Goal: Information Seeking & Learning: Learn about a topic

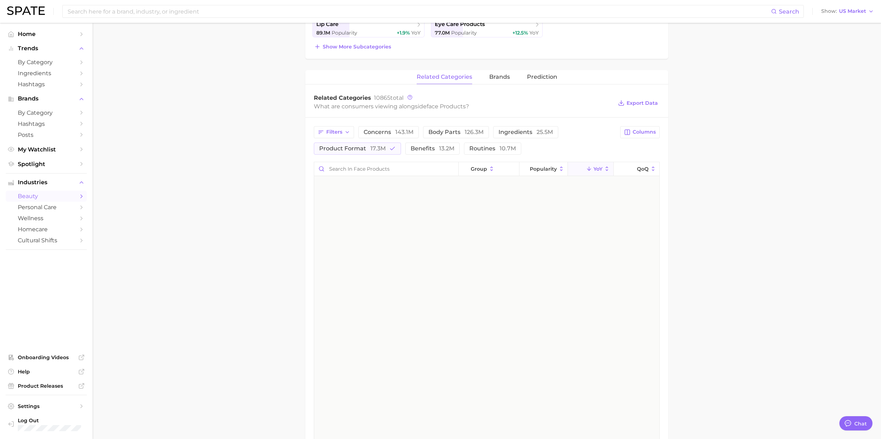
scroll to position [1424, 0]
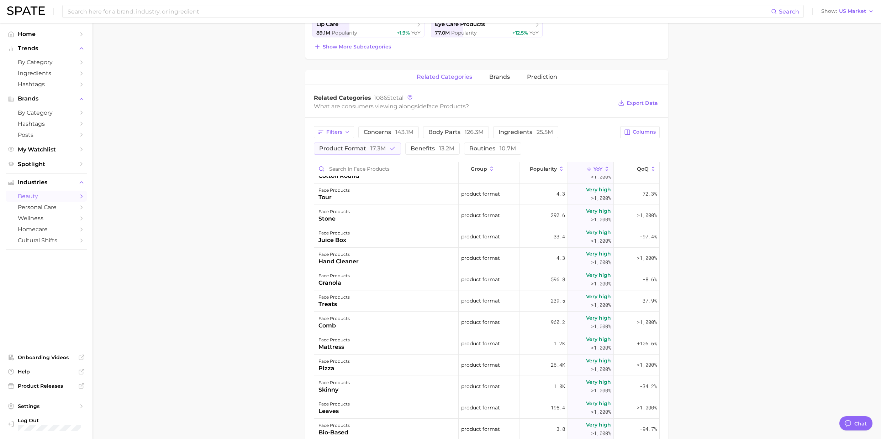
click at [234, 204] on main "1. skincare 2. face products 3. Subcategory Overview Google TikTok Instagram Be…" at bounding box center [487, 215] width 789 height 859
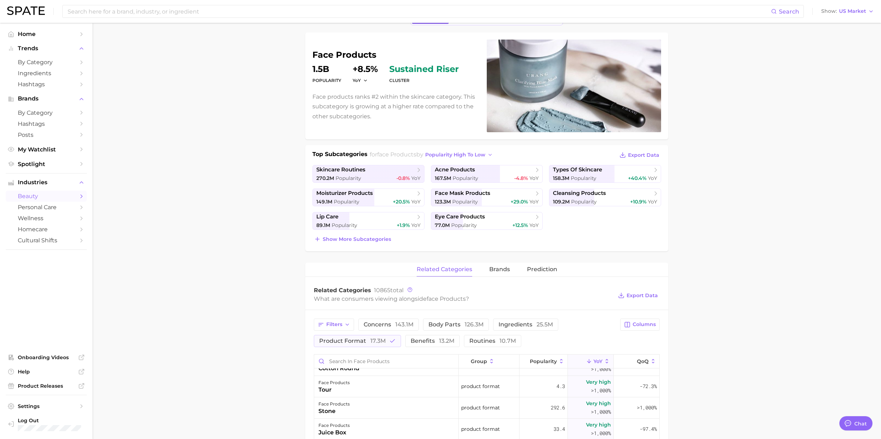
scroll to position [0, 0]
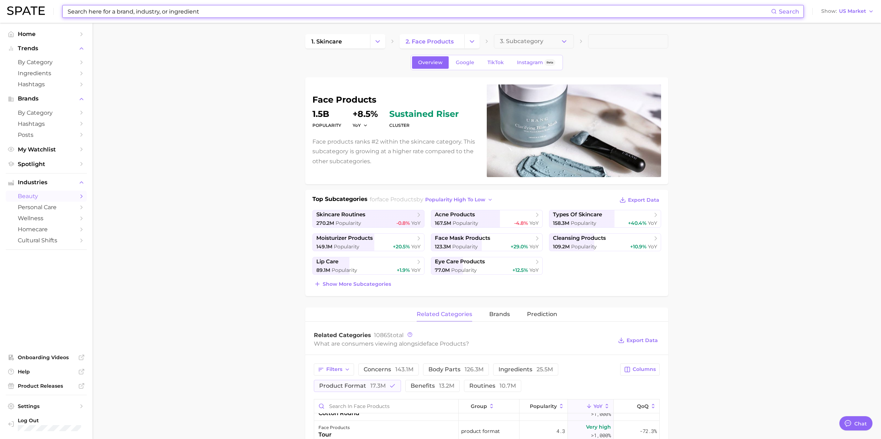
click at [105, 10] on input at bounding box center [419, 11] width 705 height 12
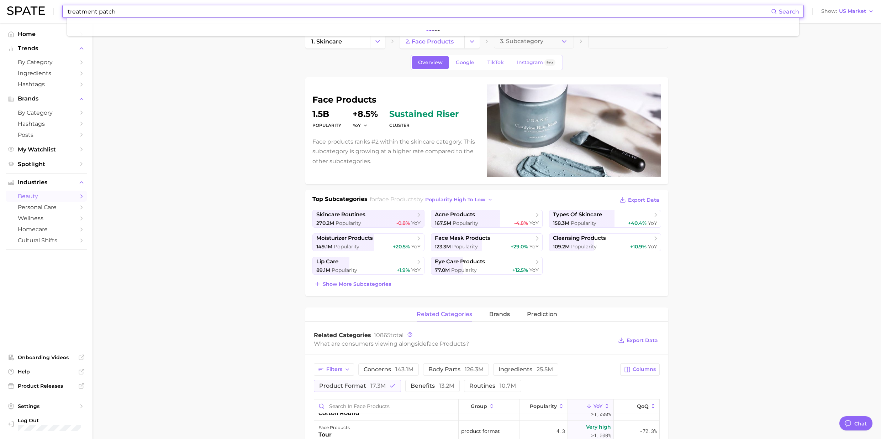
type input "treatment patch"
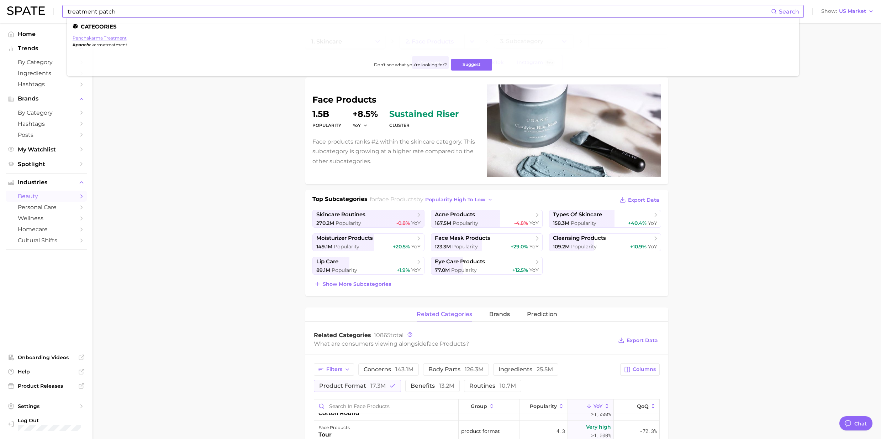
click at [105, 37] on link "panchakarma treatment" at bounding box center [100, 37] width 54 height 5
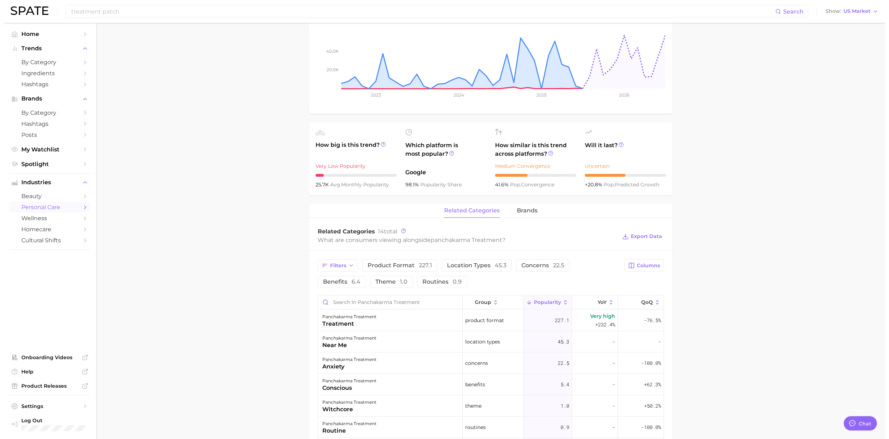
scroll to position [190, 0]
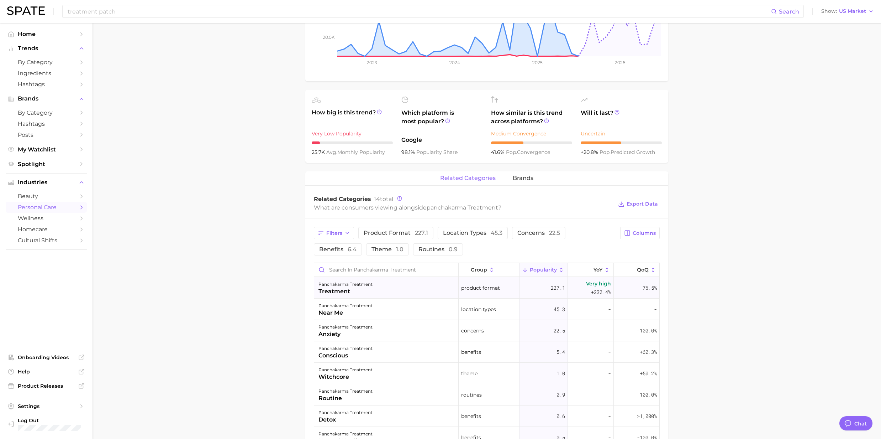
click at [335, 290] on div "treatment" at bounding box center [346, 291] width 54 height 9
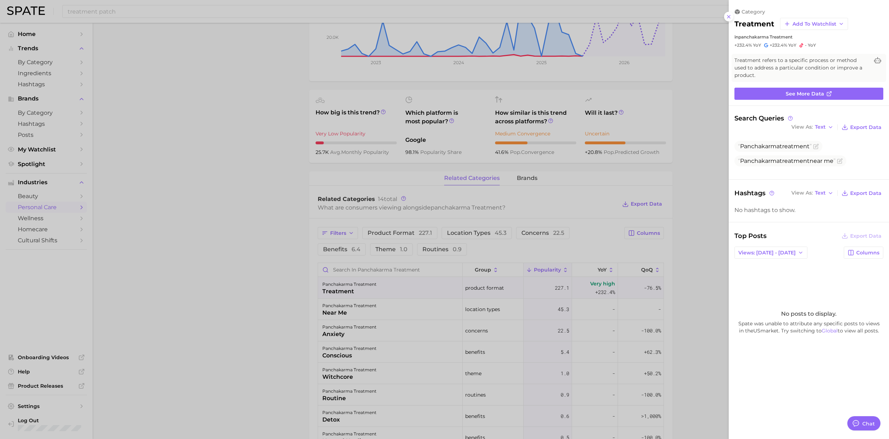
click at [337, 311] on div at bounding box center [444, 219] width 889 height 439
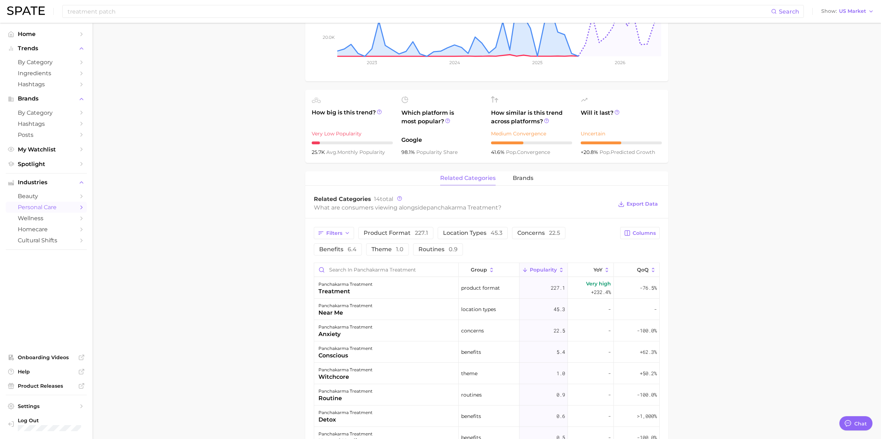
click at [337, 311] on div "near me" at bounding box center [346, 312] width 54 height 9
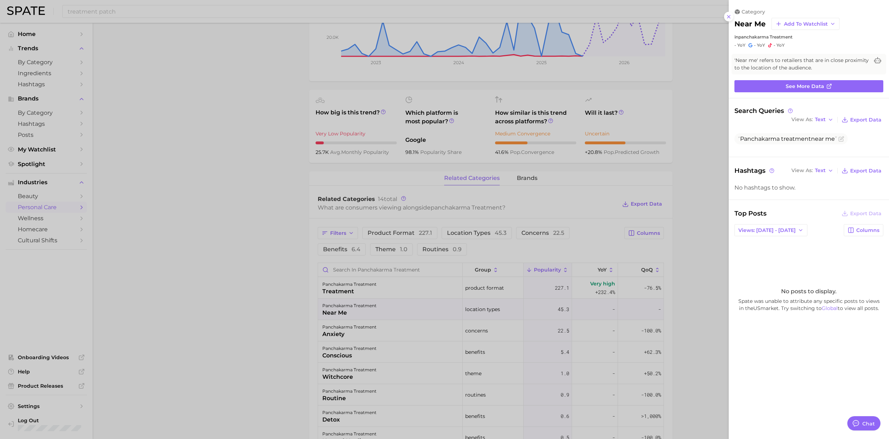
click at [340, 352] on div at bounding box center [444, 219] width 889 height 439
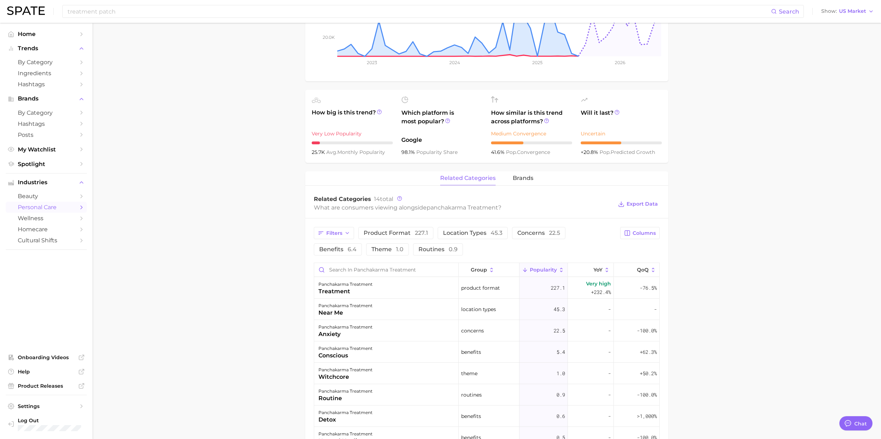
click at [340, 352] on div "conscious" at bounding box center [346, 355] width 54 height 9
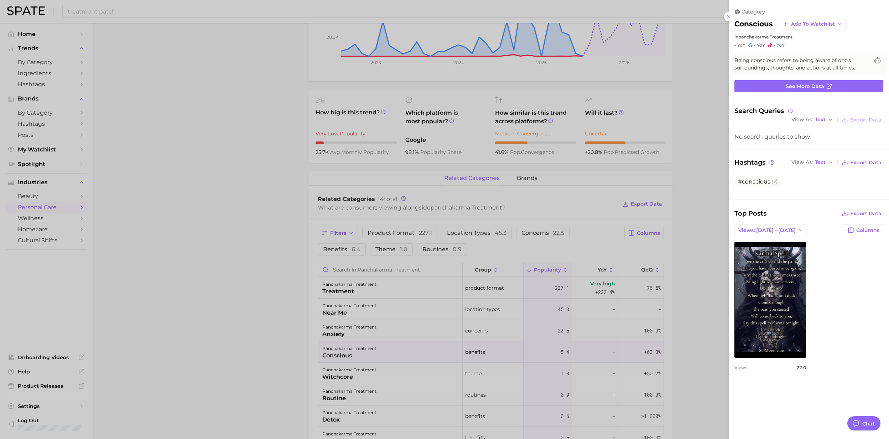
scroll to position [0, 0]
click at [335, 394] on div at bounding box center [444, 219] width 889 height 439
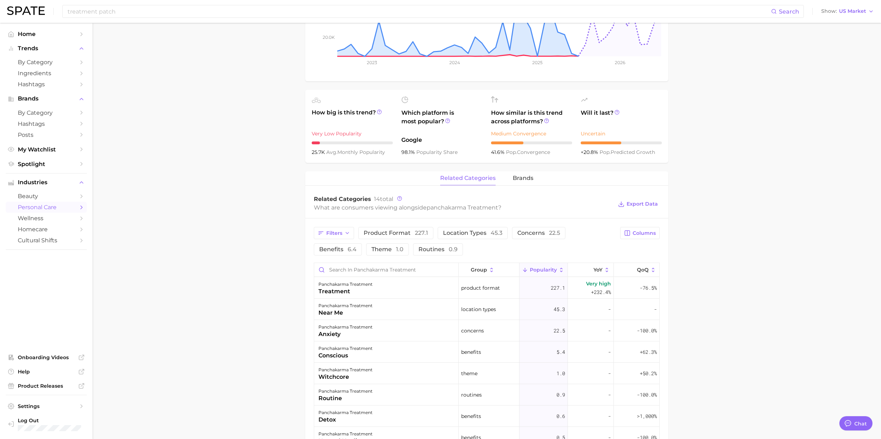
click at [335, 394] on div "panchakarma treatment" at bounding box center [346, 391] width 54 height 9
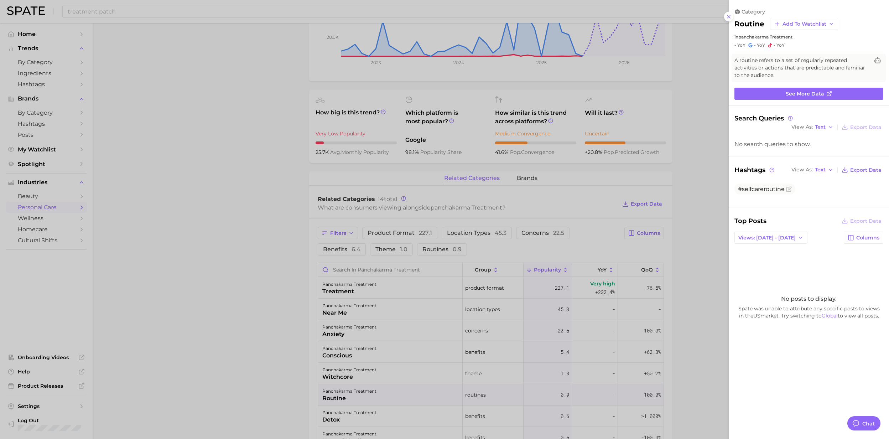
click at [335, 350] on div at bounding box center [444, 219] width 889 height 439
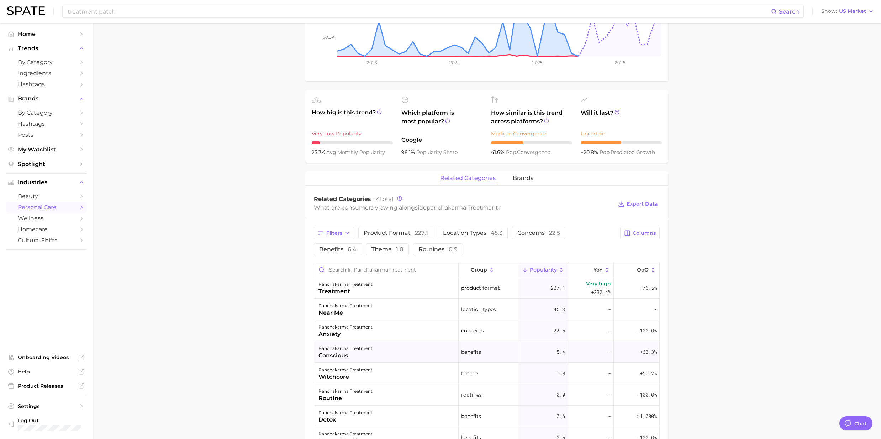
click at [335, 350] on div "panchakarma treatment" at bounding box center [346, 348] width 54 height 9
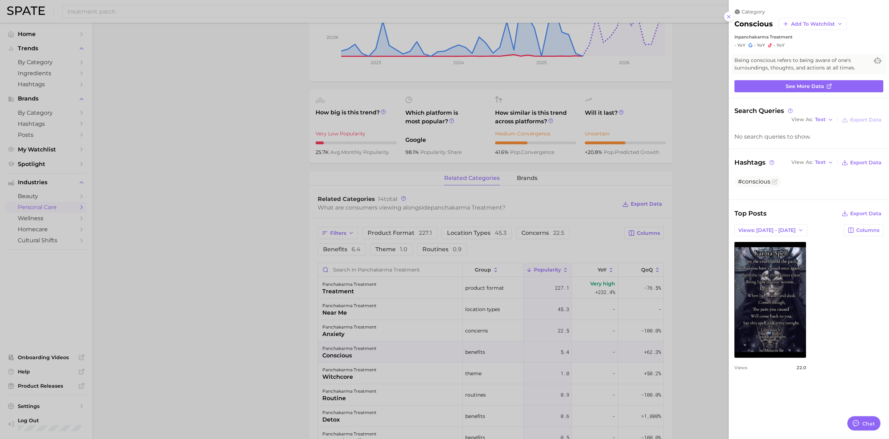
click at [335, 350] on div at bounding box center [444, 219] width 889 height 439
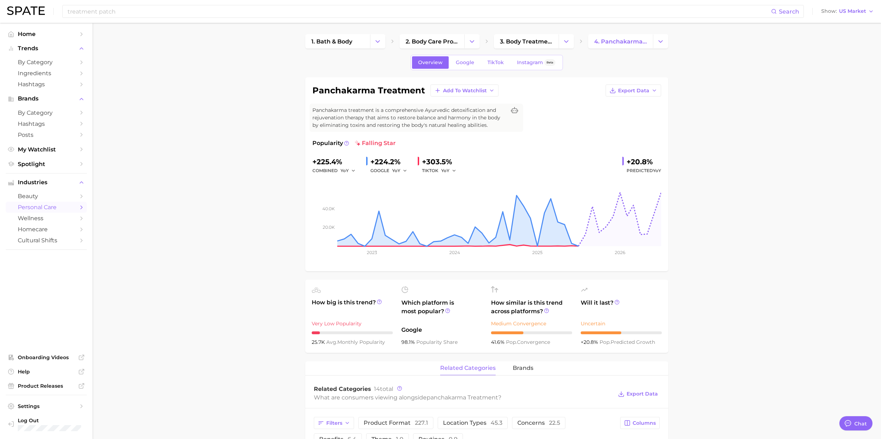
click at [118, 4] on div "treatment patch Search Show US Market" at bounding box center [440, 11] width 867 height 23
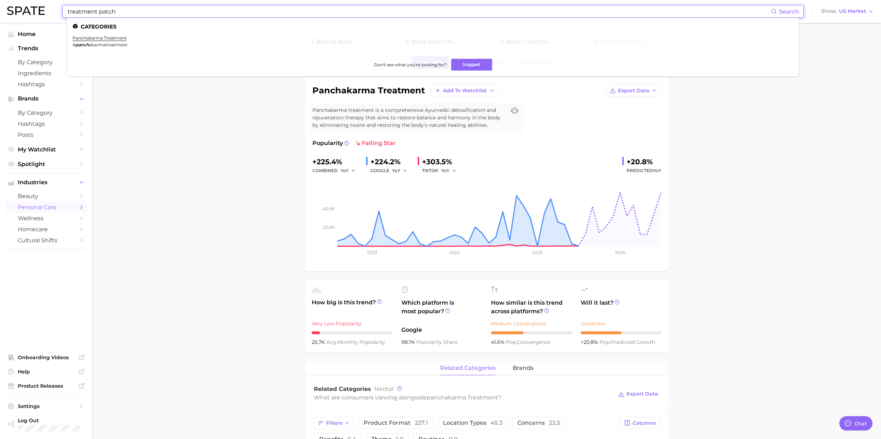
drag, startPoint x: 120, startPoint y: 14, endPoint x: 35, endPoint y: 15, distance: 85.4
click at [35, 15] on div "treatment patch Search Categories panchakarma treatment # panch akarmatreatment…" at bounding box center [440, 11] width 867 height 23
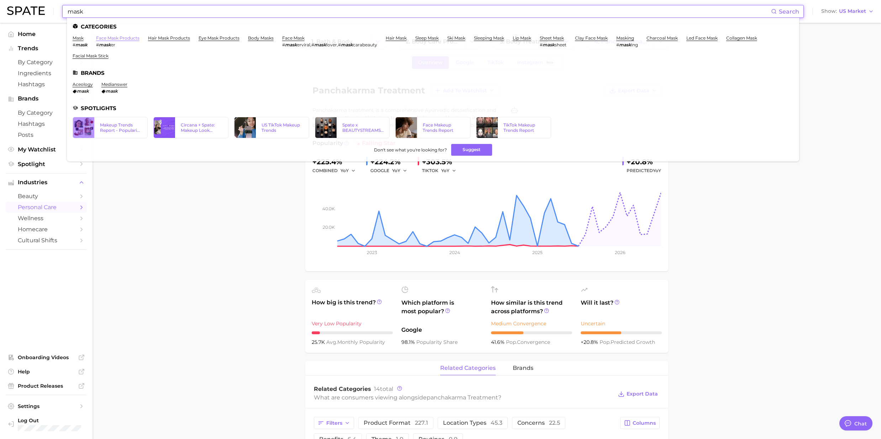
type input "mask"
click at [114, 38] on link "face mask products" at bounding box center [117, 37] width 43 height 5
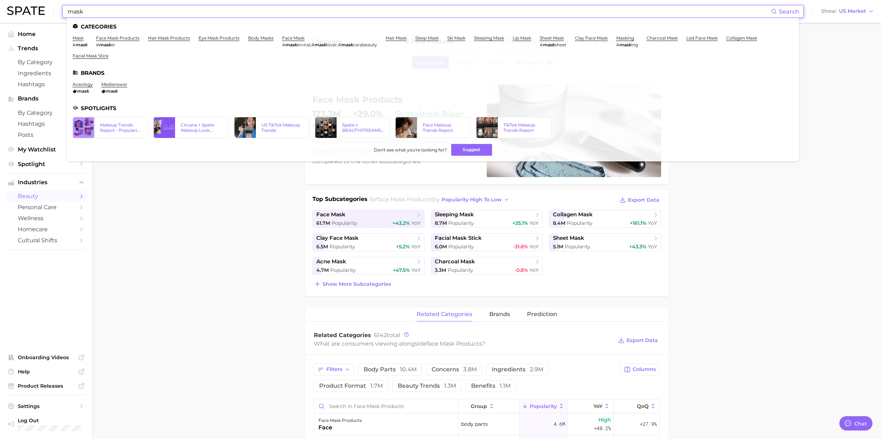
click at [101, 9] on input "mask" at bounding box center [419, 11] width 705 height 12
click at [289, 38] on link "face mask" at bounding box center [293, 37] width 22 height 5
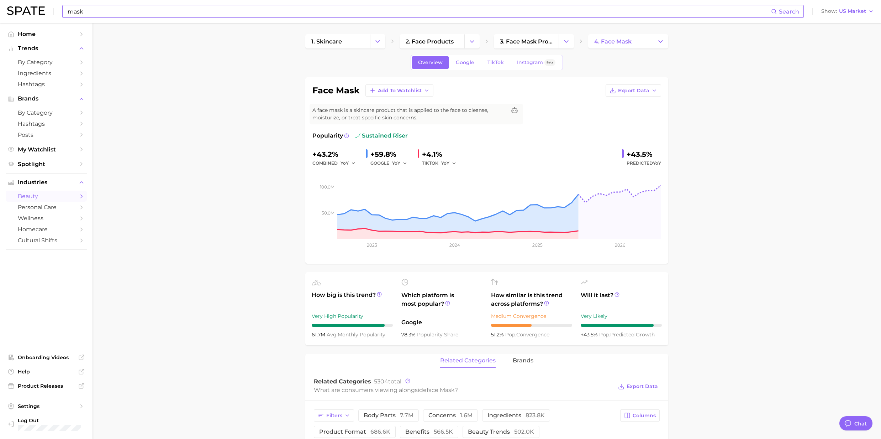
drag, startPoint x: 127, startPoint y: 6, endPoint x: 91, endPoint y: 16, distance: 37.4
click at [127, 6] on input "mask" at bounding box center [419, 11] width 705 height 12
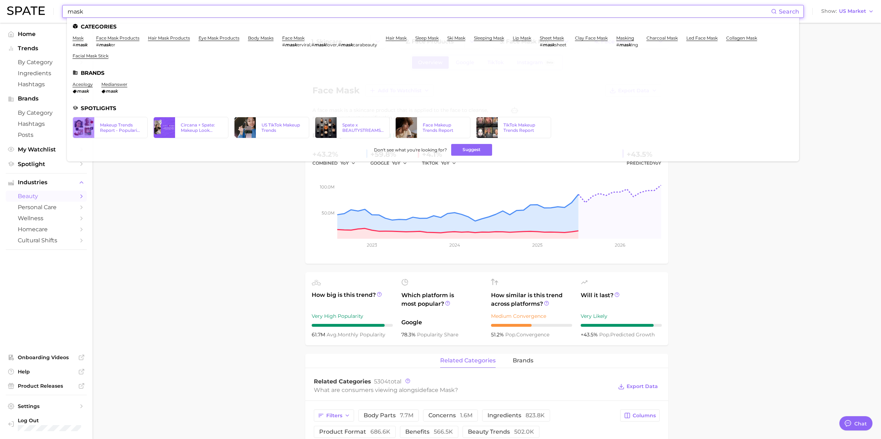
click at [93, 10] on input "mask" at bounding box center [419, 11] width 705 height 12
click at [76, 38] on link "mask" at bounding box center [78, 37] width 11 height 5
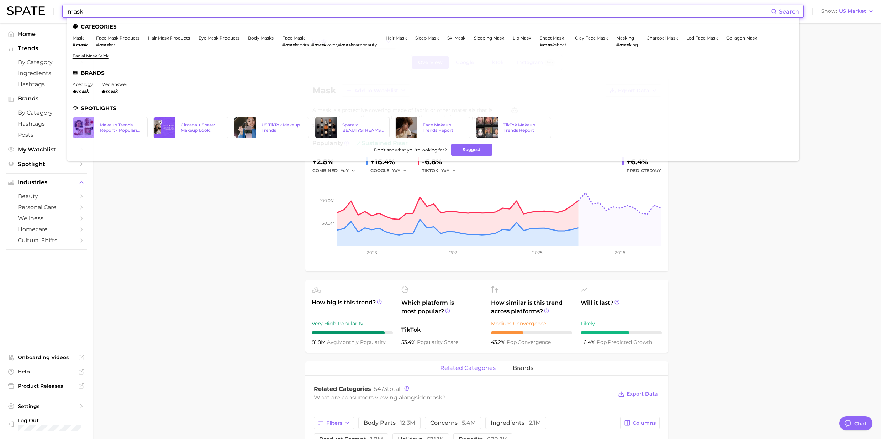
drag, startPoint x: 90, startPoint y: 13, endPoint x: 50, endPoint y: 10, distance: 39.9
click at [50, 10] on div "mask Search Categories mask # mask face mask products # mask er hair mask produ…" at bounding box center [440, 11] width 867 height 23
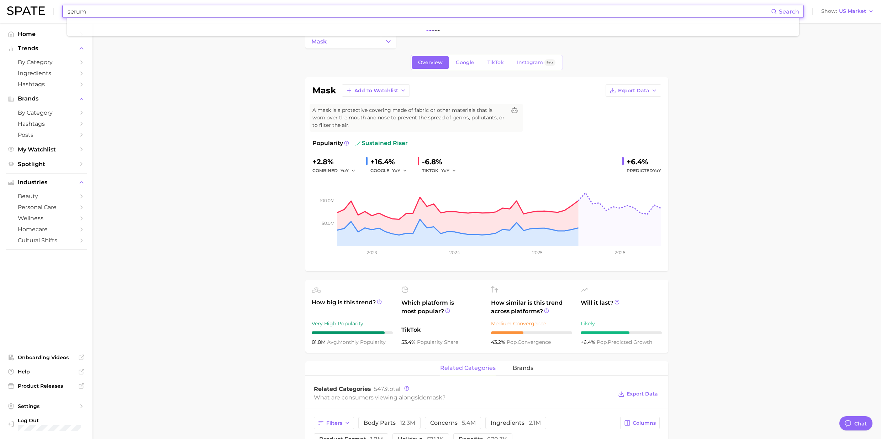
type input "serum"
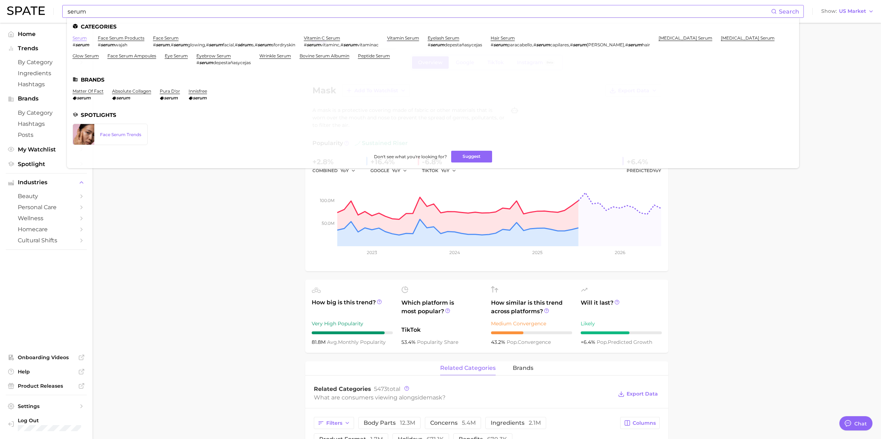
click at [78, 37] on link "serum" at bounding box center [80, 37] width 14 height 5
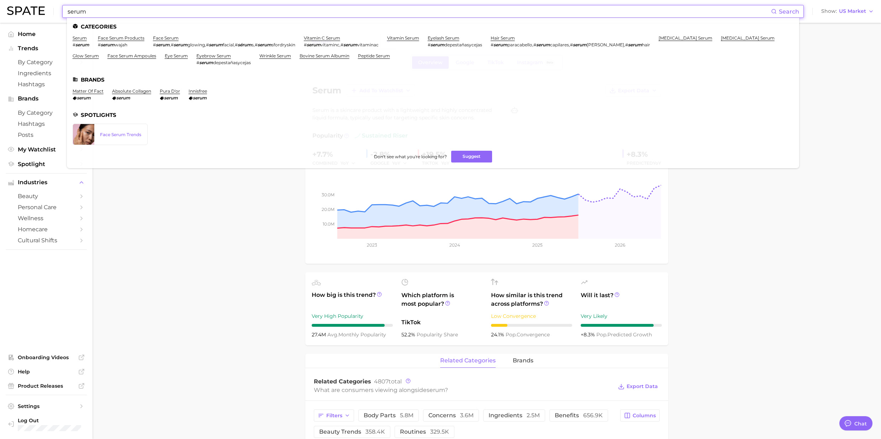
click at [90, 15] on input "serum" at bounding box center [419, 11] width 705 height 12
click at [114, 39] on link "face serum products" at bounding box center [121, 37] width 47 height 5
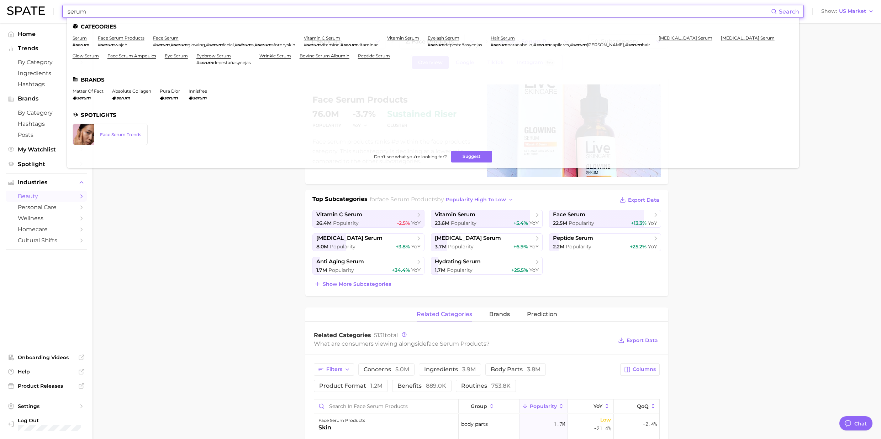
click at [111, 9] on input "serum" at bounding box center [419, 11] width 705 height 12
click at [155, 36] on link "face serum" at bounding box center [166, 37] width 26 height 5
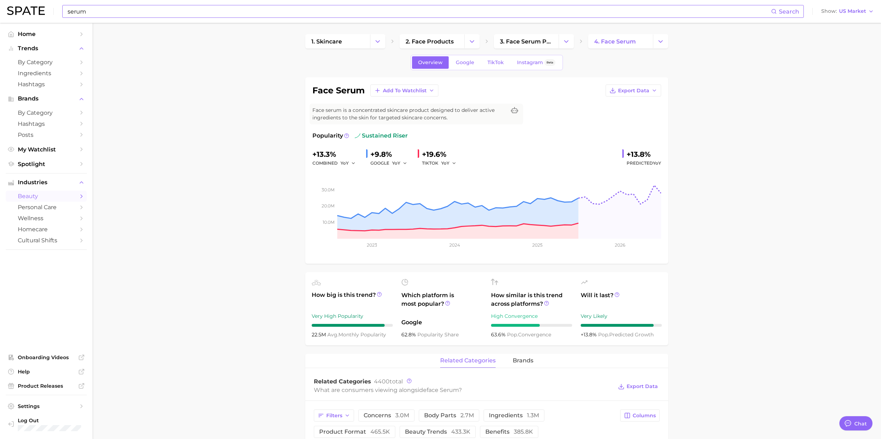
click at [89, 13] on input "serum" at bounding box center [419, 11] width 705 height 12
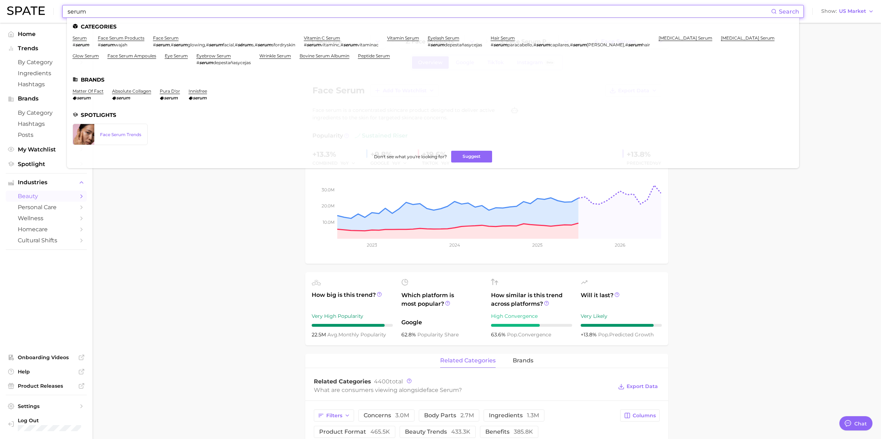
drag, startPoint x: 86, startPoint y: 11, endPoint x: 55, endPoint y: 12, distance: 31.3
click at [55, 12] on div "serum Search Categories serum # serum face serum products # serum wajah face se…" at bounding box center [440, 11] width 867 height 23
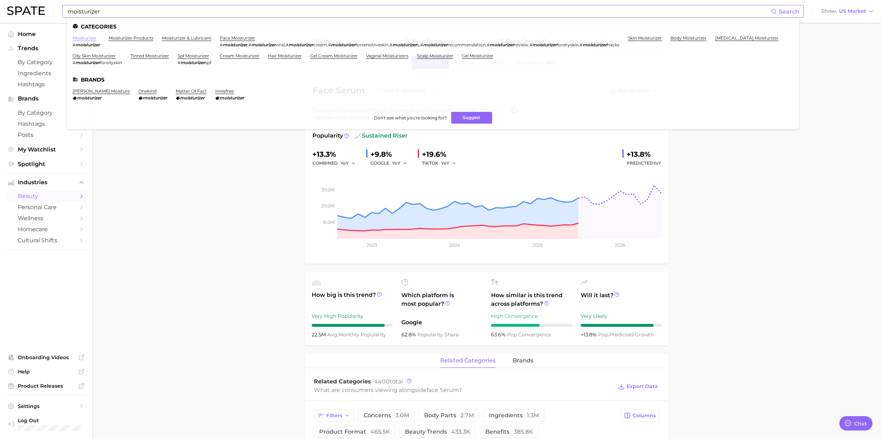
click at [80, 40] on link "moisturizer" at bounding box center [85, 37] width 24 height 5
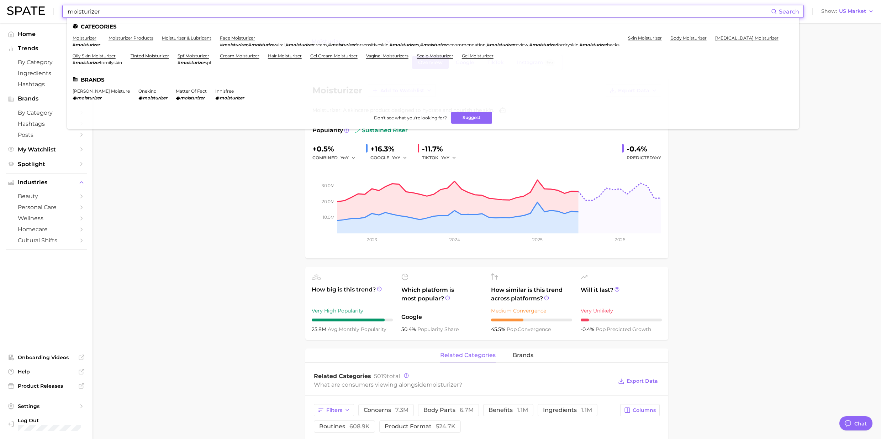
click at [79, 15] on input "moisturizer" at bounding box center [419, 11] width 705 height 12
click at [234, 37] on link "face moisturizer" at bounding box center [237, 37] width 35 height 5
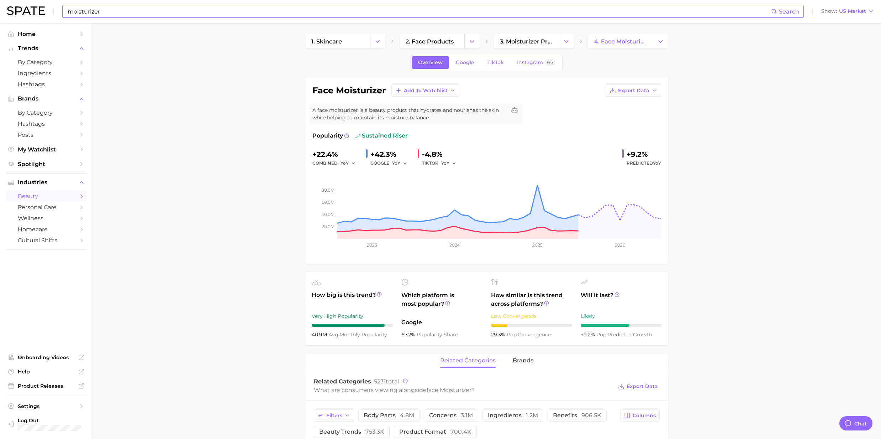
click at [104, 9] on input "moisturizer" at bounding box center [419, 11] width 705 height 12
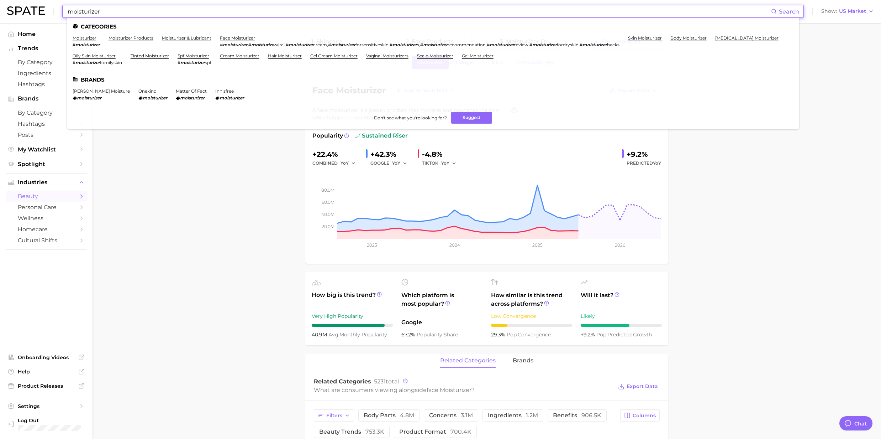
drag, startPoint x: 103, startPoint y: 11, endPoint x: 60, endPoint y: 11, distance: 42.7
click at [60, 11] on div "moisturizer Search Categories moisturizer # moisturizer moisturizer products mo…" at bounding box center [440, 11] width 867 height 23
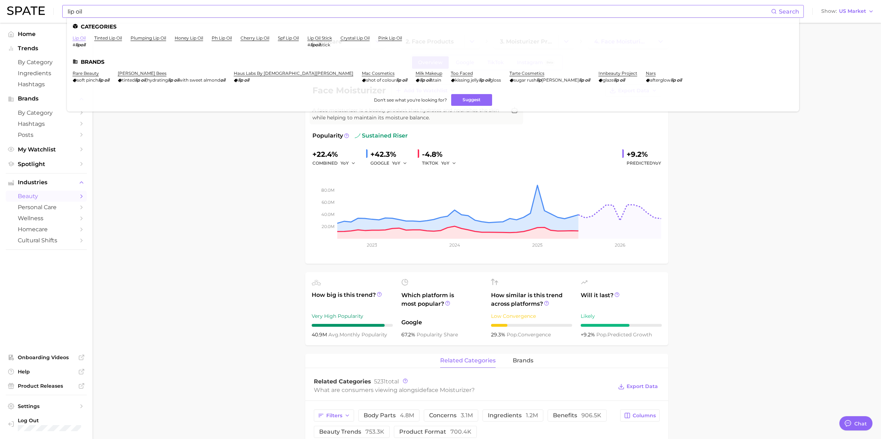
click at [82, 38] on link "lip oil" at bounding box center [79, 37] width 13 height 5
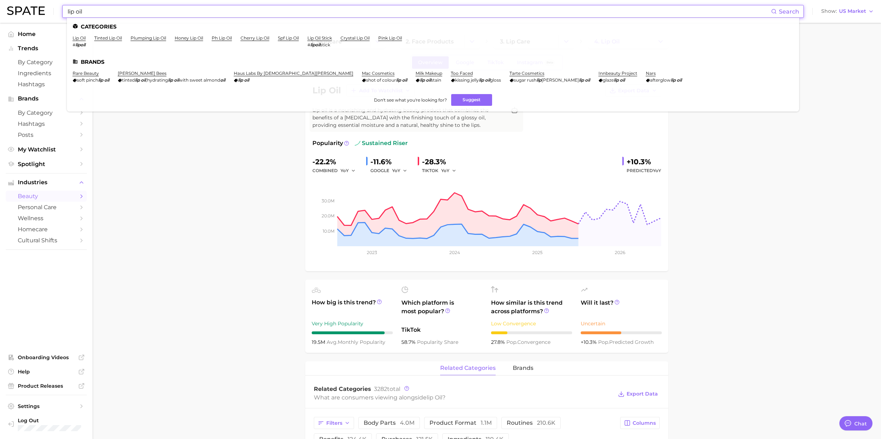
click at [80, 14] on input "lip oil" at bounding box center [419, 11] width 705 height 12
click at [117, 40] on link "tinted lip oil" at bounding box center [108, 37] width 28 height 5
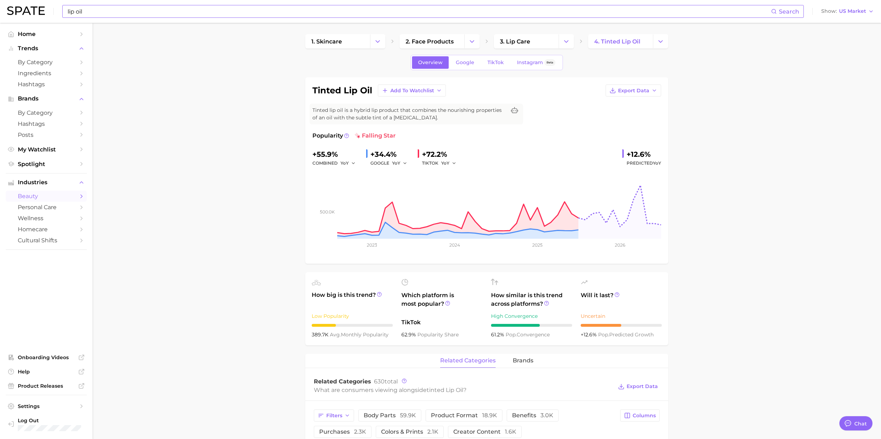
click at [116, 15] on input "lip oil" at bounding box center [419, 11] width 705 height 12
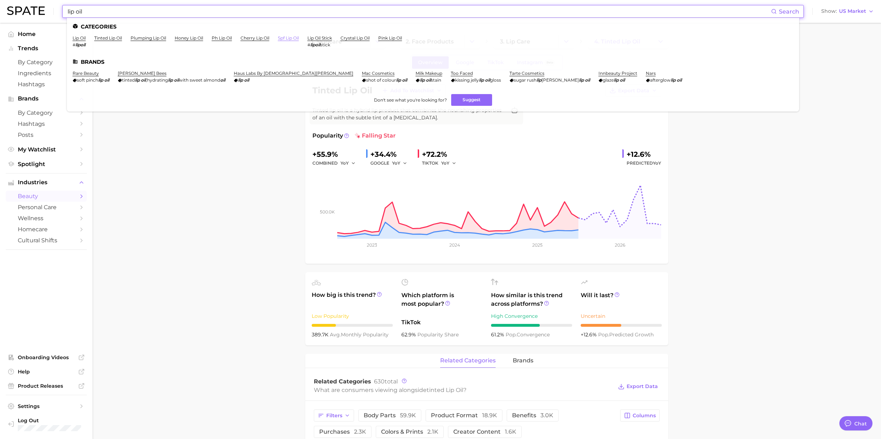
click at [290, 38] on link "spf lip oil" at bounding box center [288, 37] width 21 height 5
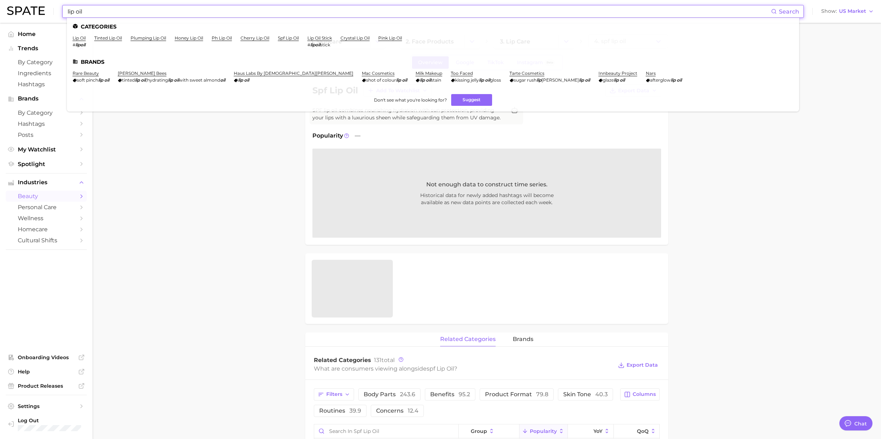
click at [113, 12] on input "lip oil" at bounding box center [419, 11] width 705 height 12
click at [397, 36] on link "pink lip oil" at bounding box center [390, 37] width 24 height 5
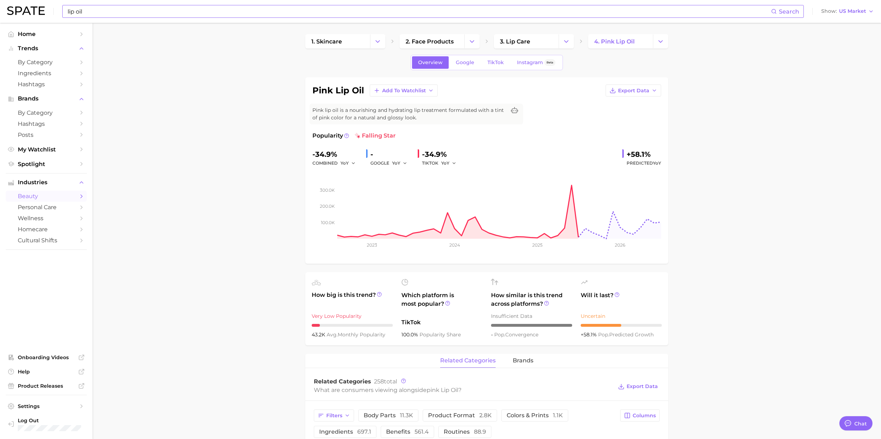
click at [96, 14] on input "lip oil" at bounding box center [419, 11] width 705 height 12
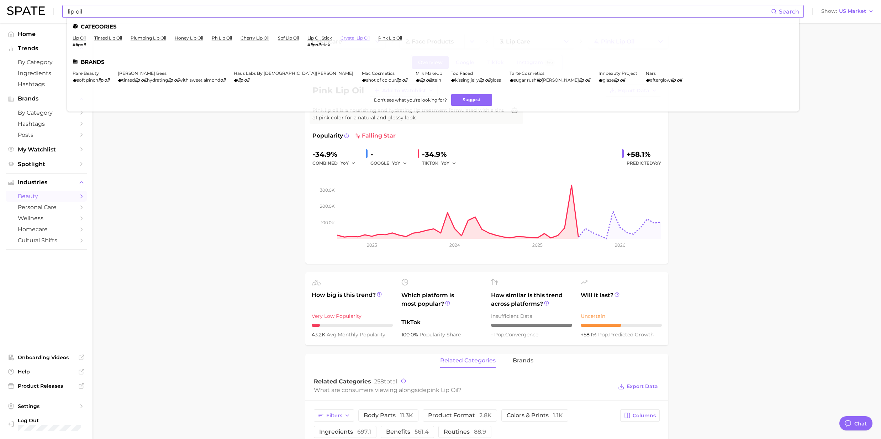
click at [346, 39] on link "crystal lip oil" at bounding box center [355, 37] width 29 height 5
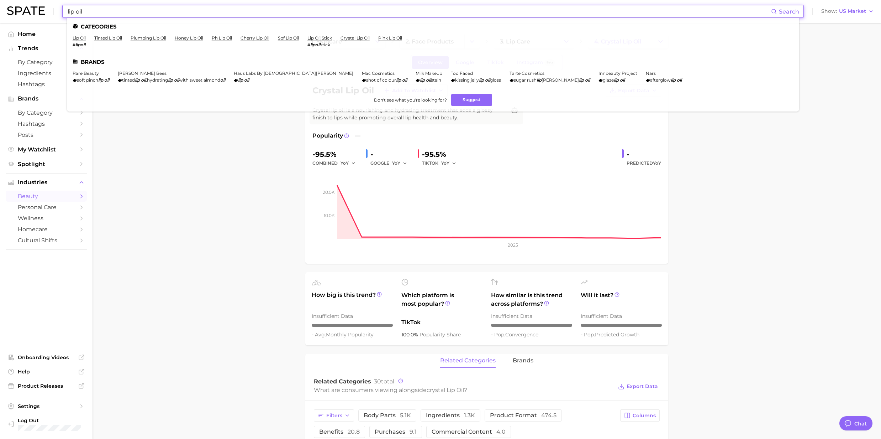
click at [97, 12] on input "lip oil" at bounding box center [419, 11] width 705 height 12
click at [258, 40] on link "cherry lip oil" at bounding box center [255, 37] width 29 height 5
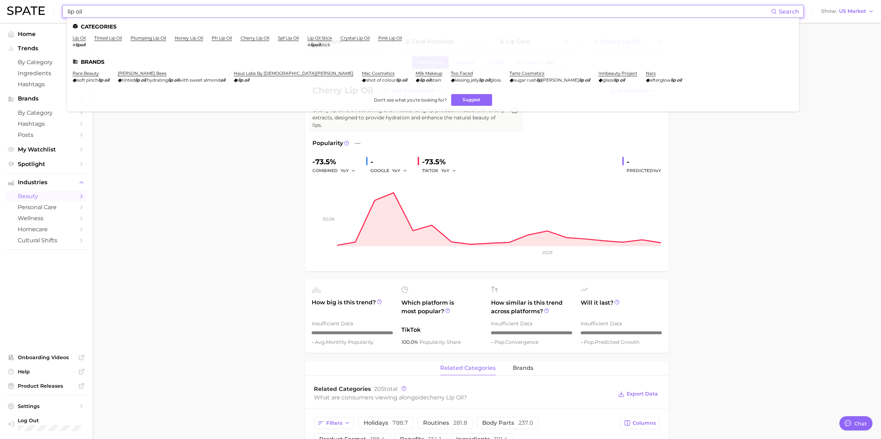
click at [171, 8] on input "lip oil" at bounding box center [419, 11] width 705 height 12
click at [228, 40] on link "ph lip oil" at bounding box center [222, 37] width 20 height 5
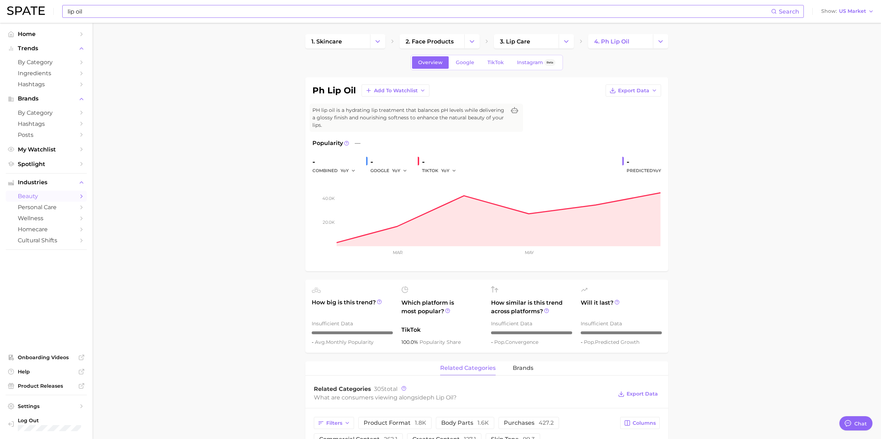
click at [146, 19] on div "lip oil Search Show US Market" at bounding box center [440, 11] width 867 height 23
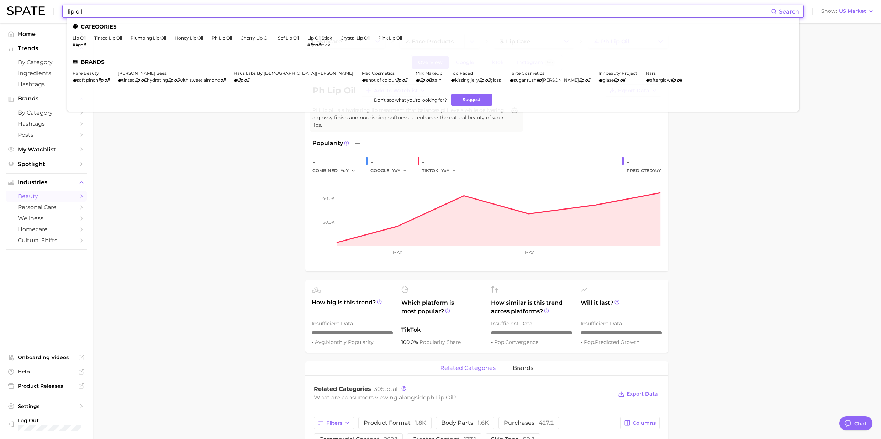
click at [87, 13] on input "lip oil" at bounding box center [419, 11] width 705 height 12
click at [182, 36] on link "honey lip oil" at bounding box center [189, 37] width 28 height 5
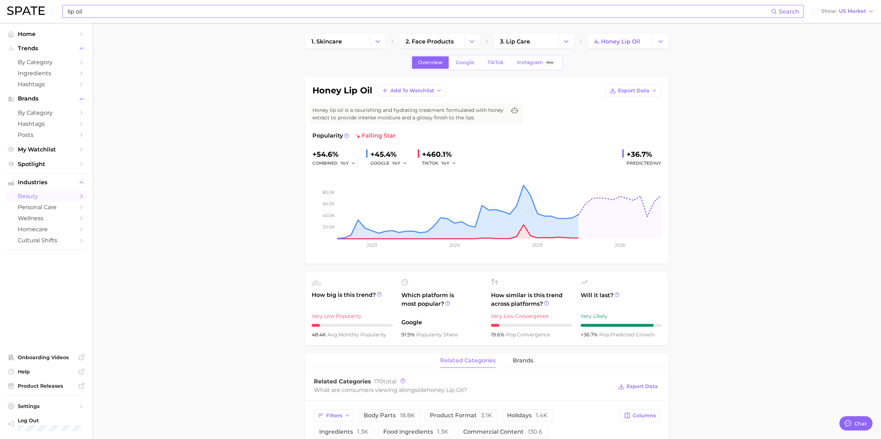
click at [87, 5] on input "lip oil" at bounding box center [419, 11] width 705 height 12
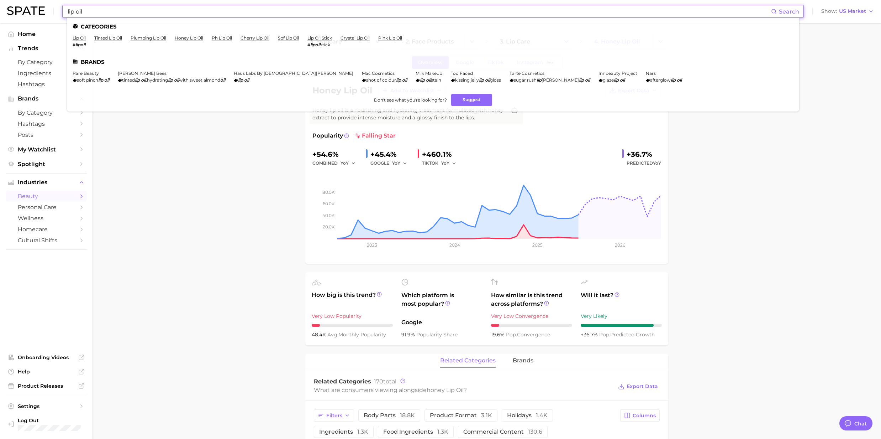
drag, startPoint x: 86, startPoint y: 10, endPoint x: 75, endPoint y: 11, distance: 10.7
click at [75, 11] on input "lip oil" at bounding box center [419, 11] width 705 height 12
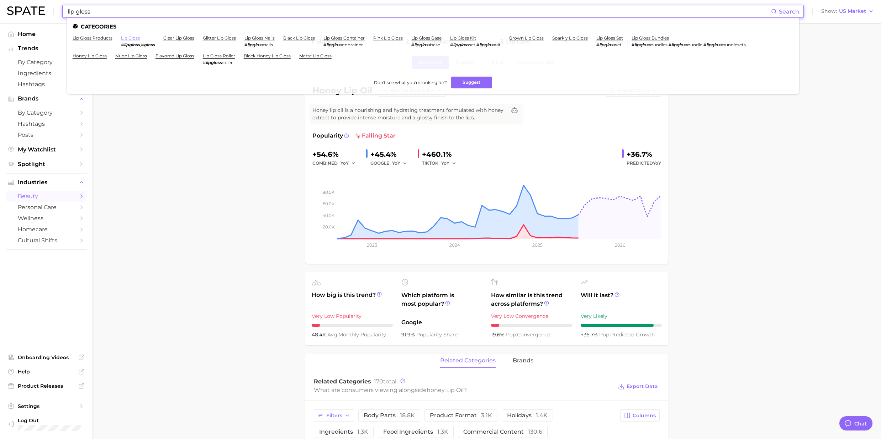
type input "lip gloss"
click at [137, 37] on link "lip gloss" at bounding box center [130, 37] width 19 height 5
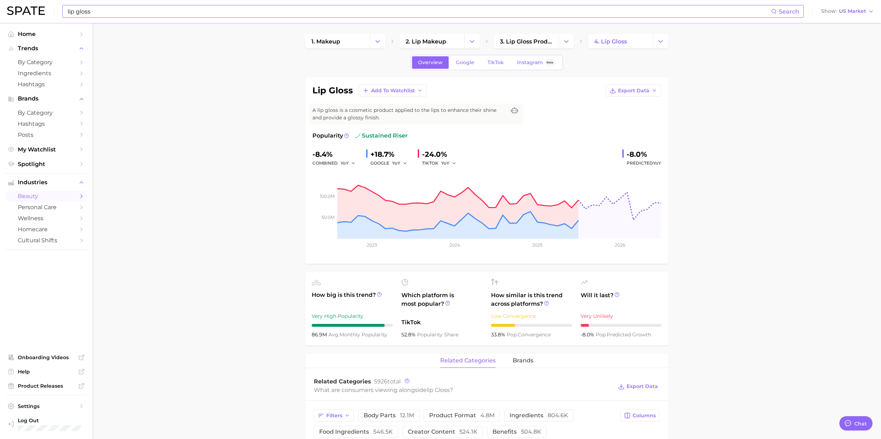
click at [115, 10] on input "lip gloss" at bounding box center [419, 11] width 705 height 12
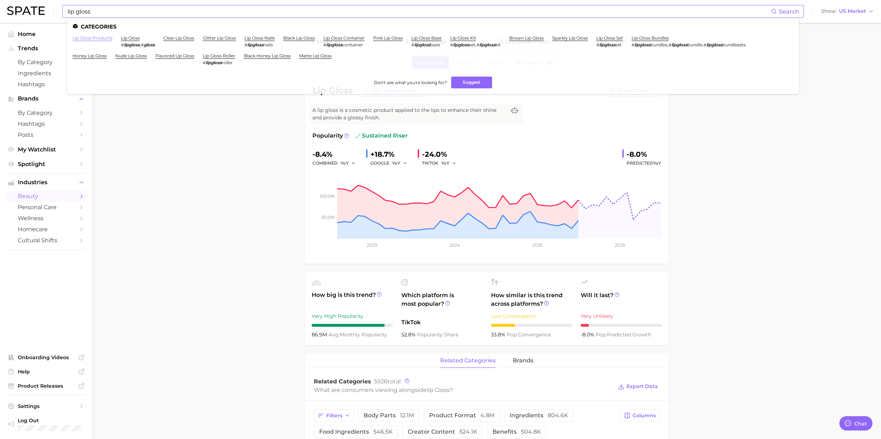
click at [104, 39] on link "lip gloss products" at bounding box center [93, 37] width 40 height 5
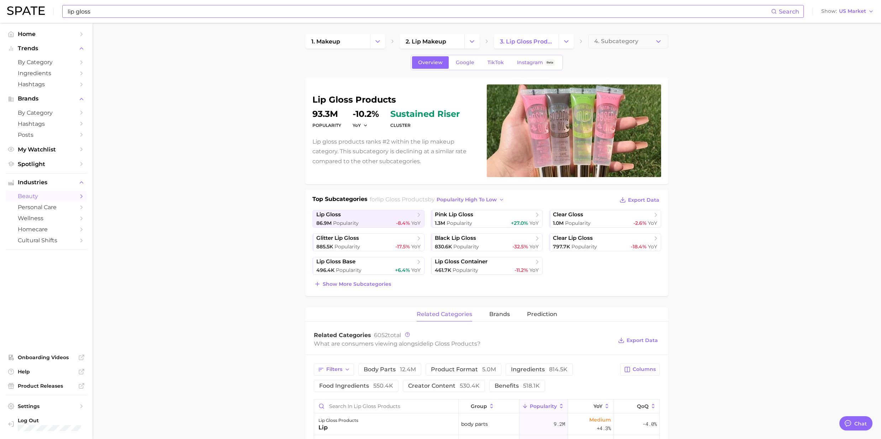
click at [105, 10] on input "lip gloss" at bounding box center [419, 11] width 705 height 12
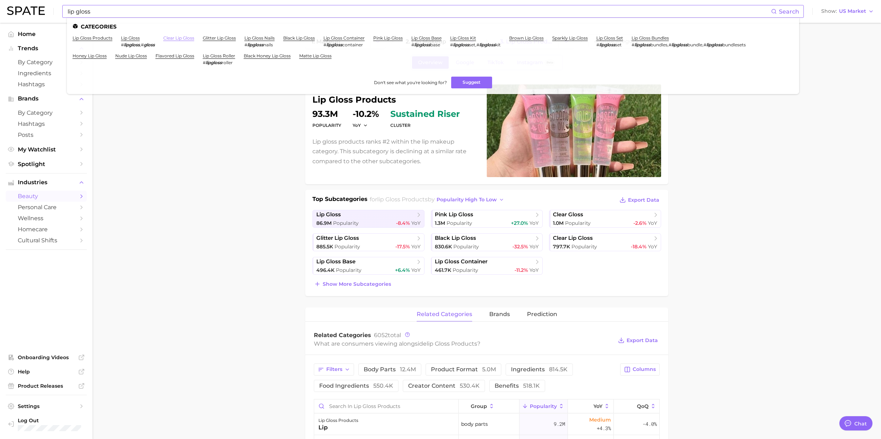
click at [175, 39] on link "clear lip gloss" at bounding box center [178, 37] width 31 height 5
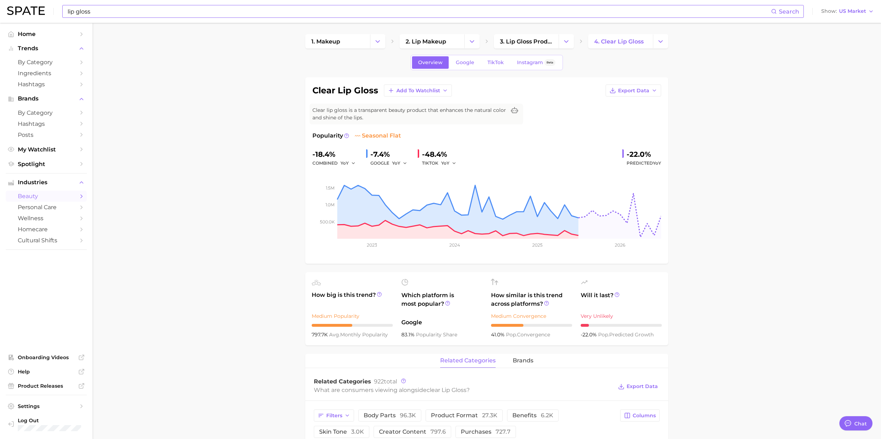
click at [122, 10] on input "lip gloss" at bounding box center [419, 11] width 705 height 12
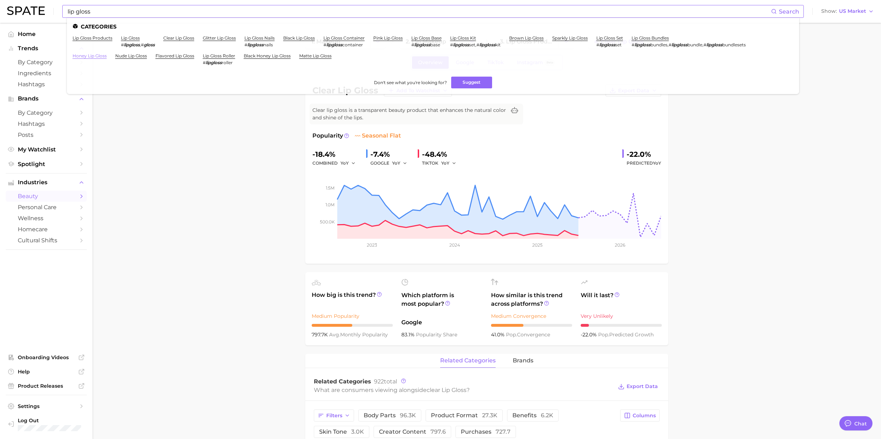
click at [91, 56] on link "honey lip gloss" at bounding box center [90, 55] width 34 height 5
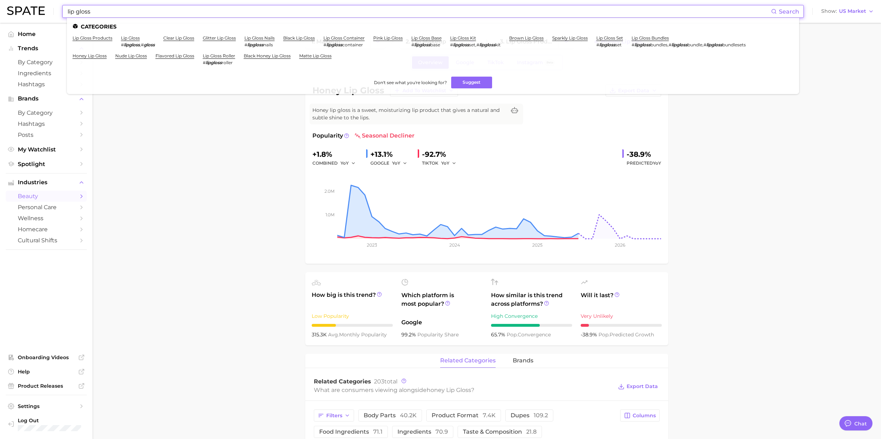
click at [98, 11] on input "lip gloss" at bounding box center [419, 11] width 705 height 12
click at [126, 56] on link "nude lip gloss" at bounding box center [131, 55] width 32 height 5
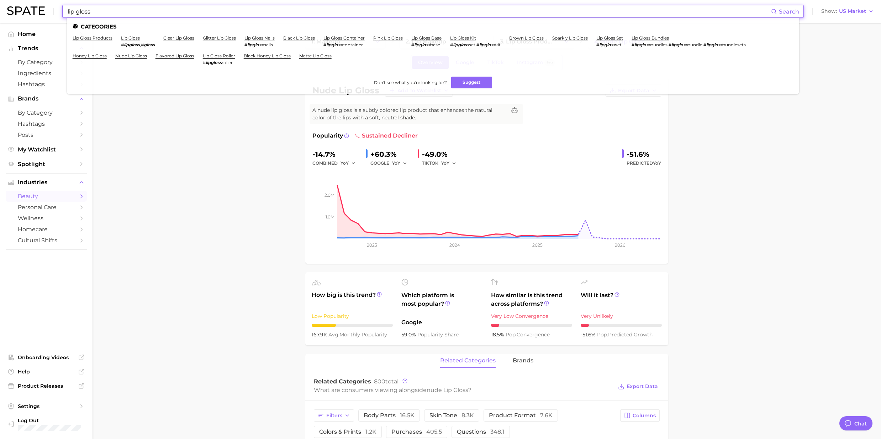
click at [128, 15] on input "lip gloss" at bounding box center [419, 11] width 705 height 12
click at [428, 36] on link "lip gloss base" at bounding box center [427, 37] width 30 height 5
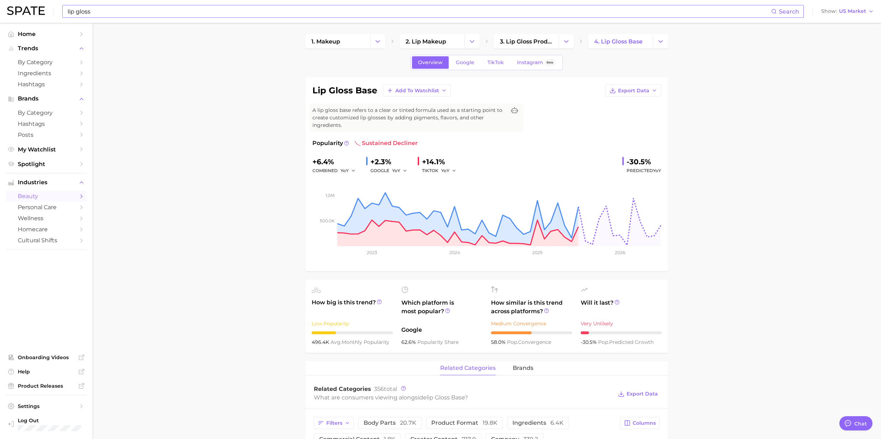
click at [243, 10] on input "lip gloss" at bounding box center [419, 11] width 705 height 12
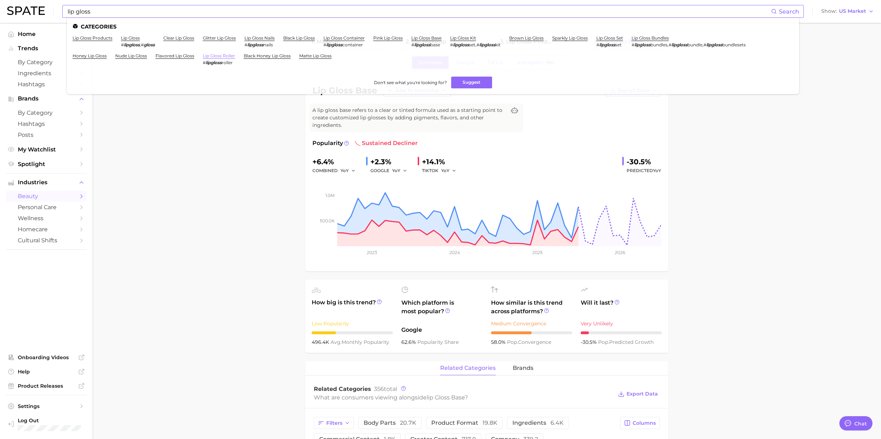
click at [214, 57] on link "lip gloss roller" at bounding box center [219, 55] width 32 height 5
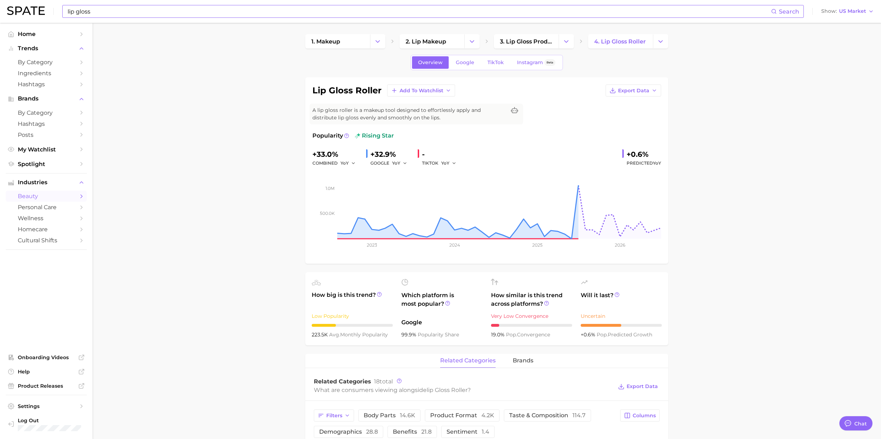
click at [121, 16] on input "lip gloss" at bounding box center [419, 11] width 705 height 12
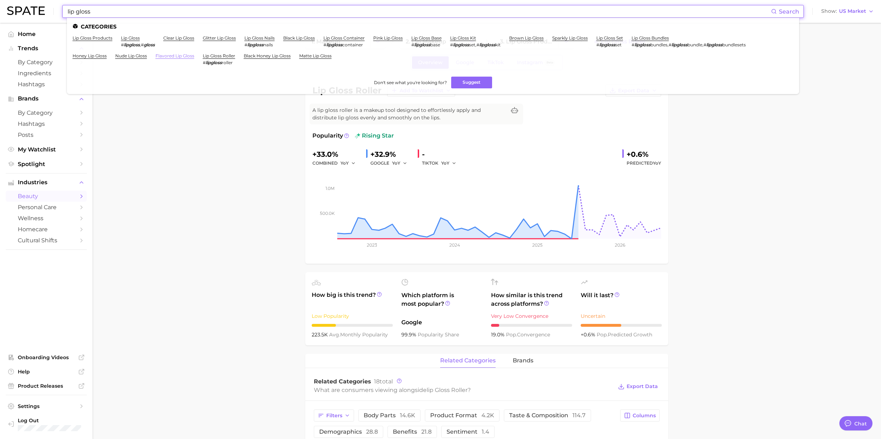
click at [164, 56] on link "flavored lip gloss" at bounding box center [175, 55] width 39 height 5
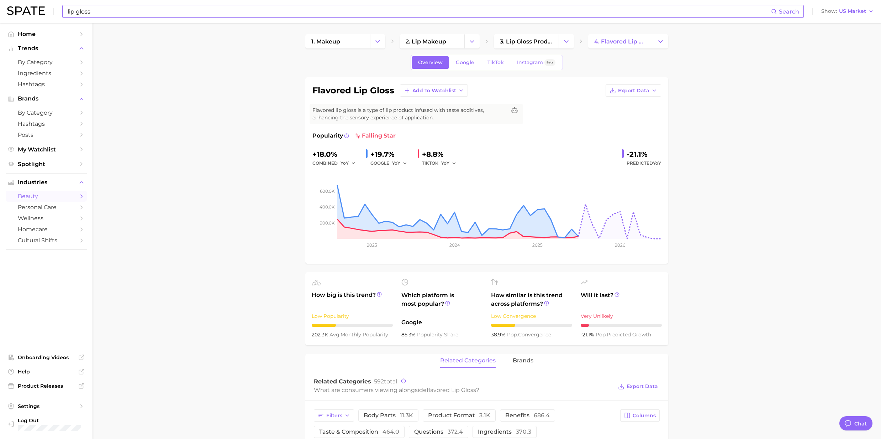
click at [113, 14] on input "lip gloss" at bounding box center [419, 11] width 705 height 12
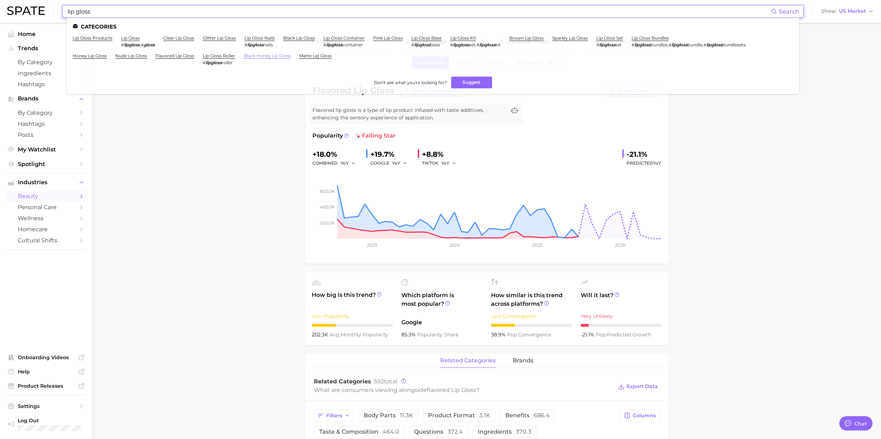
click at [251, 56] on link "black honey lip gloss" at bounding box center [267, 55] width 47 height 5
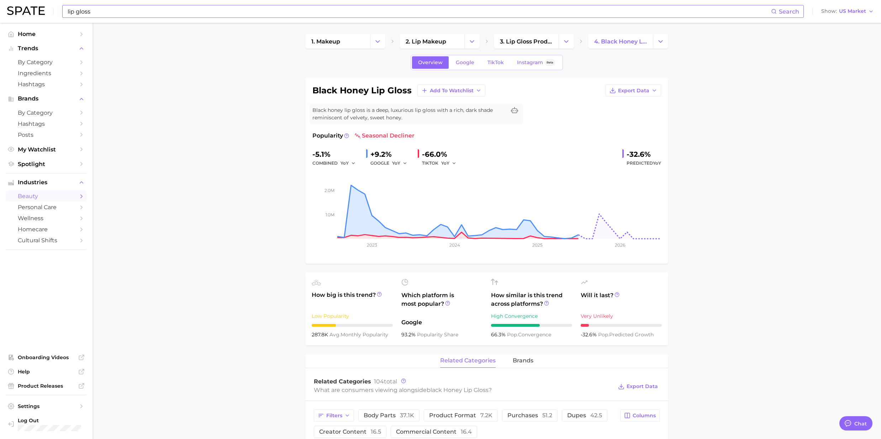
click at [182, 14] on input "lip gloss" at bounding box center [419, 11] width 705 height 12
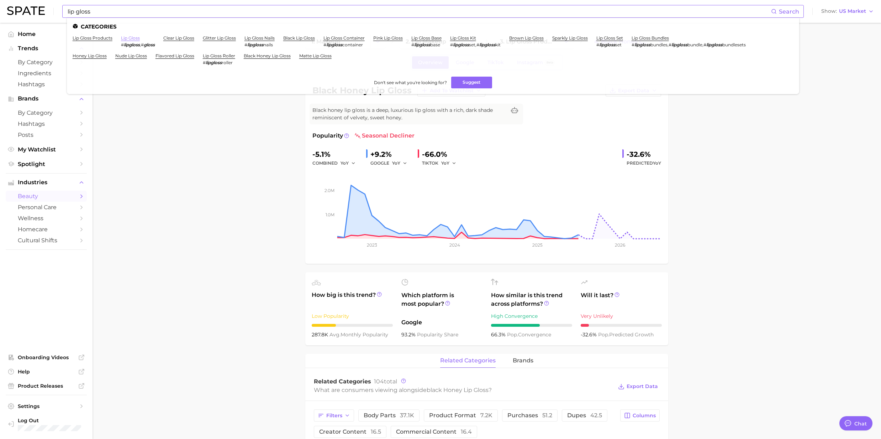
click at [132, 38] on link "lip gloss" at bounding box center [130, 37] width 19 height 5
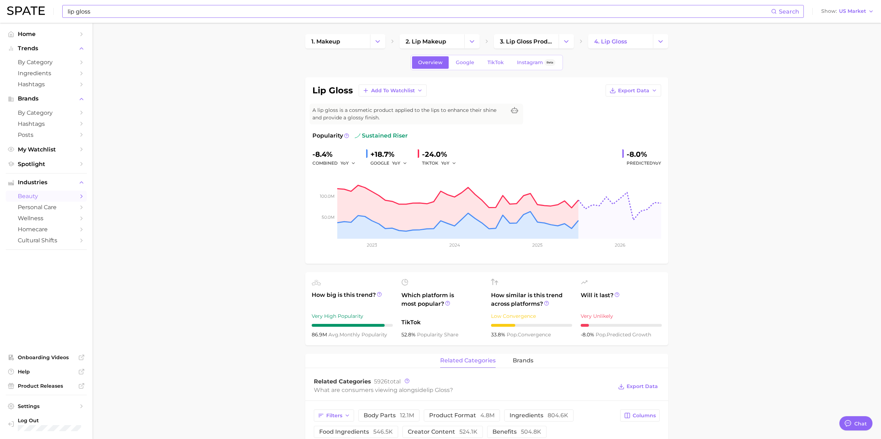
drag, startPoint x: 127, startPoint y: 10, endPoint x: 119, endPoint y: 12, distance: 8.0
click at [127, 10] on input "lip gloss" at bounding box center [419, 11] width 705 height 12
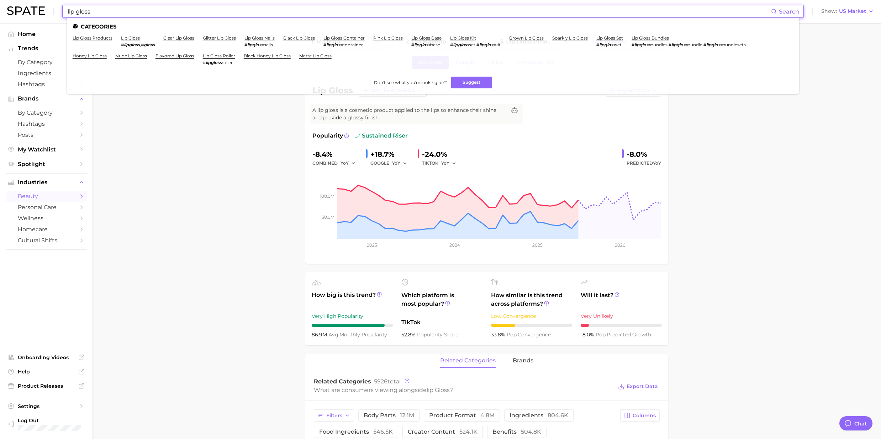
drag, startPoint x: 110, startPoint y: 12, endPoint x: 75, endPoint y: 10, distance: 34.6
click at [75, 10] on input "lip gloss" at bounding box center [419, 11] width 705 height 12
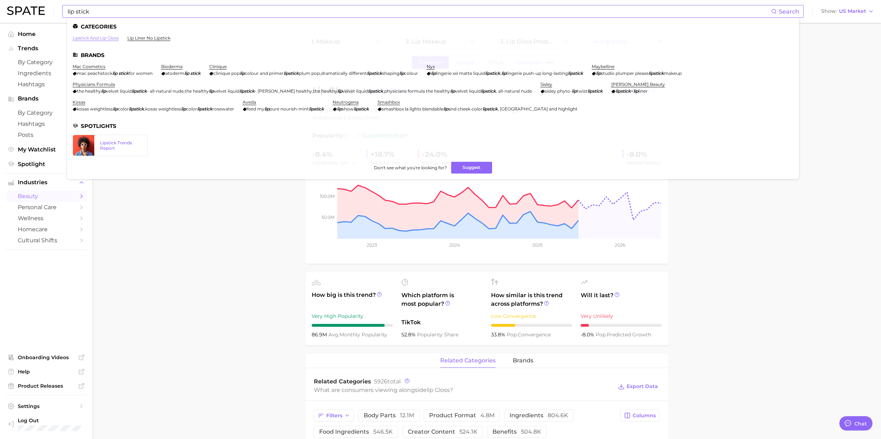
click at [87, 37] on link "lipstick and lip gloss" at bounding box center [96, 37] width 46 height 5
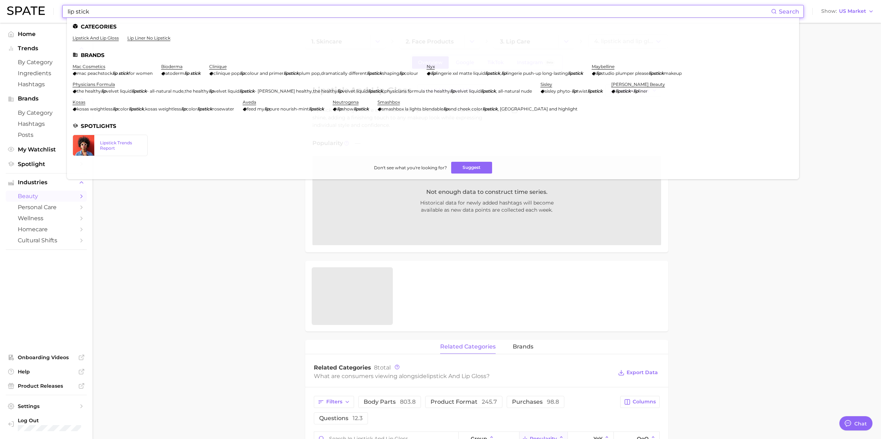
click at [103, 15] on input "lip stick" at bounding box center [419, 11] width 705 height 12
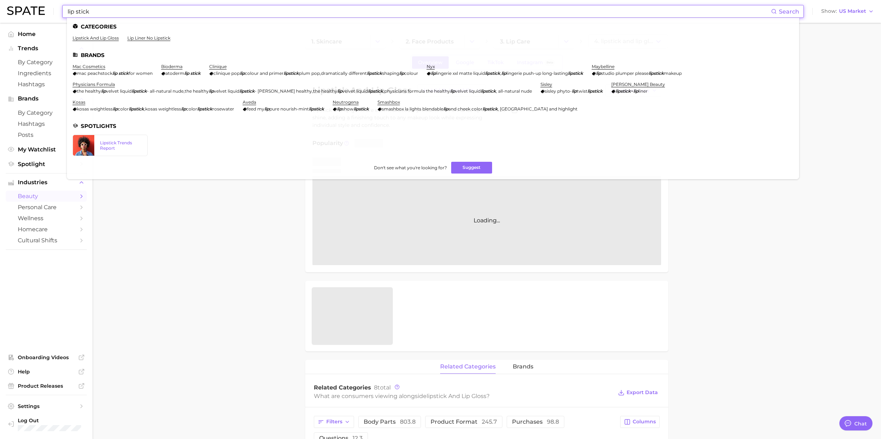
click at [91, 10] on input "lip stick" at bounding box center [419, 11] width 705 height 12
drag, startPoint x: 91, startPoint y: 10, endPoint x: 85, endPoint y: 9, distance: 6.8
click at [85, 9] on input "lip stick" at bounding box center [419, 11] width 705 height 12
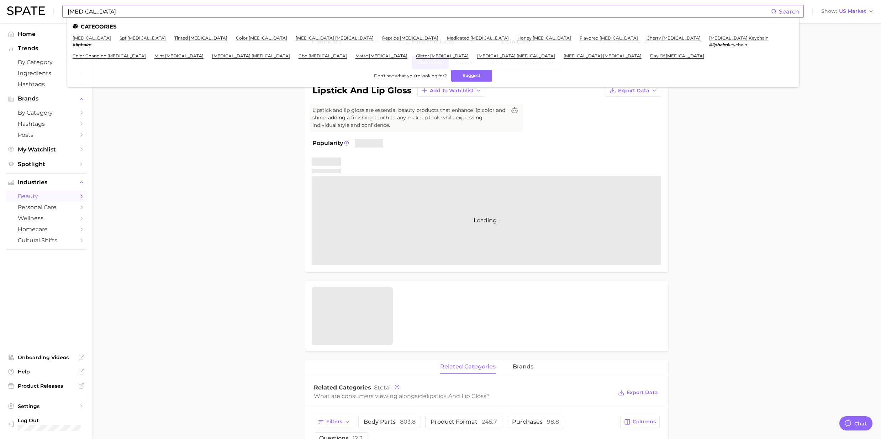
click at [81, 41] on li "[MEDICAL_DATA] # lipbalm" at bounding box center [92, 41] width 38 height 12
click at [81, 37] on link "[MEDICAL_DATA]" at bounding box center [92, 37] width 38 height 5
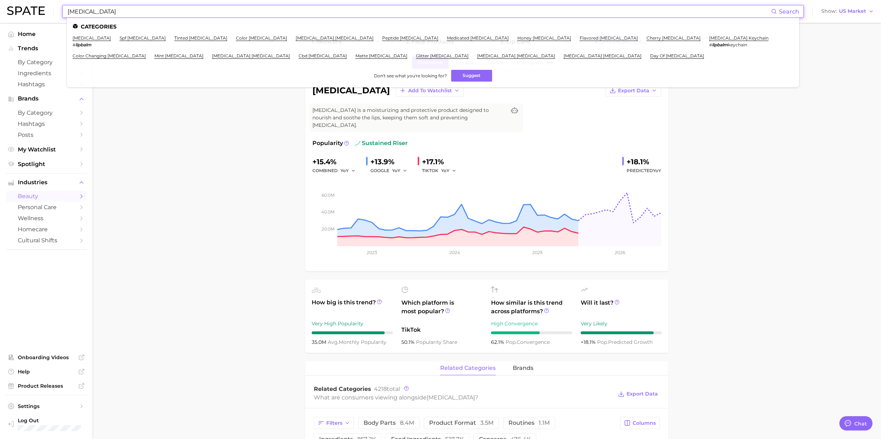
drag, startPoint x: 177, startPoint y: 9, endPoint x: 157, endPoint y: 11, distance: 20.8
click at [177, 9] on input "[MEDICAL_DATA]" at bounding box center [419, 11] width 705 height 12
drag, startPoint x: 124, startPoint y: 12, endPoint x: 62, endPoint y: 8, distance: 62.4
click at [62, 8] on div "[MEDICAL_DATA] Search Categories [MEDICAL_DATA] # lipbalm spf [MEDICAL_DATA] ti…" at bounding box center [440, 11] width 867 height 23
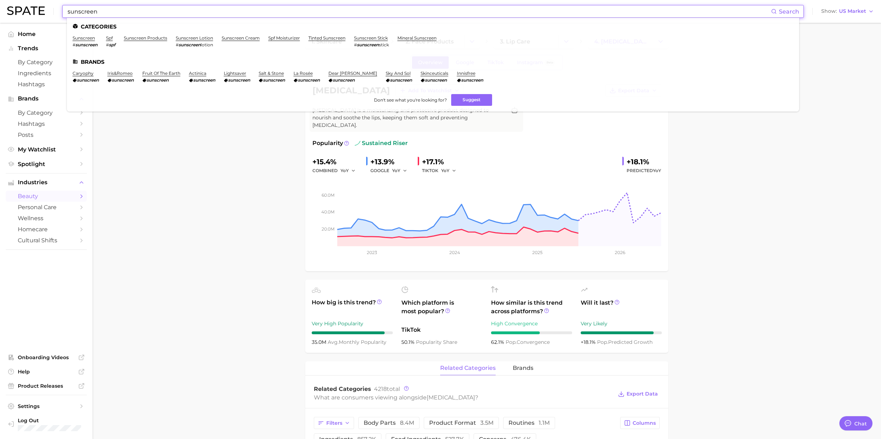
type input "sunscreen"
click at [76, 36] on link "sunscreen" at bounding box center [84, 37] width 22 height 5
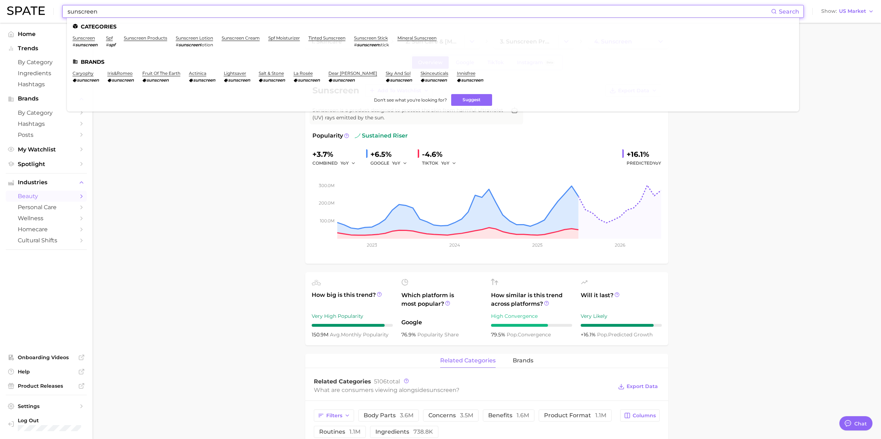
click at [99, 15] on input "sunscreen" at bounding box center [419, 11] width 705 height 12
click at [429, 40] on link "mineral sunscreen" at bounding box center [417, 37] width 39 height 5
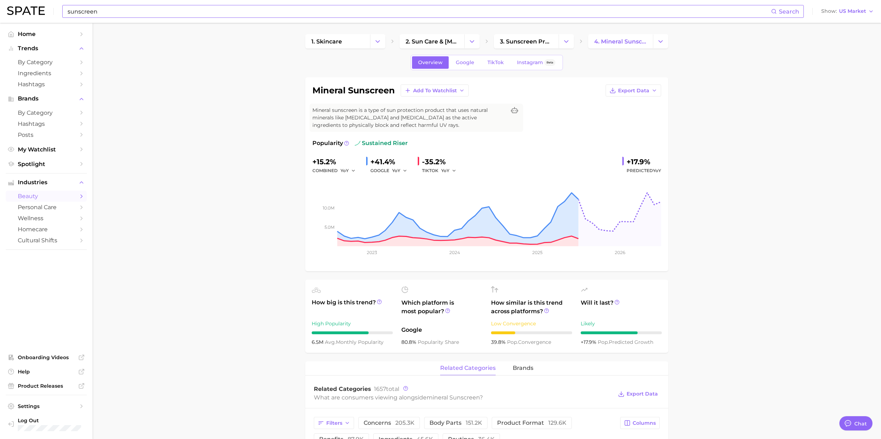
click at [149, 19] on div "sunscreen Search Show US Market" at bounding box center [440, 11] width 867 height 23
click at [138, 10] on input "sunscreen" at bounding box center [419, 11] width 705 height 12
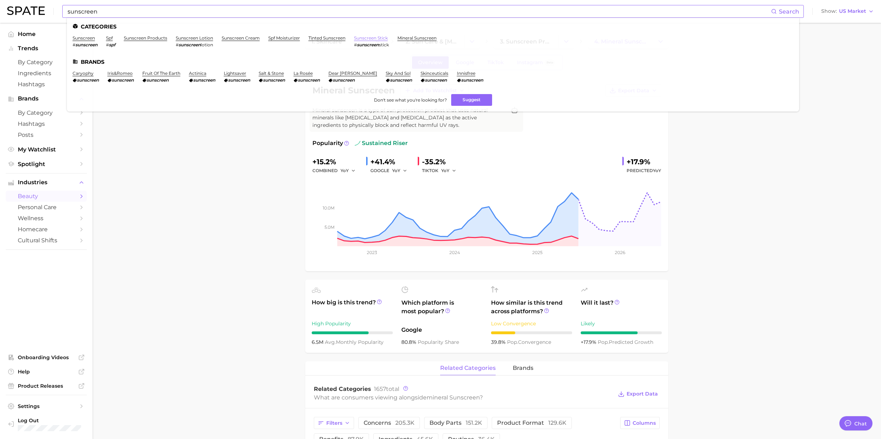
click at [363, 36] on link "sunscreen stick" at bounding box center [371, 37] width 34 height 5
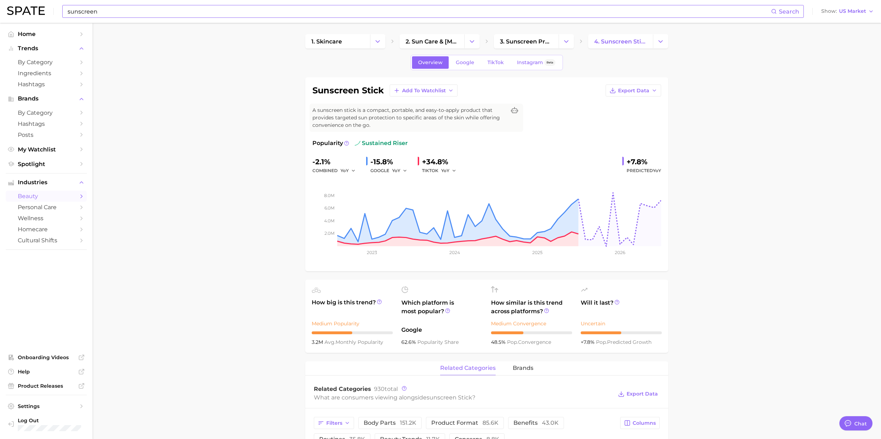
click at [194, 12] on input "sunscreen" at bounding box center [419, 11] width 705 height 12
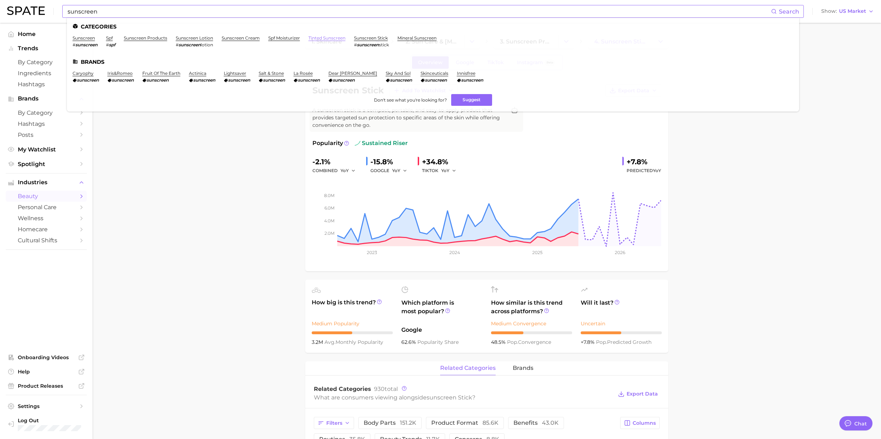
click at [325, 40] on link "tinted sunscreen" at bounding box center [327, 37] width 37 height 5
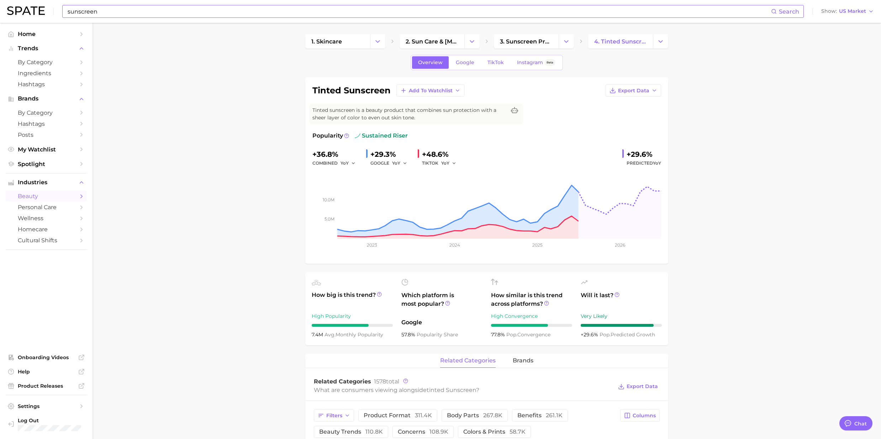
click at [157, 15] on input "sunscreen" at bounding box center [419, 11] width 705 height 12
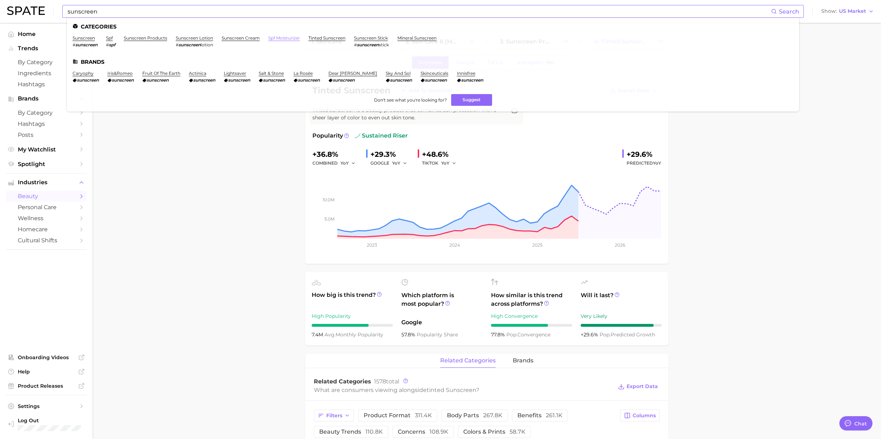
click at [286, 36] on link "spf moisturizer" at bounding box center [284, 37] width 32 height 5
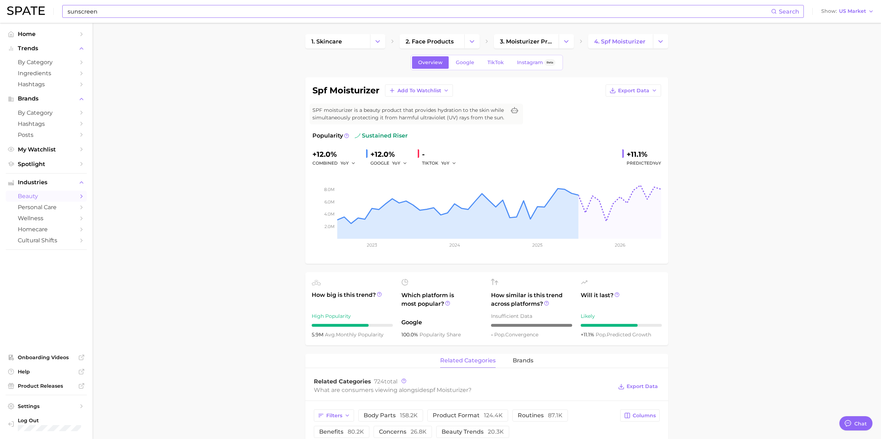
click at [232, 14] on input "sunscreen" at bounding box center [419, 11] width 705 height 12
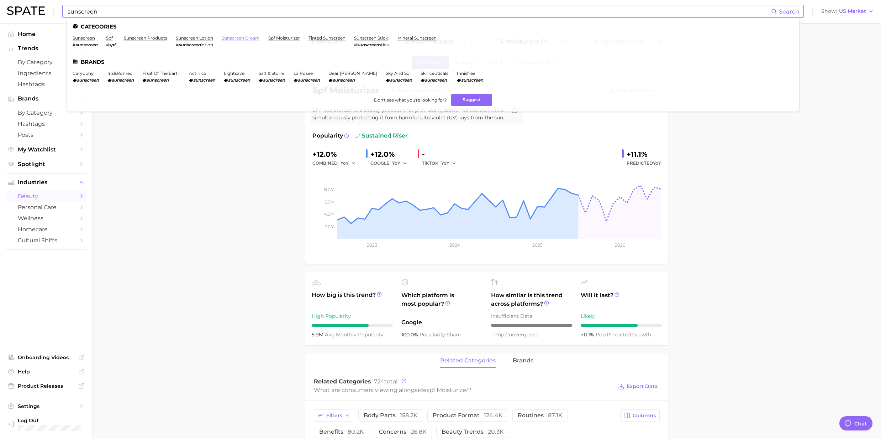
click at [233, 39] on link "sunscreen cream" at bounding box center [241, 37] width 38 height 5
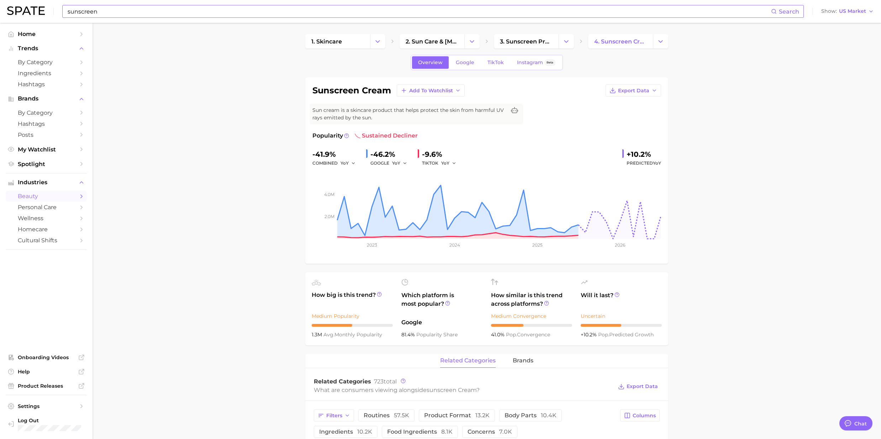
click at [109, 10] on input "sunscreen" at bounding box center [419, 11] width 705 height 12
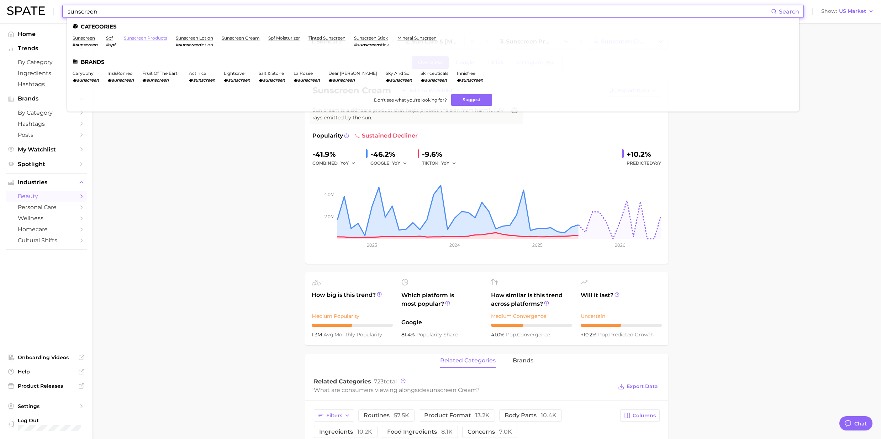
click at [142, 38] on link "sunscreen products" at bounding box center [145, 37] width 43 height 5
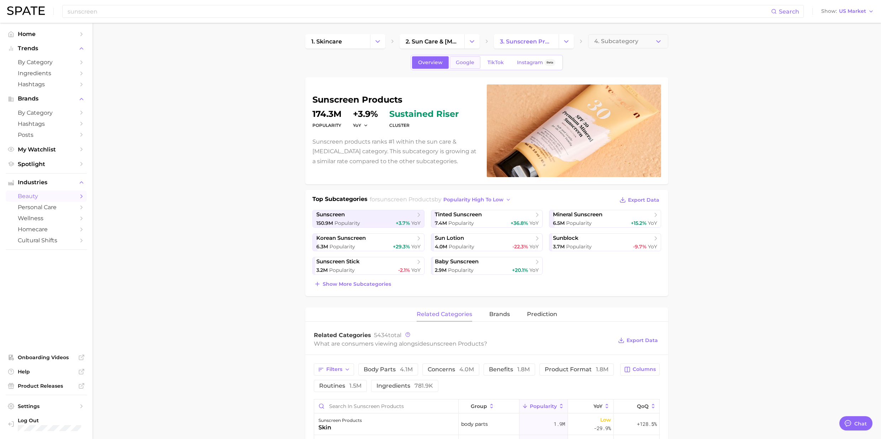
click at [471, 61] on span "Google" at bounding box center [465, 62] width 19 height 6
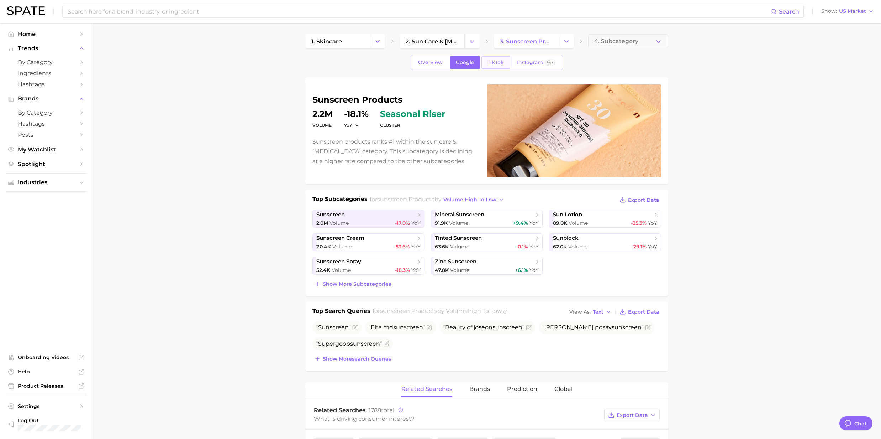
click at [486, 63] on link "TikTok" at bounding box center [496, 62] width 28 height 12
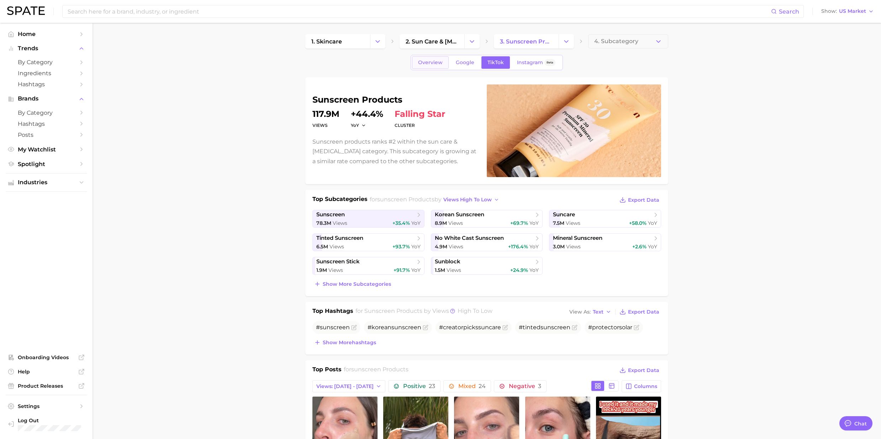
click at [424, 66] on link "Overview" at bounding box center [430, 62] width 37 height 12
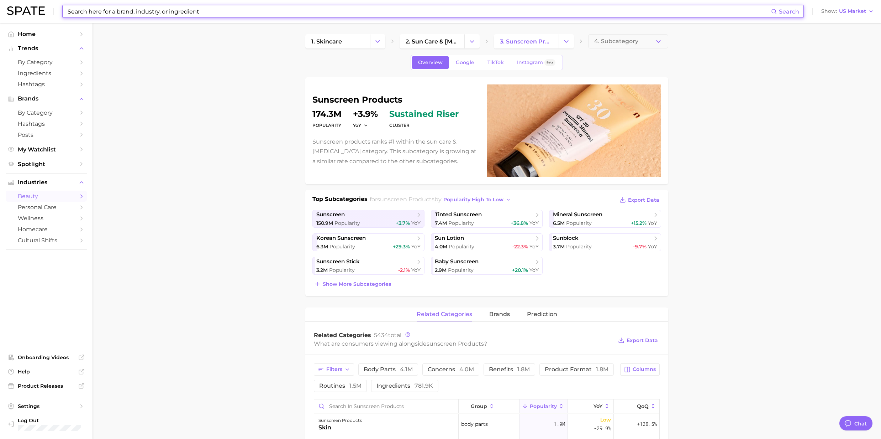
click at [146, 16] on input at bounding box center [419, 11] width 705 height 12
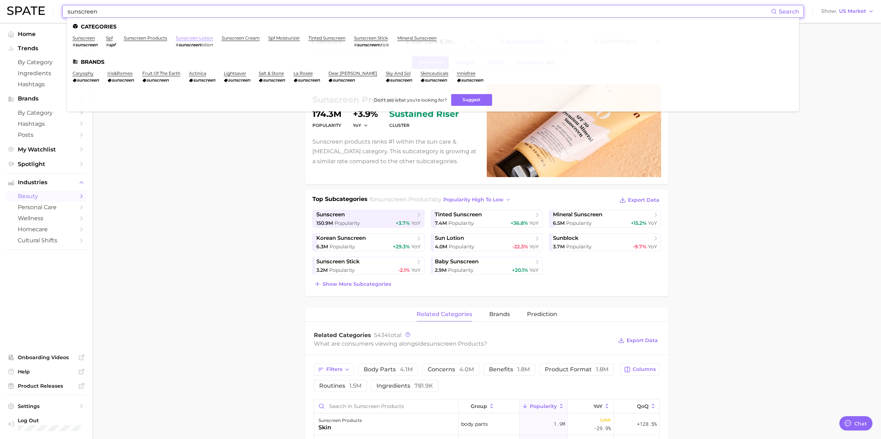
type input "sunscreen"
click at [187, 39] on link "sunscreen lotion" at bounding box center [194, 37] width 37 height 5
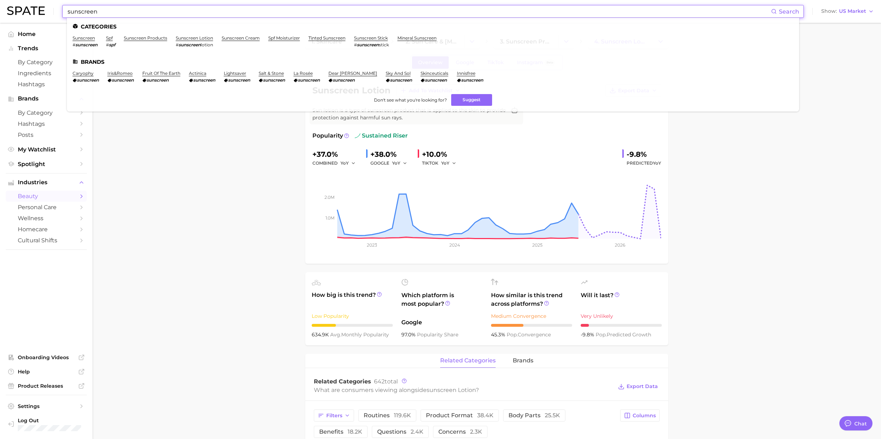
click at [169, 16] on input "sunscreen" at bounding box center [419, 11] width 705 height 12
click at [144, 38] on link "sunscreen products" at bounding box center [145, 37] width 43 height 5
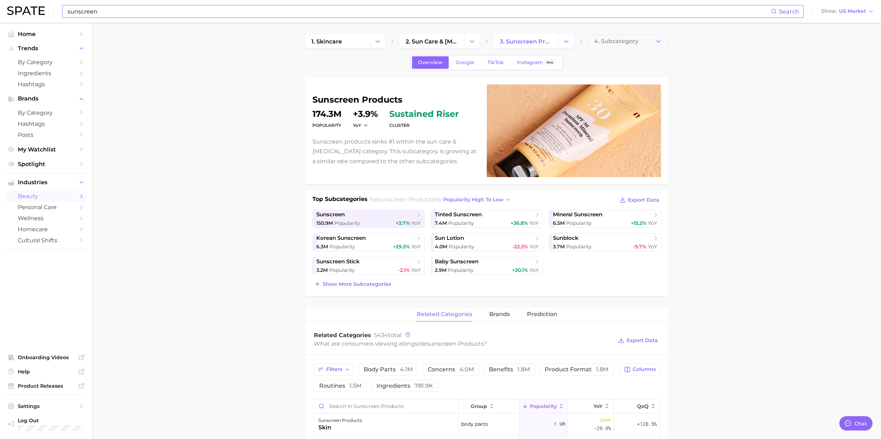
click at [117, 13] on input "sunscreen" at bounding box center [419, 11] width 705 height 12
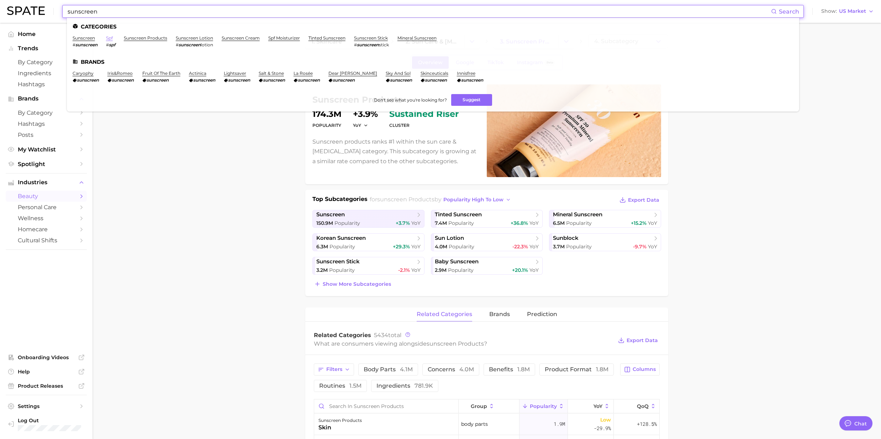
click at [111, 40] on link "spf" at bounding box center [109, 37] width 7 height 5
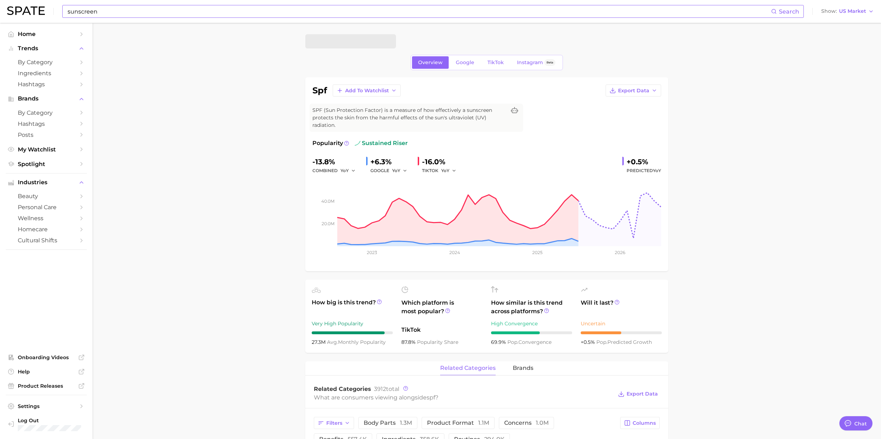
click at [110, 15] on input "sunscreen" at bounding box center [419, 11] width 705 height 12
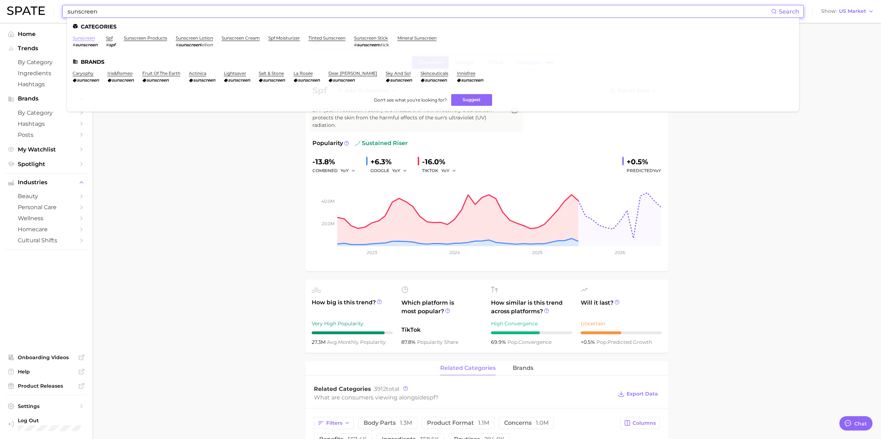
click at [91, 39] on link "sunscreen" at bounding box center [84, 37] width 22 height 5
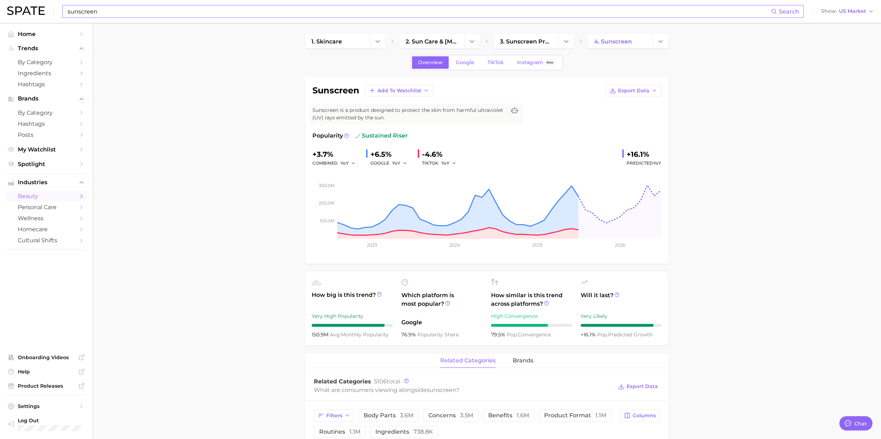
click at [110, 15] on input "sunscreen" at bounding box center [419, 11] width 705 height 12
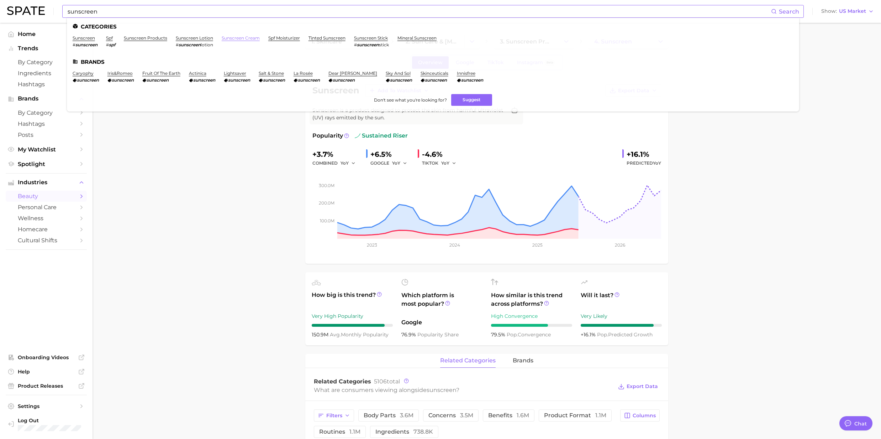
click at [244, 39] on link "sunscreen cream" at bounding box center [241, 37] width 38 height 5
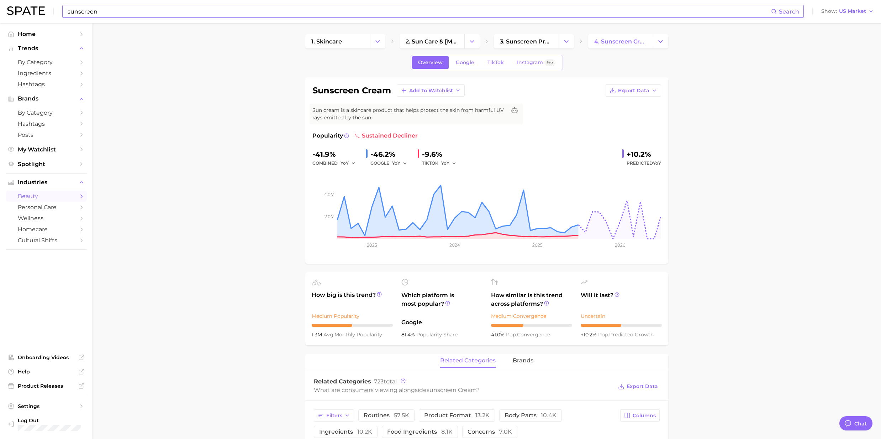
click at [226, 14] on input "sunscreen" at bounding box center [419, 11] width 705 height 12
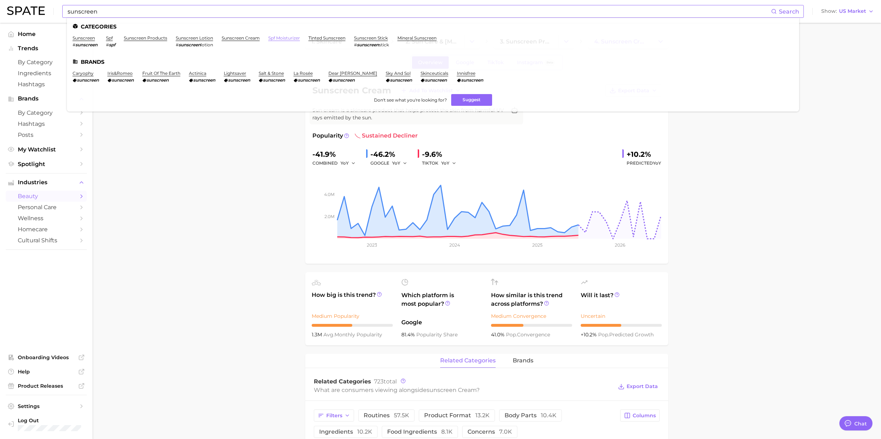
click at [281, 39] on link "spf moisturizer" at bounding box center [284, 37] width 32 height 5
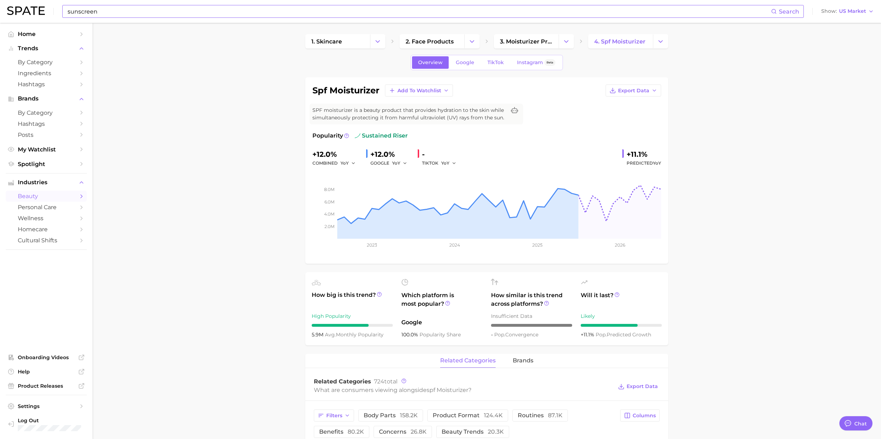
click at [159, 12] on input "sunscreen" at bounding box center [419, 11] width 705 height 12
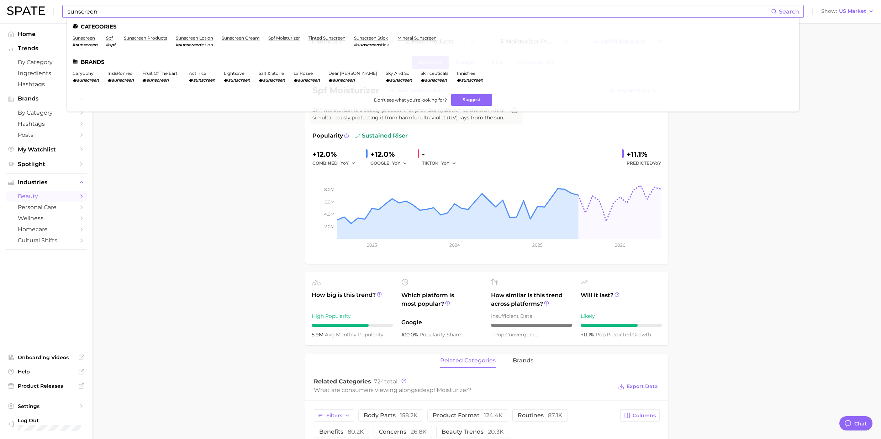
click at [325, 41] on li "tinted sunscreen" at bounding box center [327, 41] width 37 height 12
click at [324, 37] on link "tinted sunscreen" at bounding box center [327, 37] width 37 height 5
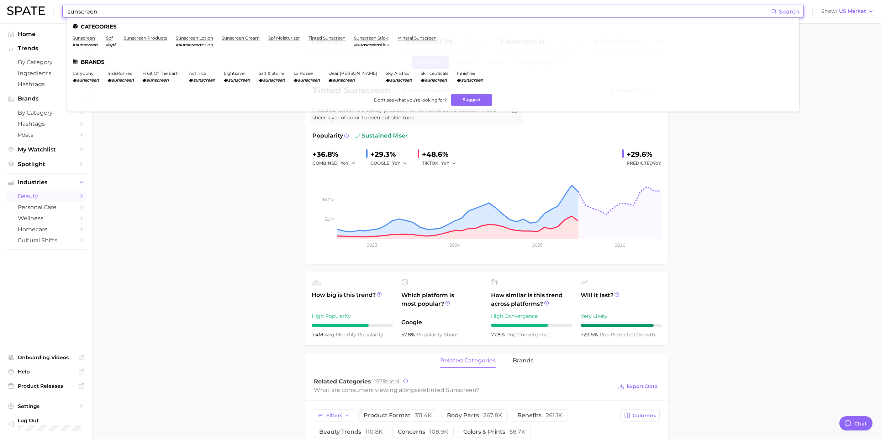
click at [133, 13] on input "sunscreen" at bounding box center [419, 11] width 705 height 12
click at [368, 39] on link "sunscreen stick" at bounding box center [371, 37] width 34 height 5
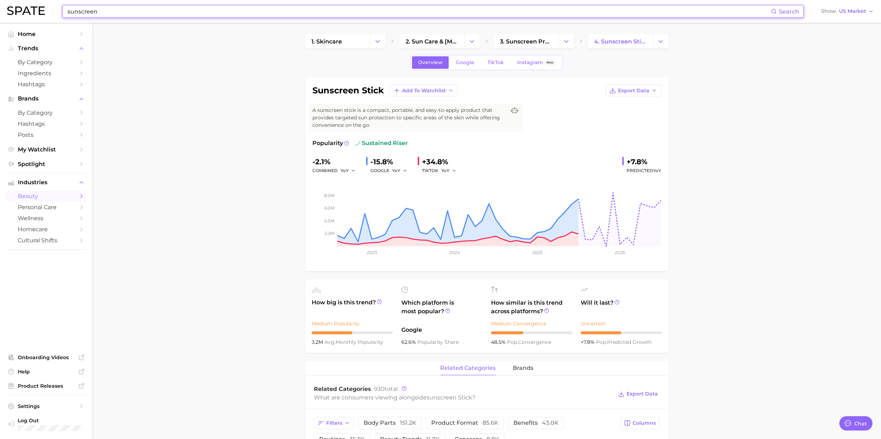
click at [132, 7] on input "sunscreen" at bounding box center [419, 11] width 705 height 12
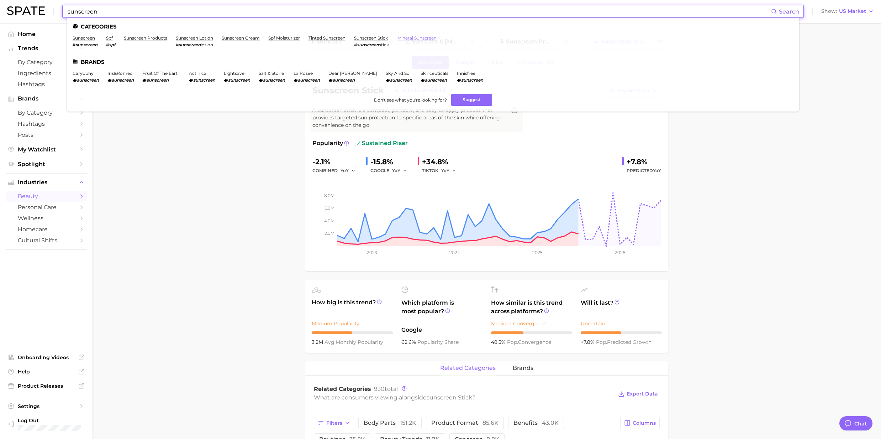
click at [421, 38] on link "mineral sunscreen" at bounding box center [417, 37] width 39 height 5
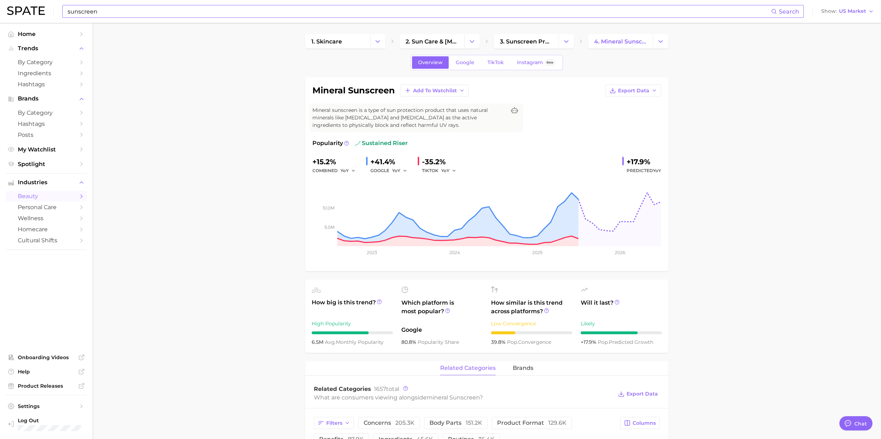
drag, startPoint x: 115, startPoint y: 10, endPoint x: 97, endPoint y: 11, distance: 18.2
click at [115, 10] on input "sunscreen" at bounding box center [419, 11] width 705 height 12
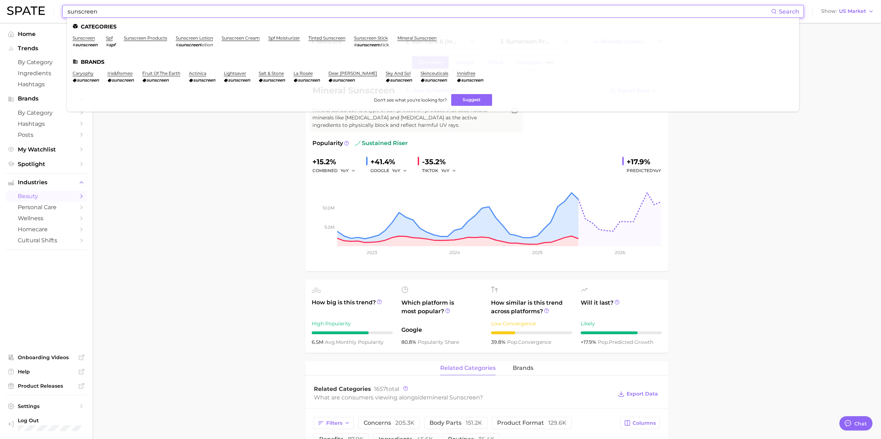
click at [69, 10] on input "sunscreen" at bounding box center [419, 11] width 705 height 12
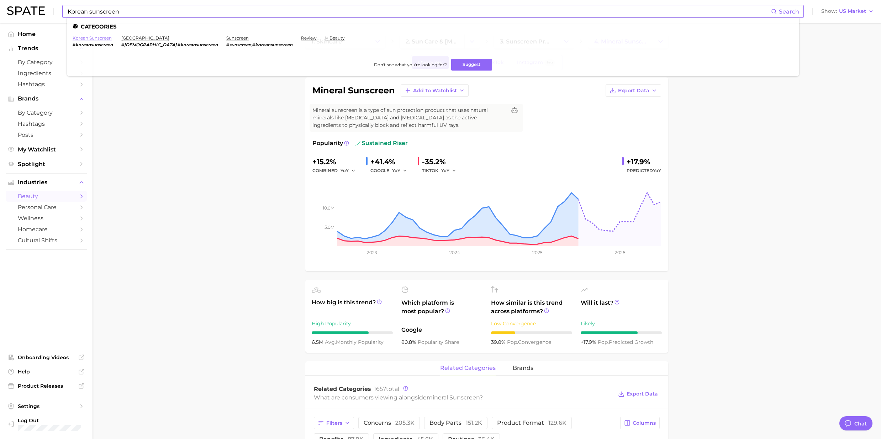
click at [99, 38] on link "korean sunscreen" at bounding box center [92, 37] width 39 height 5
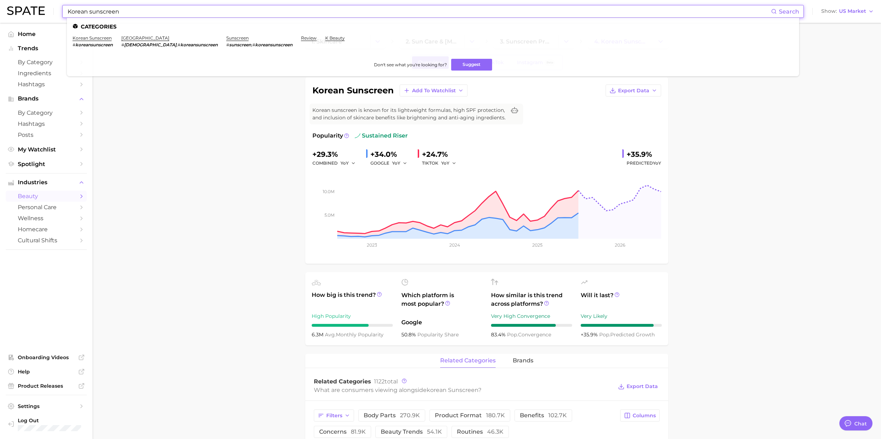
drag, startPoint x: 130, startPoint y: 12, endPoint x: 23, endPoint y: 19, distance: 107.3
click at [23, 19] on div "Korean sunscreen Search Categories korean sunscreen # koreansunscreen korea # k…" at bounding box center [440, 11] width 867 height 23
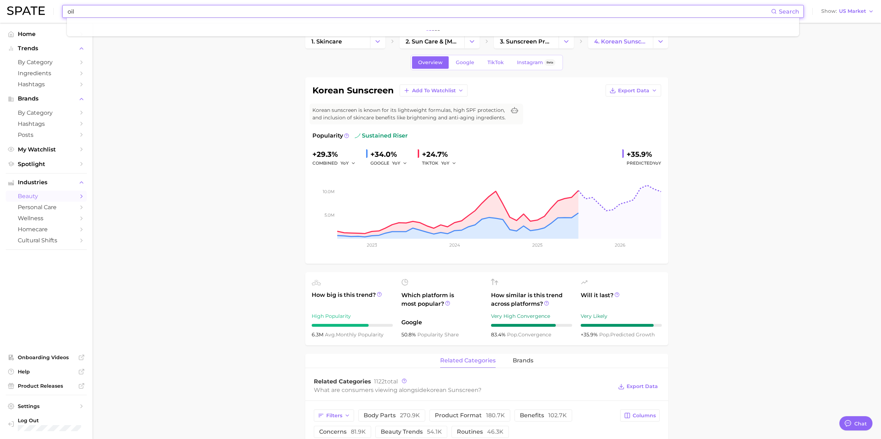
type input "oil"
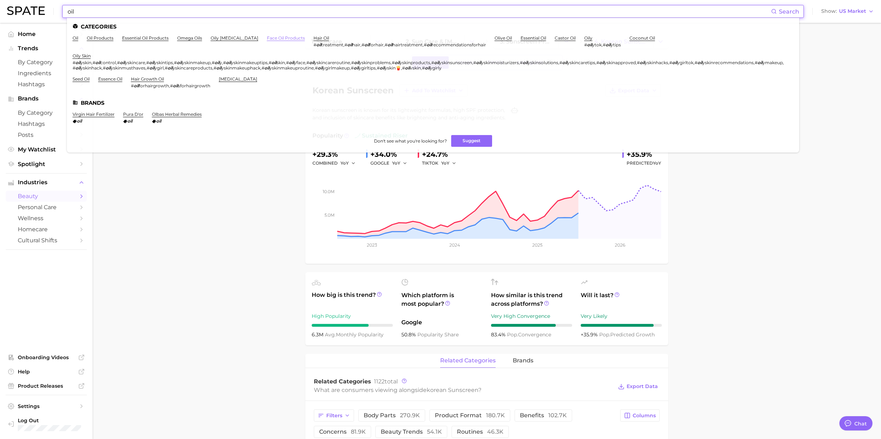
click at [270, 36] on link "face oil products" at bounding box center [286, 37] width 38 height 5
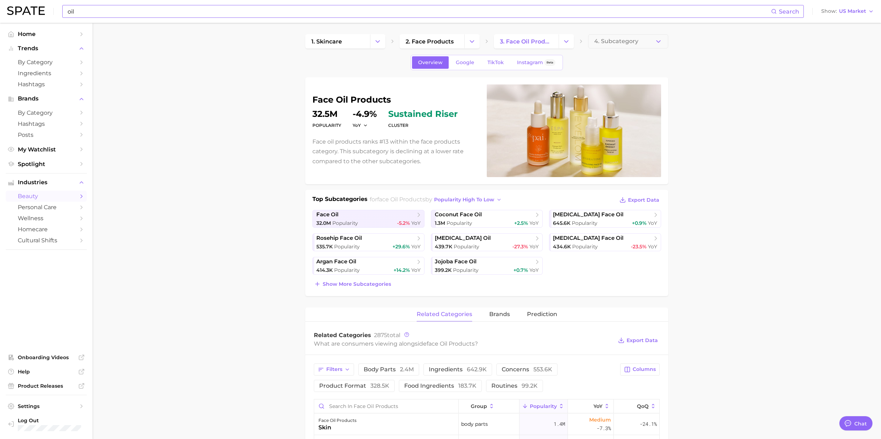
click at [105, 14] on input "oil" at bounding box center [419, 11] width 705 height 12
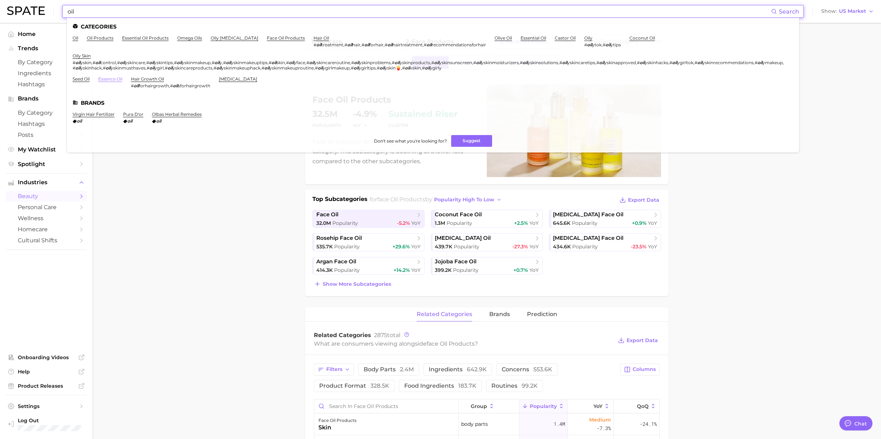
click at [113, 80] on link "essence oil" at bounding box center [110, 78] width 24 height 5
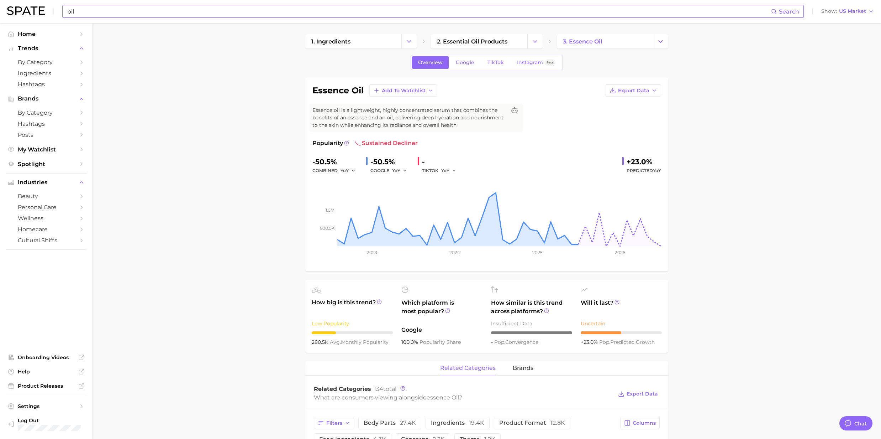
click at [97, 16] on input "oil" at bounding box center [419, 11] width 705 height 12
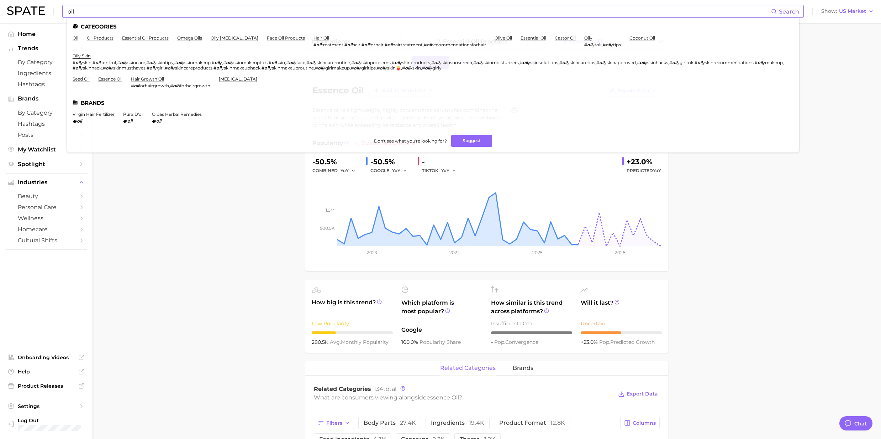
click at [97, 41] on li "oil products" at bounding box center [100, 41] width 27 height 12
click at [98, 39] on link "oil products" at bounding box center [100, 37] width 27 height 5
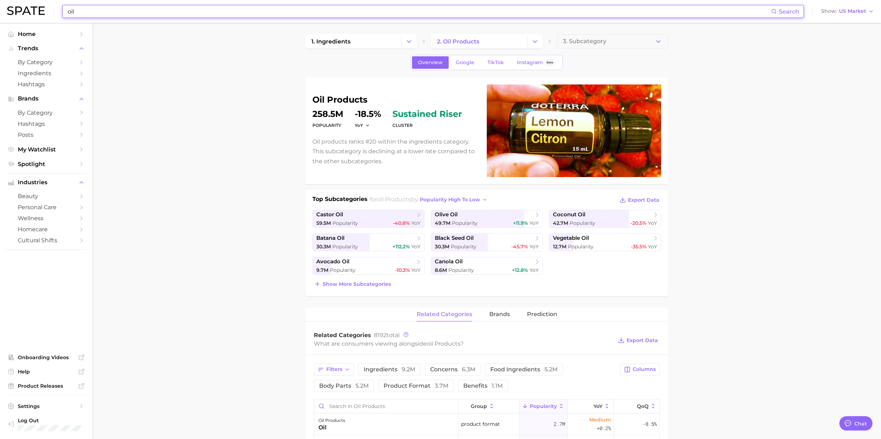
click at [90, 16] on input "oil" at bounding box center [419, 11] width 705 height 12
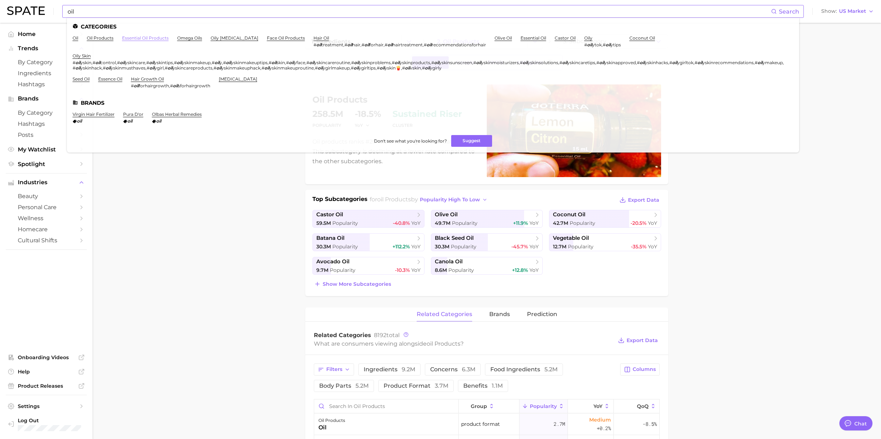
click at [161, 37] on link "essential oil products" at bounding box center [145, 37] width 47 height 5
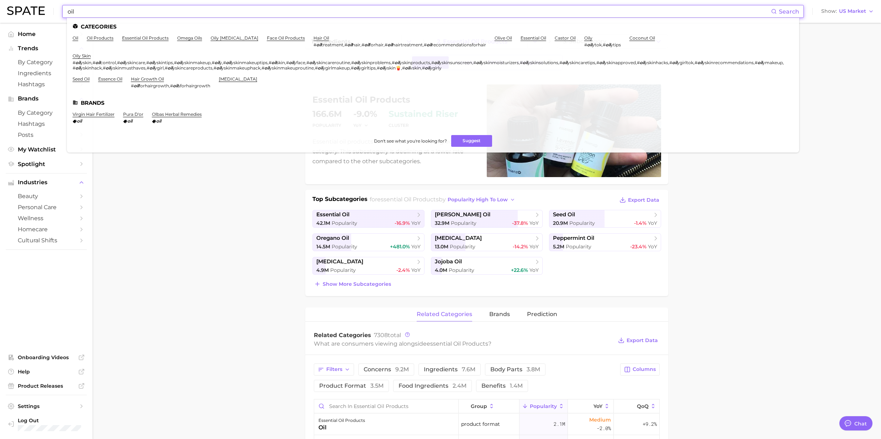
click at [92, 16] on input "oil" at bounding box center [419, 11] width 705 height 12
click at [271, 39] on link "face oil products" at bounding box center [286, 37] width 38 height 5
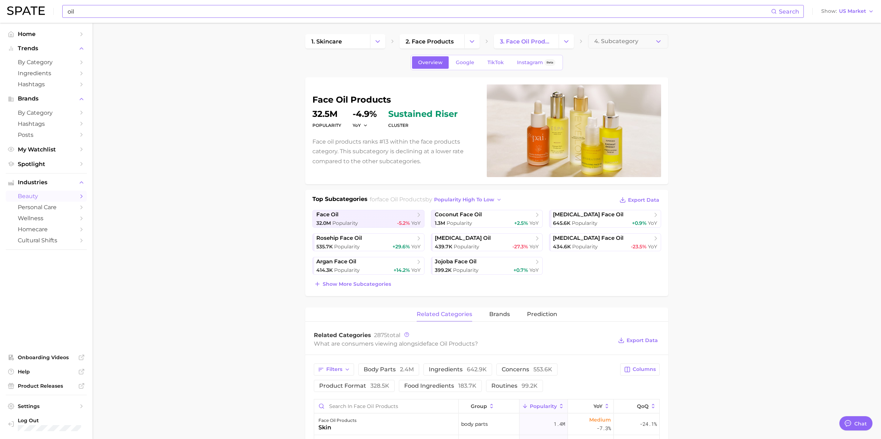
click at [87, 13] on input "oil" at bounding box center [419, 11] width 705 height 12
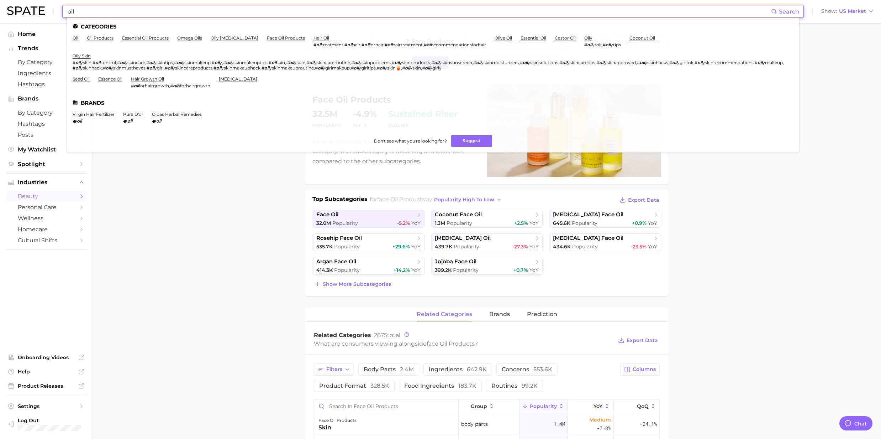
drag, startPoint x: 87, startPoint y: 13, endPoint x: 62, endPoint y: 6, distance: 26.5
click at [62, 6] on div "oil Search Categories oil oil products essential oil products omega oils oily […" at bounding box center [440, 11] width 867 height 23
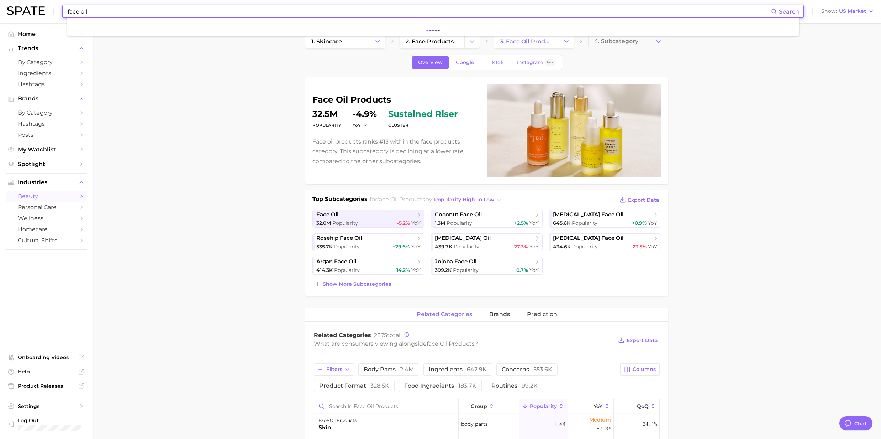
type input "face oil"
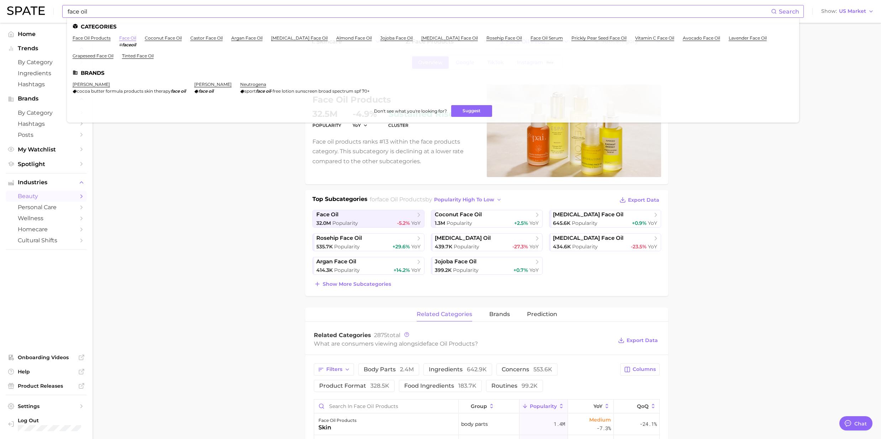
click at [129, 36] on link "face oil" at bounding box center [127, 37] width 17 height 5
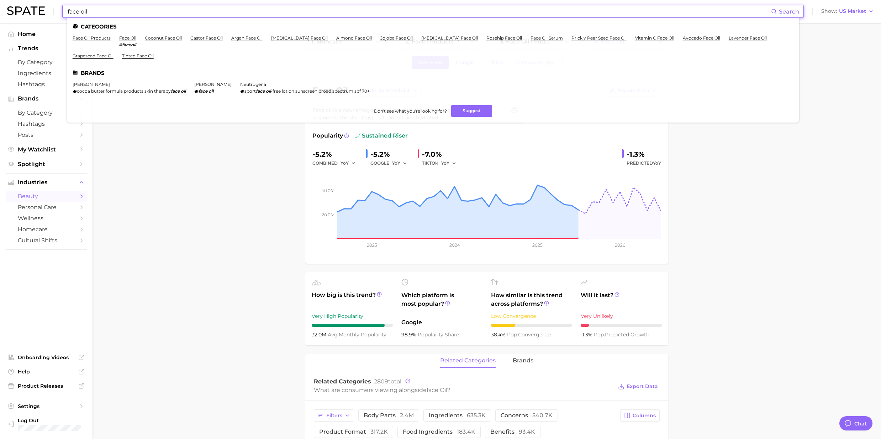
click at [91, 17] on input "face oil" at bounding box center [419, 11] width 705 height 12
click at [78, 36] on link "face oil products" at bounding box center [92, 37] width 38 height 5
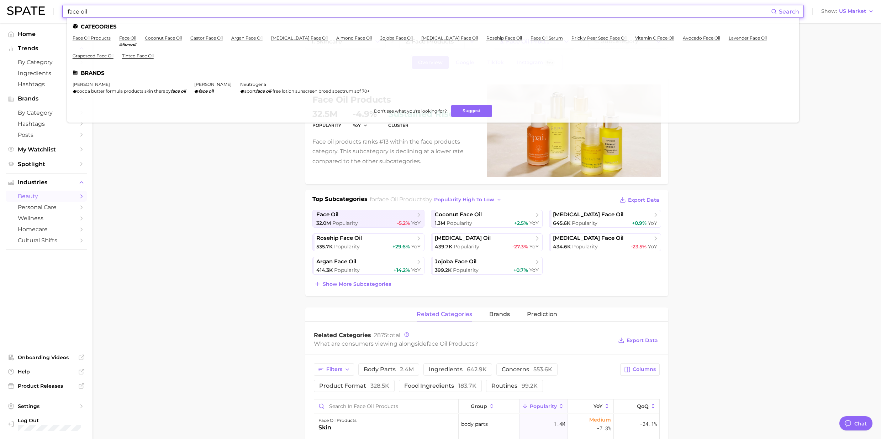
click at [93, 9] on input "face oil" at bounding box center [419, 11] width 705 height 12
click at [122, 55] on link "tinted face oil" at bounding box center [138, 55] width 32 height 5
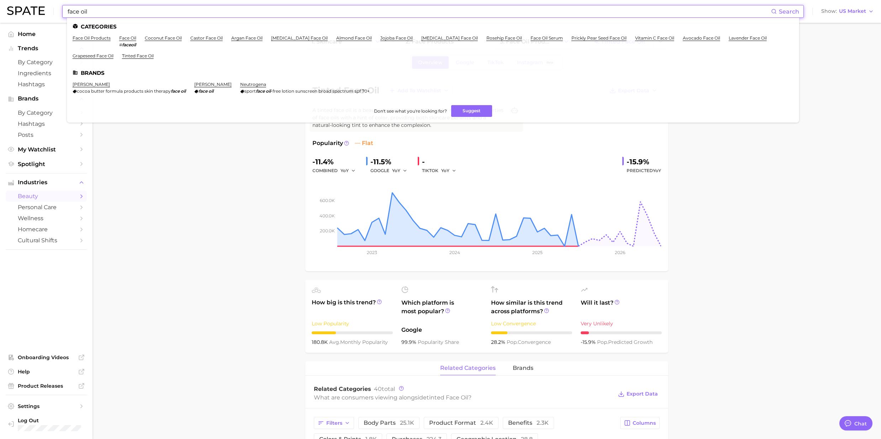
click at [96, 13] on input "face oil" at bounding box center [419, 11] width 705 height 12
click at [114, 53] on link "grapeseed face oil" at bounding box center [93, 55] width 41 height 5
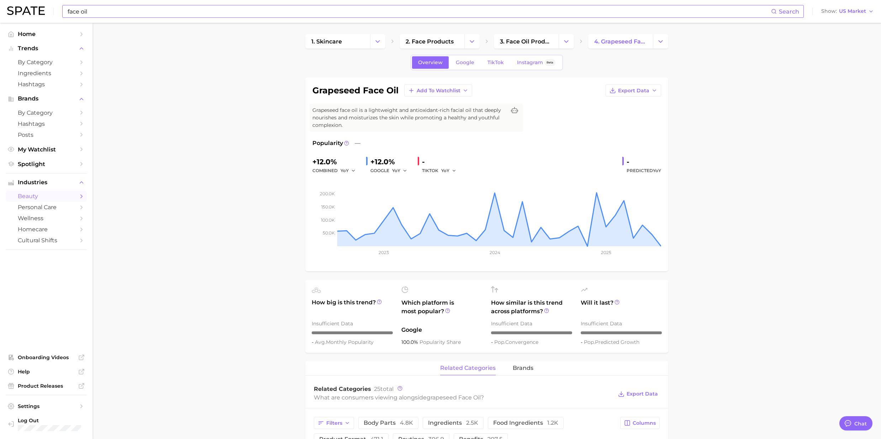
click at [140, 14] on input "face oil" at bounding box center [419, 11] width 705 height 12
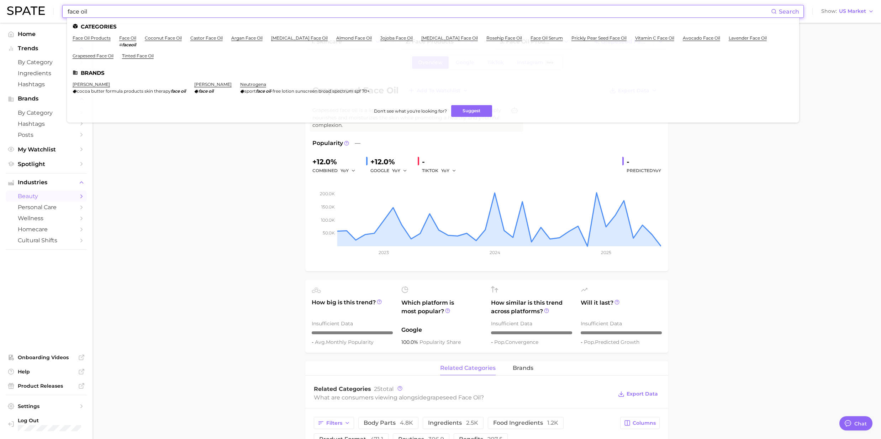
click at [729, 36] on link "lavender face oil" at bounding box center [748, 37] width 38 height 5
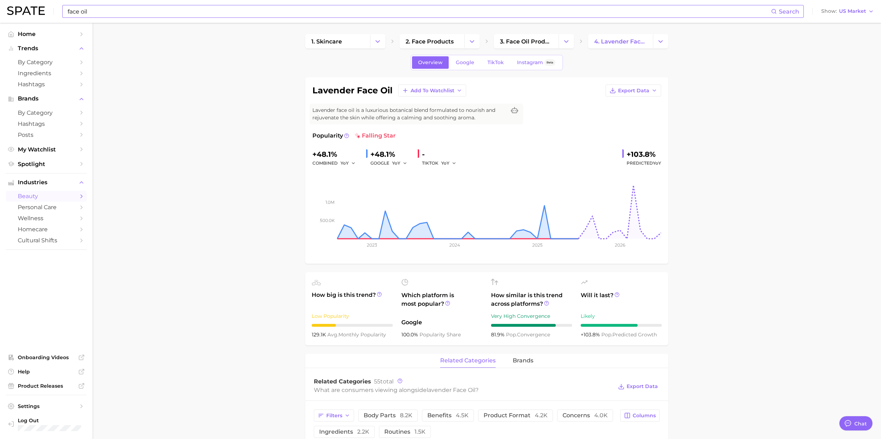
click at [120, 13] on input "face oil" at bounding box center [419, 11] width 705 height 12
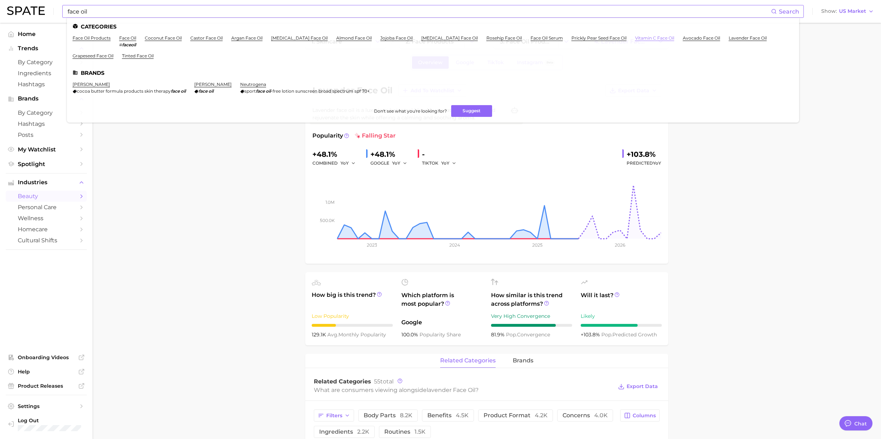
click at [635, 39] on link "vitamin c face oil" at bounding box center [654, 37] width 39 height 5
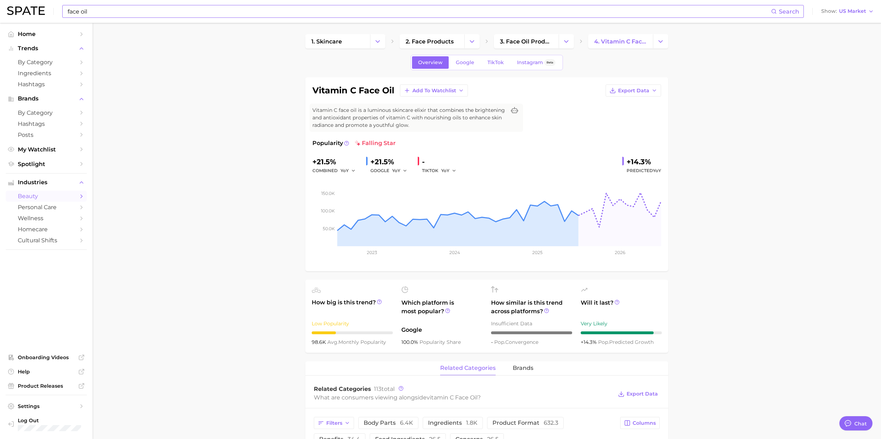
click at [120, 12] on input "face oil" at bounding box center [419, 11] width 705 height 12
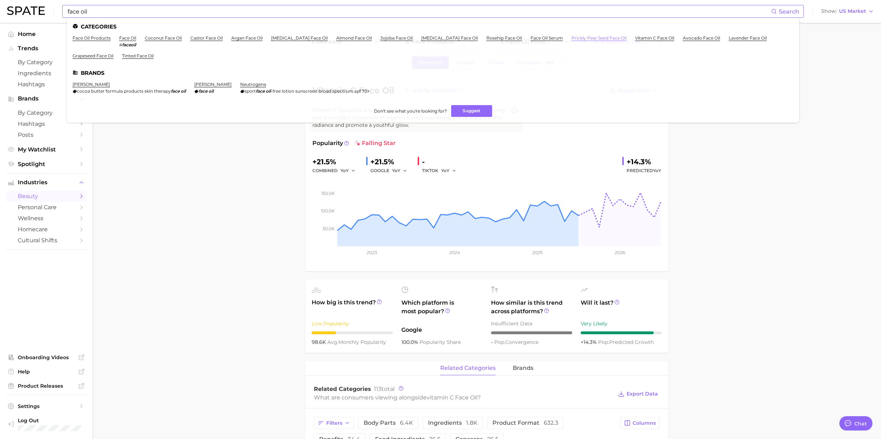
click at [572, 38] on link "prickly pear seed face oil" at bounding box center [599, 37] width 55 height 5
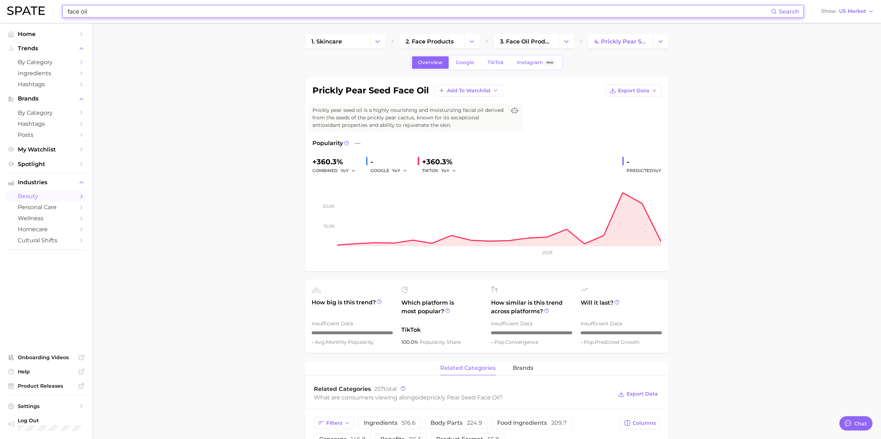
click at [154, 13] on input "face oil" at bounding box center [419, 11] width 705 height 12
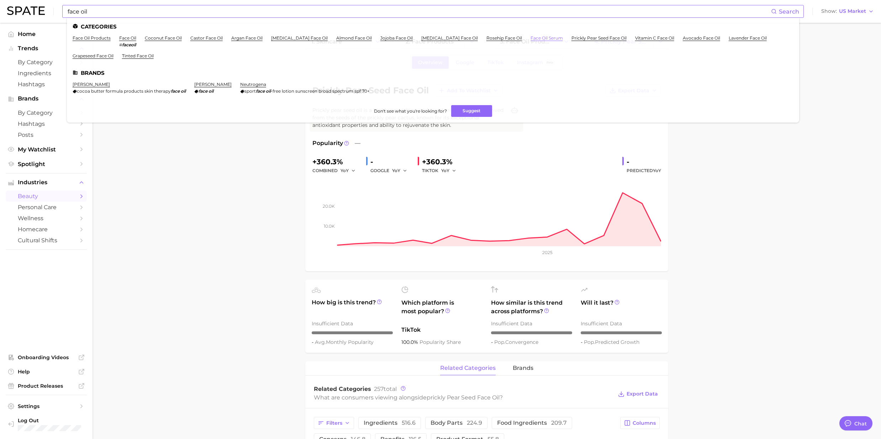
click at [531, 38] on link "face oil serum" at bounding box center [547, 37] width 32 height 5
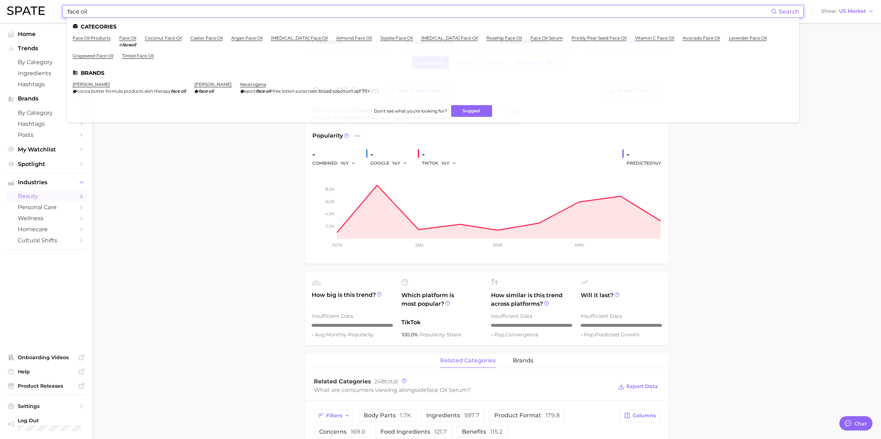
click at [167, 16] on input "face oil" at bounding box center [419, 11] width 705 height 12
click at [487, 37] on link "rosehip face oil" at bounding box center [505, 37] width 36 height 5
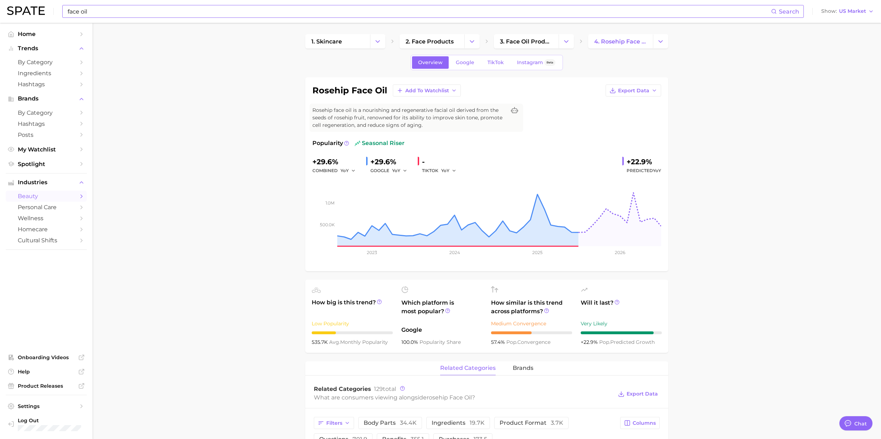
click at [169, 13] on input "face oil" at bounding box center [419, 11] width 705 height 12
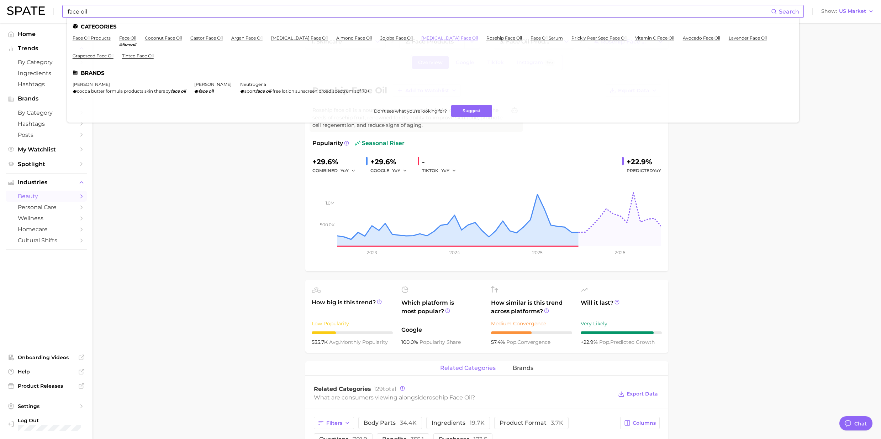
click at [421, 36] on link "[MEDICAL_DATA] face oil" at bounding box center [449, 37] width 57 height 5
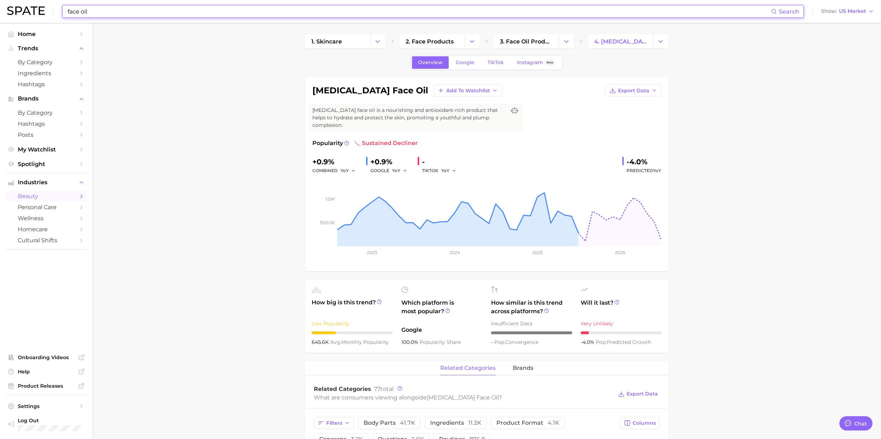
click at [155, 14] on input "face oil" at bounding box center [419, 11] width 705 height 12
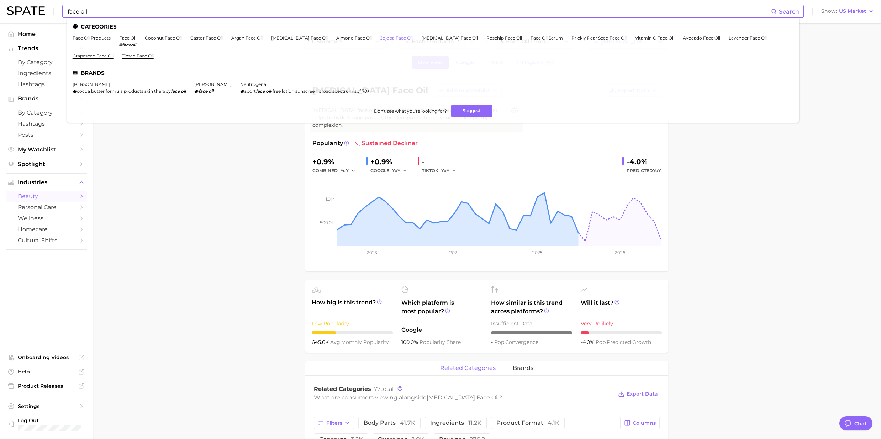
click at [381, 40] on link "jojoba face oil" at bounding box center [397, 37] width 32 height 5
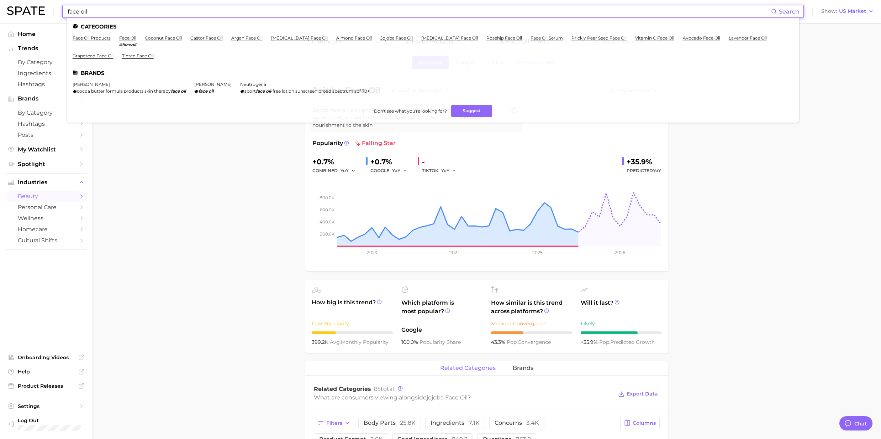
click at [205, 17] on input "face oil" at bounding box center [419, 11] width 705 height 12
click at [336, 39] on link "almond face oil" at bounding box center [354, 37] width 36 height 5
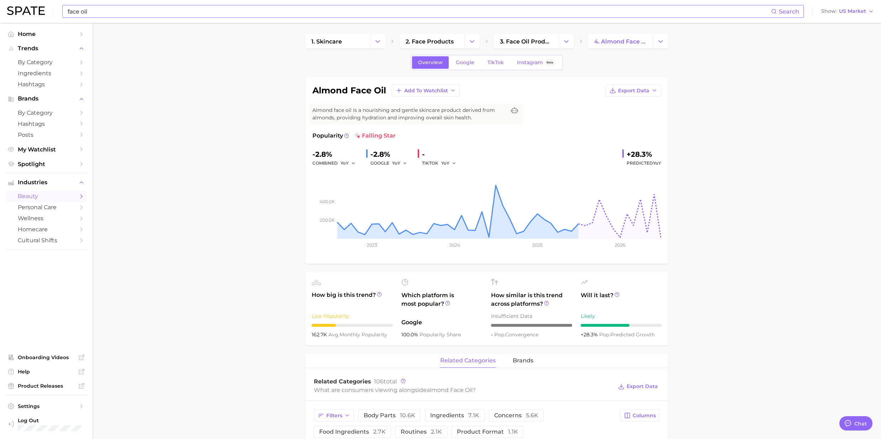
click at [219, 12] on input "face oil" at bounding box center [419, 11] width 705 height 12
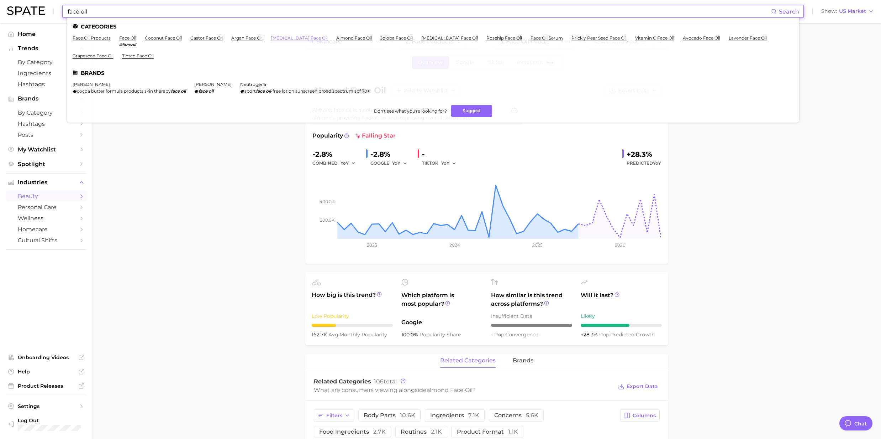
click at [281, 38] on link "[MEDICAL_DATA] face oil" at bounding box center [299, 37] width 57 height 5
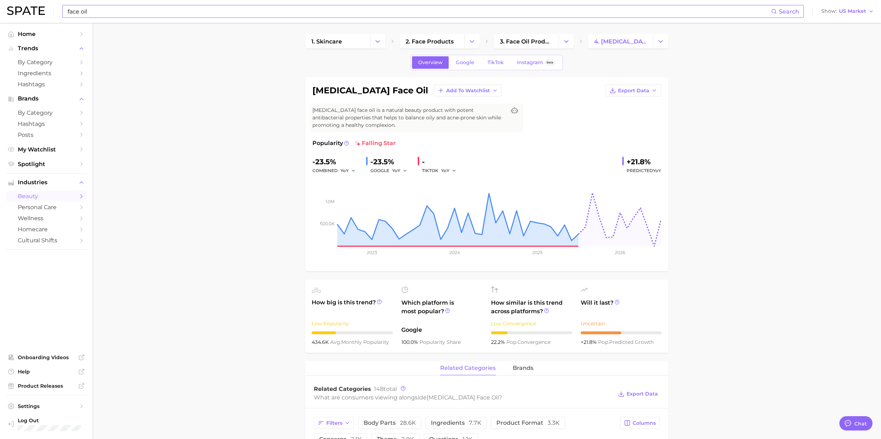
click at [133, 14] on input "face oil" at bounding box center [419, 11] width 705 height 12
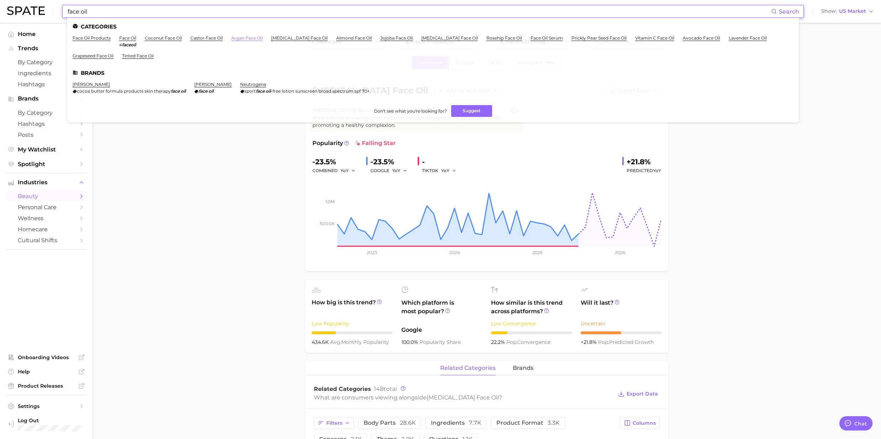
click at [232, 39] on link "argan face oil" at bounding box center [246, 37] width 31 height 5
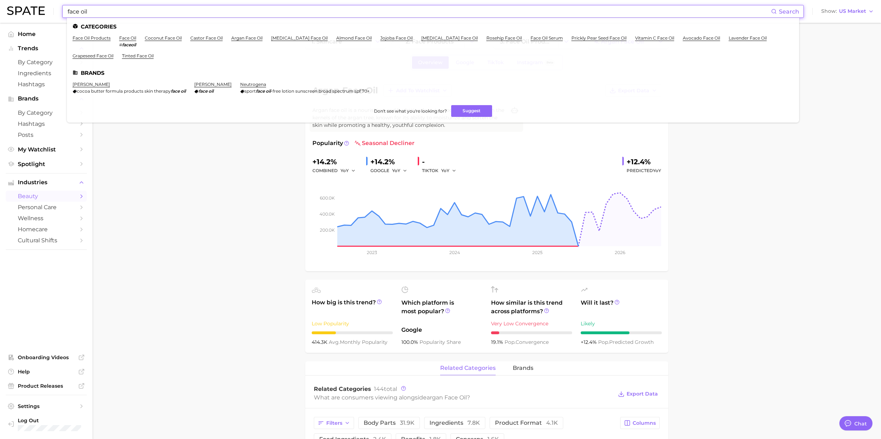
click at [161, 10] on input "face oil" at bounding box center [419, 11] width 705 height 12
click at [188, 37] on ul "face oil products face oil # faceoil coconut face oil castor face oil argan fac…" at bounding box center [433, 49] width 721 height 29
click at [199, 38] on link "castor face oil" at bounding box center [206, 37] width 32 height 5
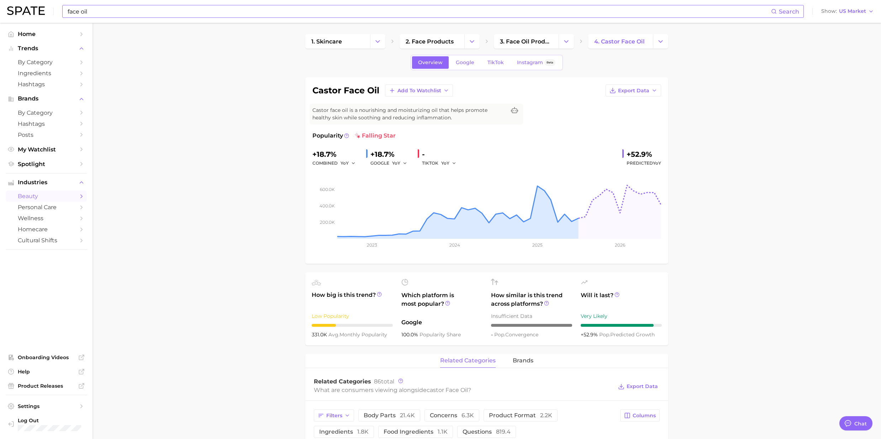
click at [151, 19] on div "face oil Search Show US Market" at bounding box center [440, 11] width 867 height 23
click at [150, 15] on input "face oil" at bounding box center [419, 11] width 705 height 12
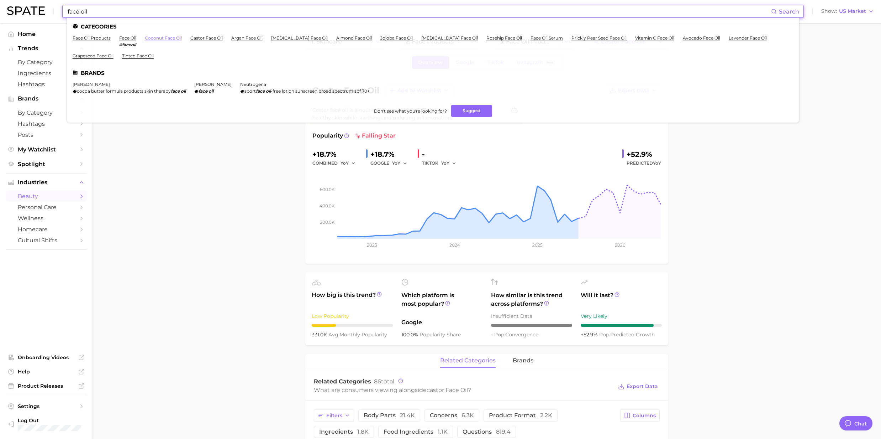
click at [159, 37] on link "coconut face oil" at bounding box center [163, 37] width 37 height 5
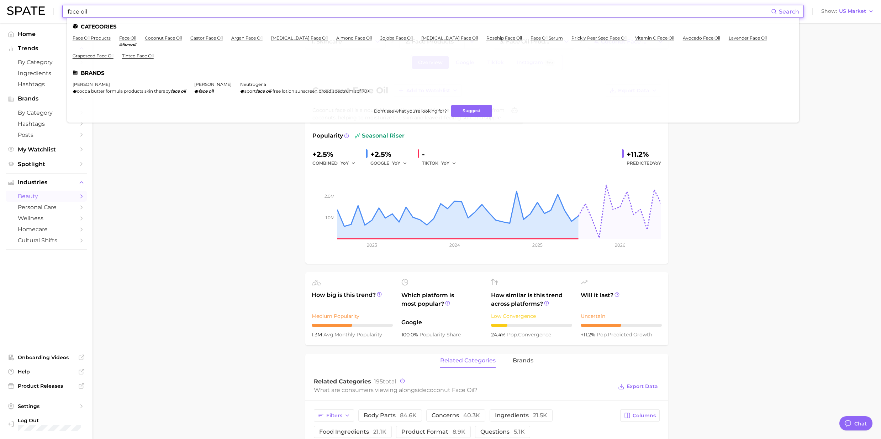
click at [126, 13] on input "face oil" at bounding box center [419, 11] width 705 height 12
click at [127, 41] on li "face oil # faceoil" at bounding box center [127, 41] width 17 height 12
click at [126, 37] on link "face oil" at bounding box center [127, 37] width 17 height 5
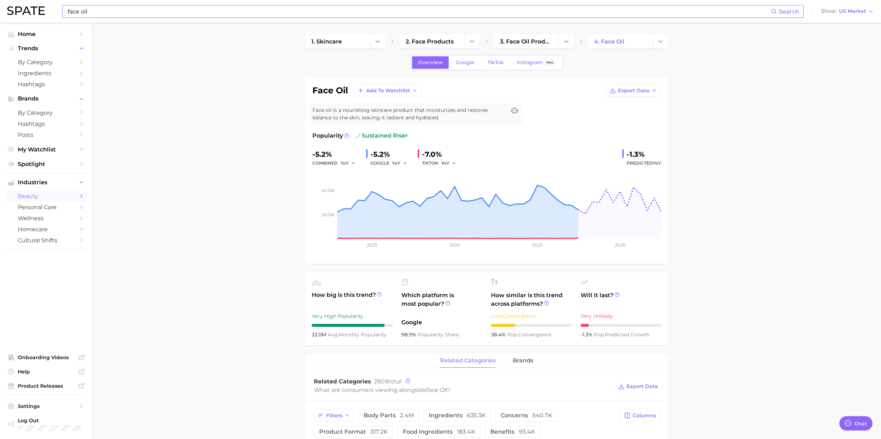
click at [123, 16] on input "face oil" at bounding box center [419, 11] width 705 height 12
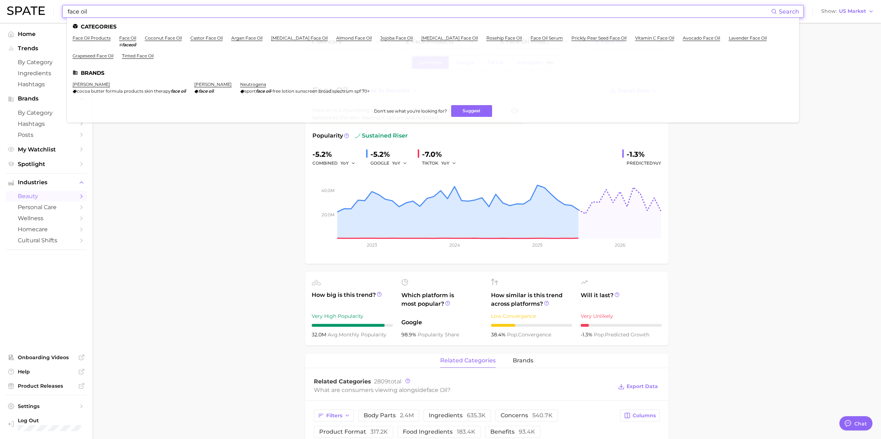
drag, startPoint x: 108, startPoint y: 14, endPoint x: 63, endPoint y: 7, distance: 46.1
click at [63, 7] on div "face oil Search Categories face oil products face oil # faceoil coconut face oi…" at bounding box center [433, 11] width 742 height 13
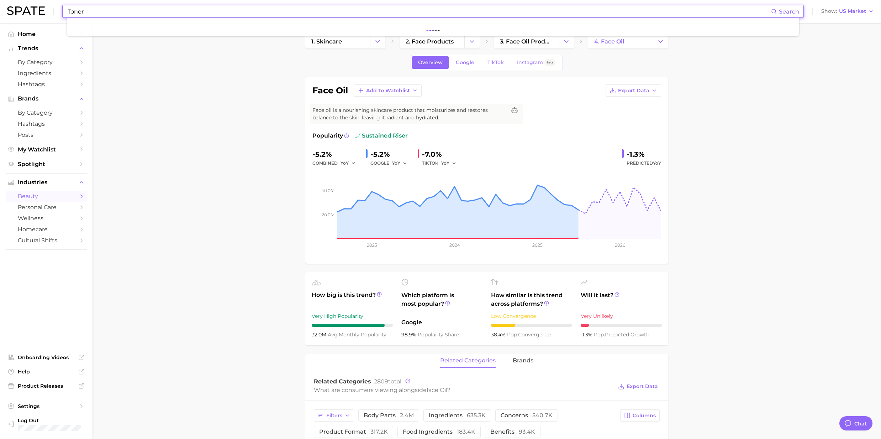
type input "Toner"
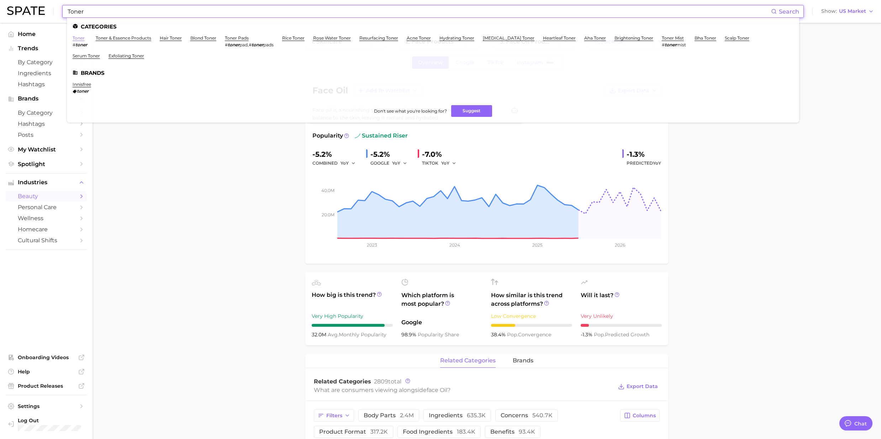
click at [77, 37] on link "toner" at bounding box center [79, 37] width 12 height 5
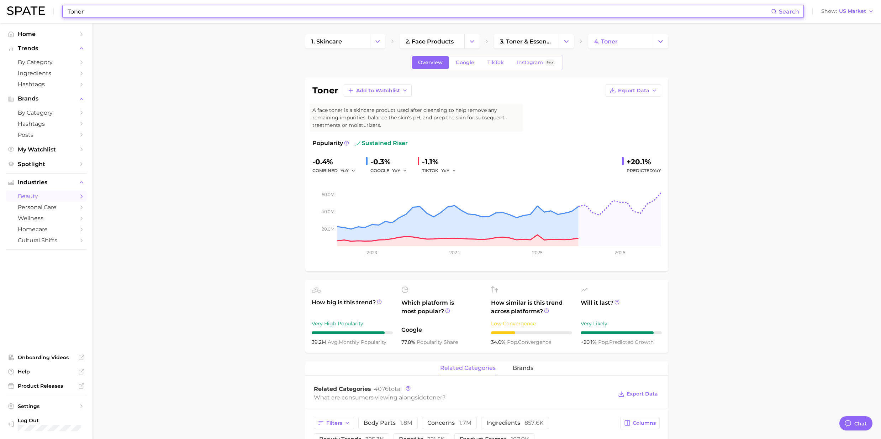
click at [103, 12] on input "Toner" at bounding box center [419, 11] width 705 height 12
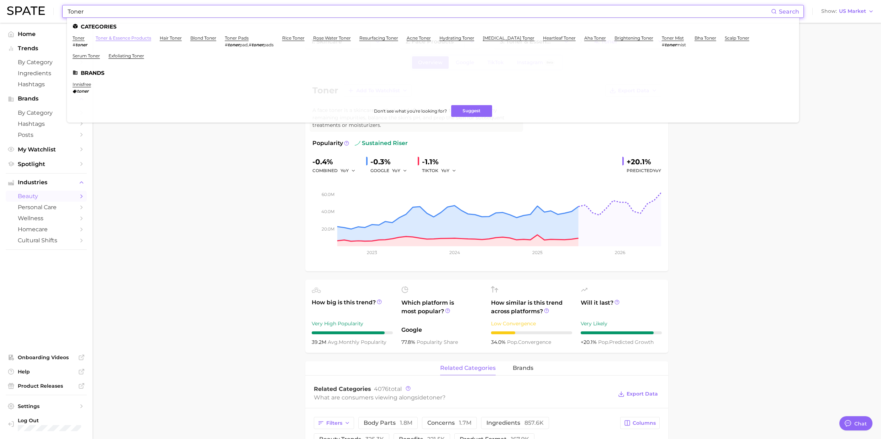
click at [134, 39] on link "toner & essence products" at bounding box center [124, 37] width 56 height 5
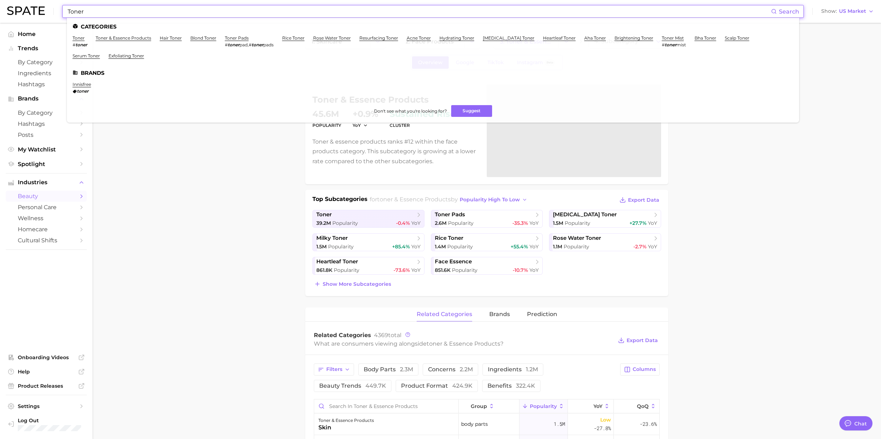
click at [110, 14] on input "Toner" at bounding box center [419, 11] width 705 height 12
click at [294, 38] on link "rice toner" at bounding box center [293, 37] width 22 height 5
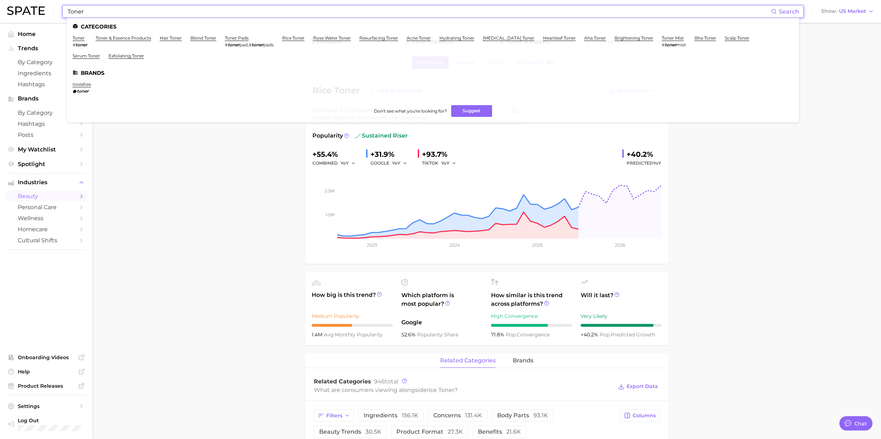
click at [175, 12] on input "Toner" at bounding box center [419, 11] width 705 height 12
click at [329, 36] on link "rose water toner" at bounding box center [332, 37] width 38 height 5
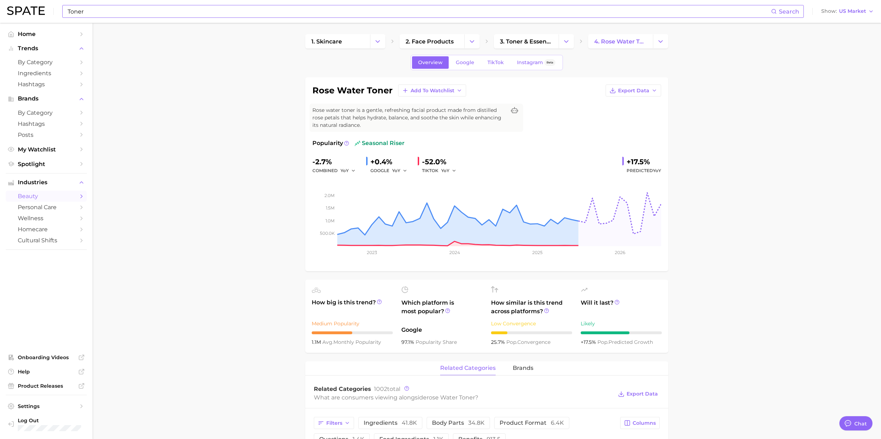
click at [111, 14] on input "Toner" at bounding box center [419, 11] width 705 height 12
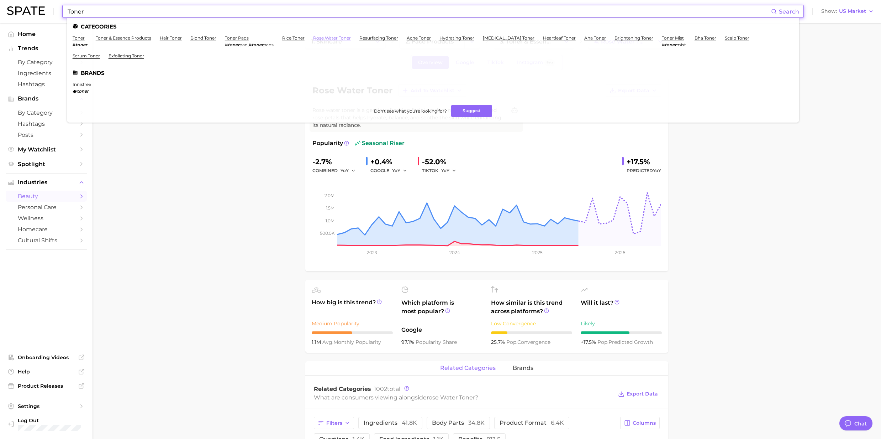
click at [324, 38] on link "rose water toner" at bounding box center [332, 37] width 38 height 5
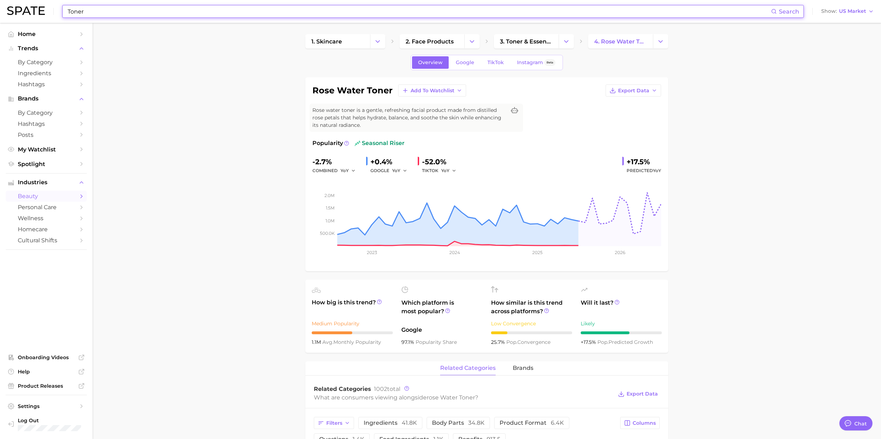
click at [287, 10] on input "Toner" at bounding box center [419, 11] width 705 height 12
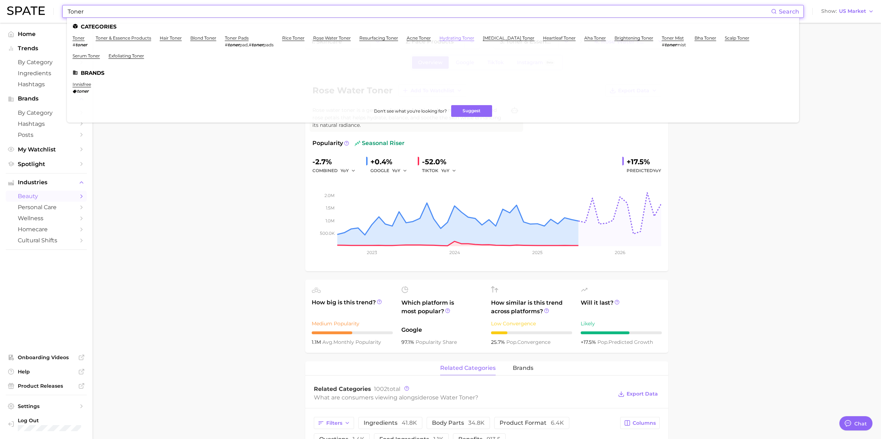
click at [454, 37] on link "hydrating toner" at bounding box center [457, 37] width 35 height 5
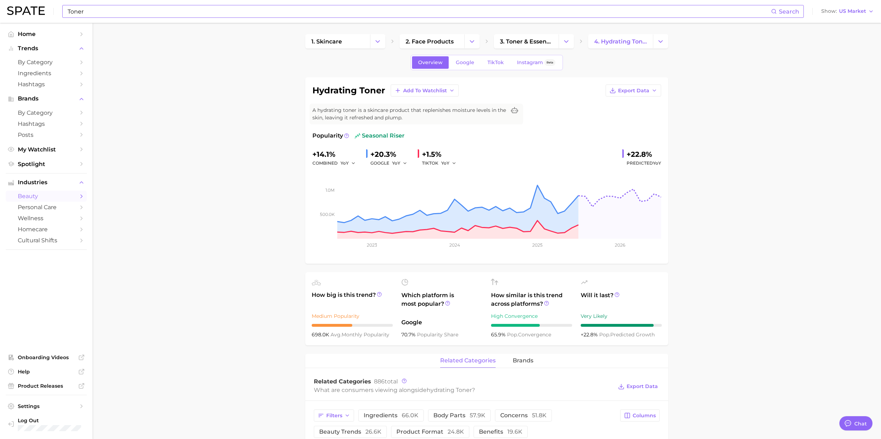
click at [172, 12] on input "Toner" at bounding box center [419, 11] width 705 height 12
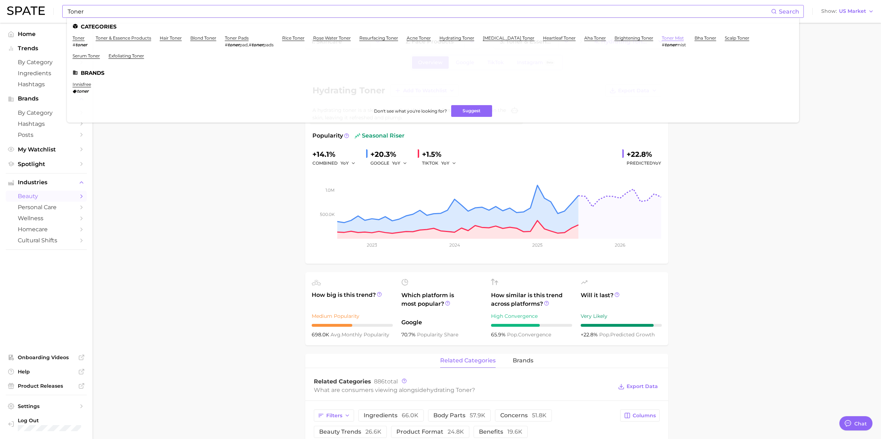
click at [662, 38] on link "toner mist" at bounding box center [673, 37] width 22 height 5
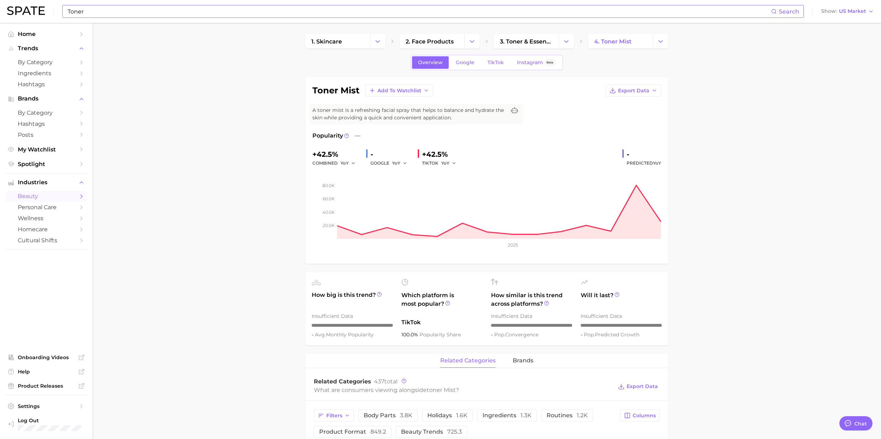
click at [177, 14] on input "Toner" at bounding box center [419, 11] width 705 height 12
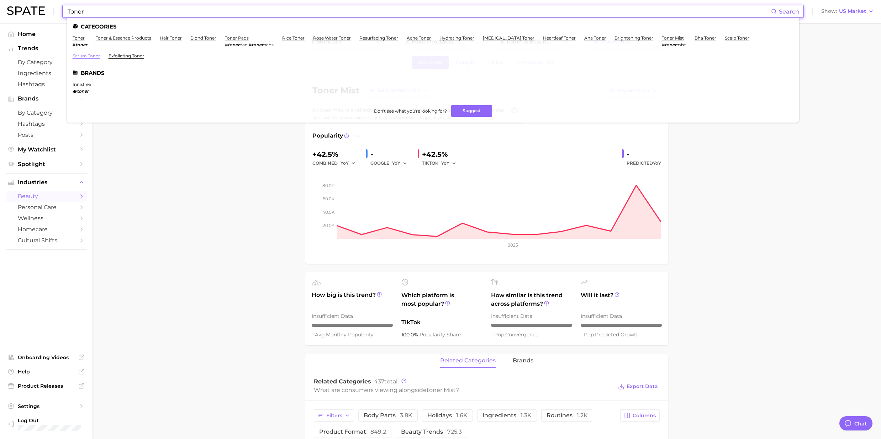
click at [100, 53] on link "serum toner" at bounding box center [86, 55] width 27 height 5
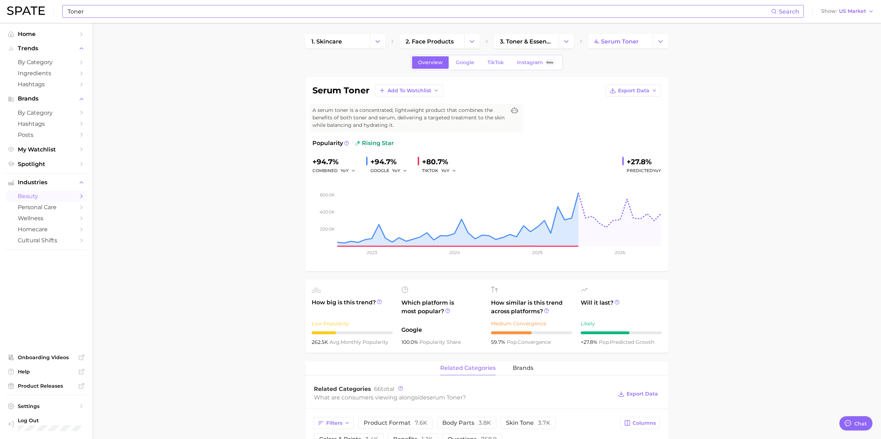
click at [145, 16] on input "Toner" at bounding box center [419, 11] width 705 height 12
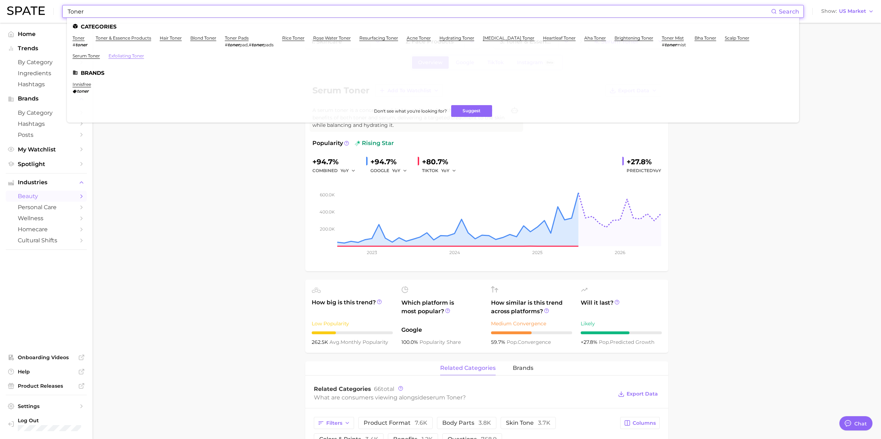
click at [109, 57] on link "exfoliating toner" at bounding box center [127, 55] width 36 height 5
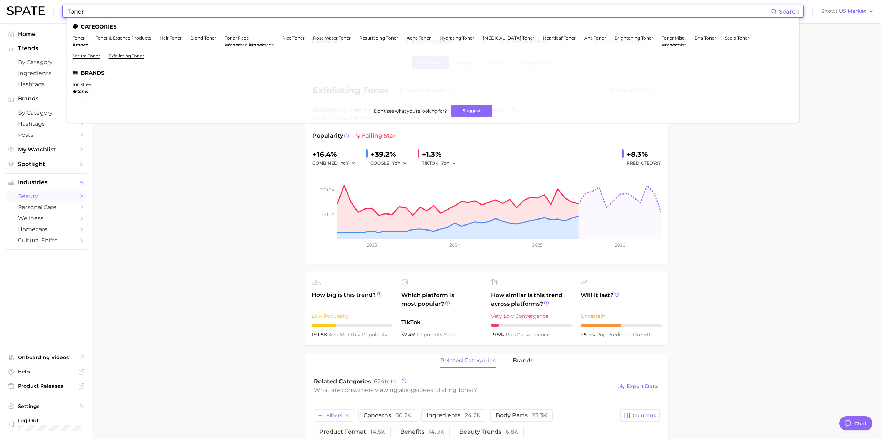
click at [102, 15] on input "Toner" at bounding box center [419, 11] width 705 height 12
click at [510, 39] on link "[MEDICAL_DATA] toner" at bounding box center [509, 37] width 52 height 5
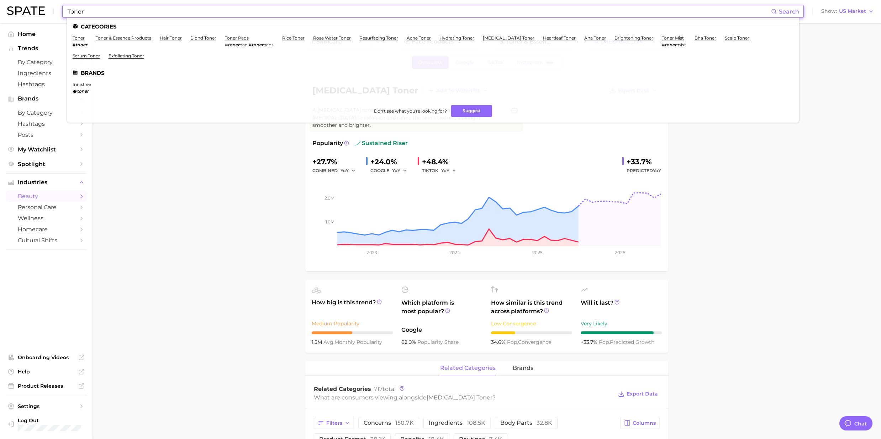
click at [131, 9] on input "Toner" at bounding box center [419, 11] width 705 height 12
click at [79, 39] on link "toner" at bounding box center [79, 37] width 12 height 5
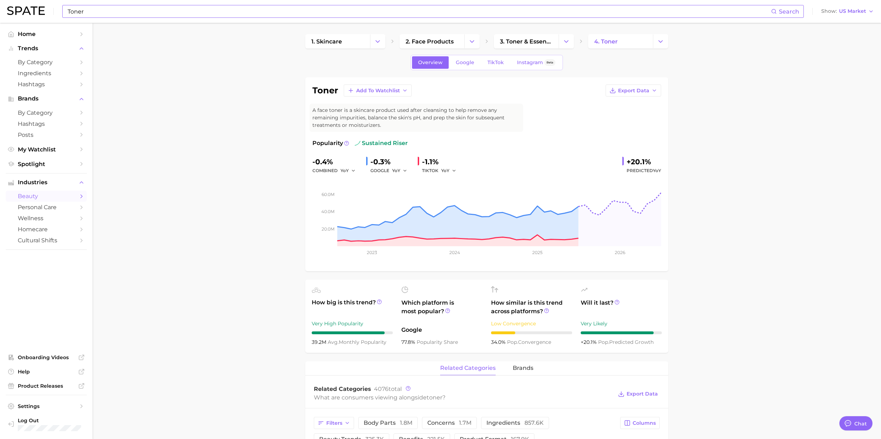
click at [113, 7] on input "Toner" at bounding box center [419, 11] width 705 height 12
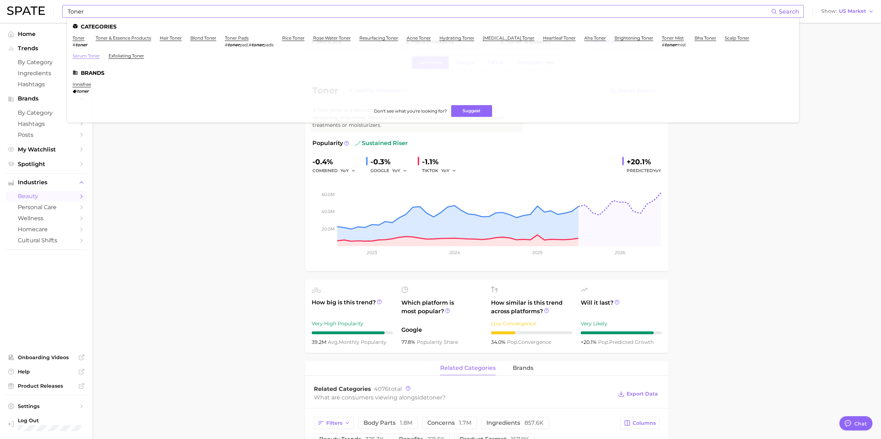
click at [100, 53] on link "serum toner" at bounding box center [86, 55] width 27 height 5
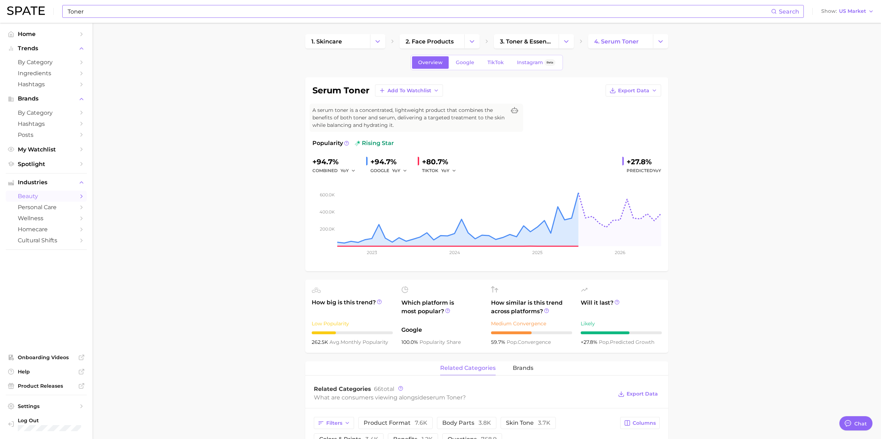
drag, startPoint x: 125, startPoint y: 39, endPoint x: 117, endPoint y: 31, distance: 11.1
click at [100, 14] on input "Toner" at bounding box center [419, 11] width 705 height 12
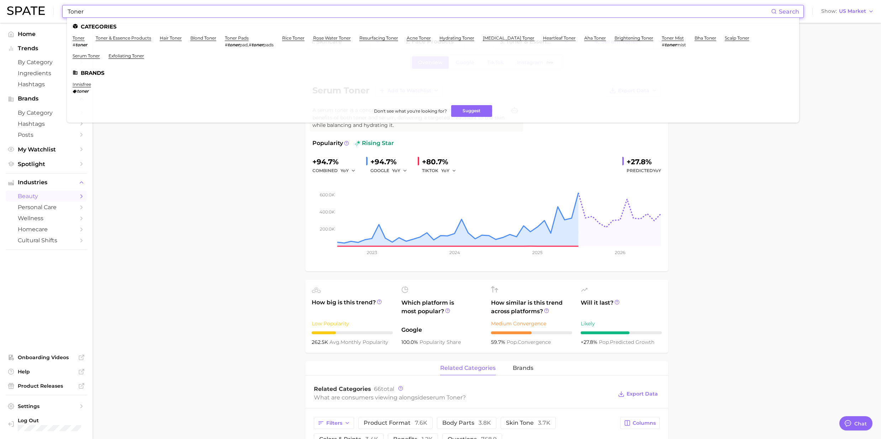
drag, startPoint x: 100, startPoint y: 14, endPoint x: 62, endPoint y: 13, distance: 38.8
click at [62, 13] on div "Toner Search Categories toner # toner toner & essence products hair toner blond…" at bounding box center [440, 11] width 867 height 23
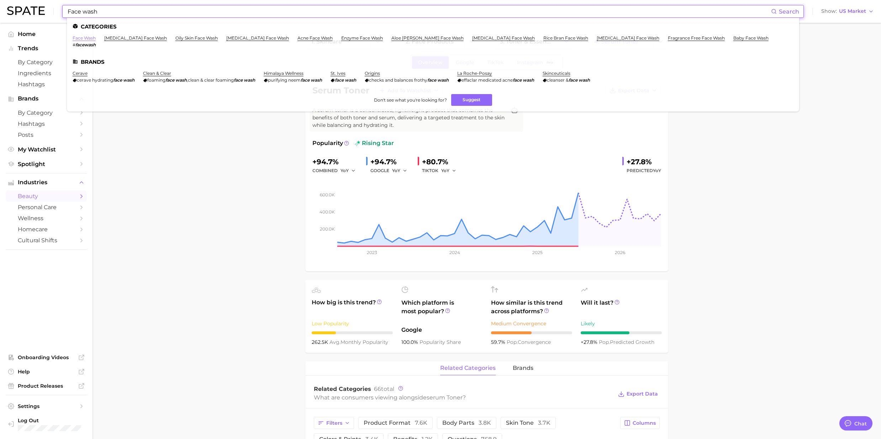
click at [78, 39] on link "face wash" at bounding box center [84, 37] width 23 height 5
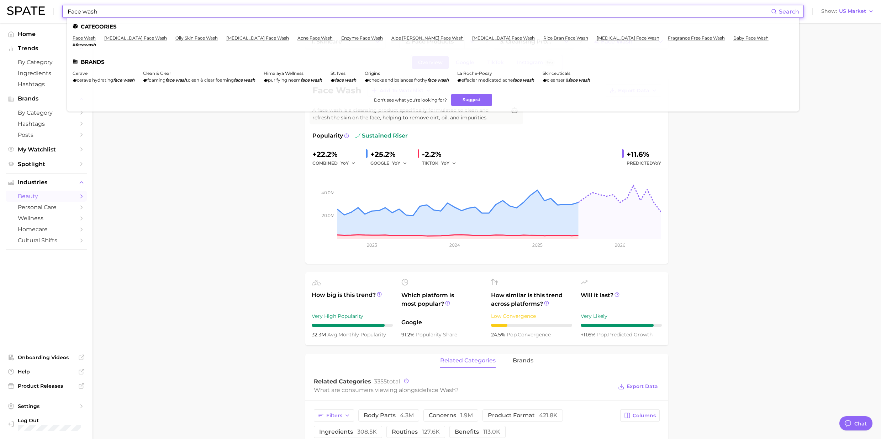
click at [138, 16] on input "Face wash" at bounding box center [419, 11] width 705 height 12
click at [734, 37] on link "baby face wash" at bounding box center [751, 37] width 35 height 5
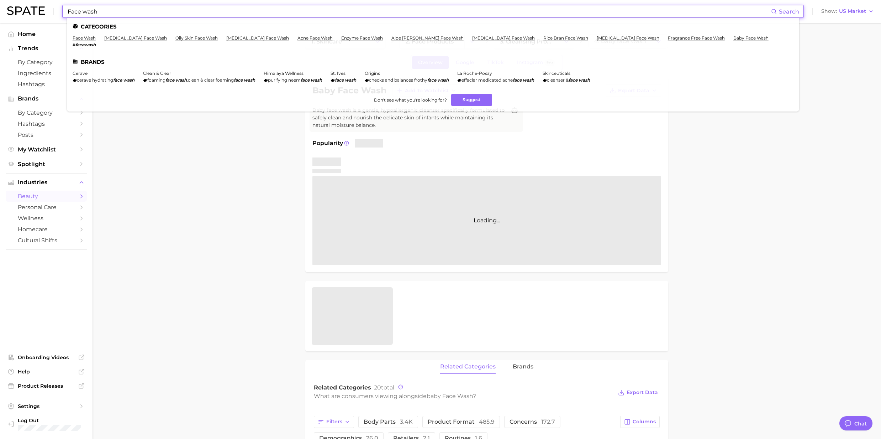
click at [130, 14] on input "Face wash" at bounding box center [419, 11] width 705 height 12
click at [668, 39] on link "fragrance free face wash" at bounding box center [696, 37] width 57 height 5
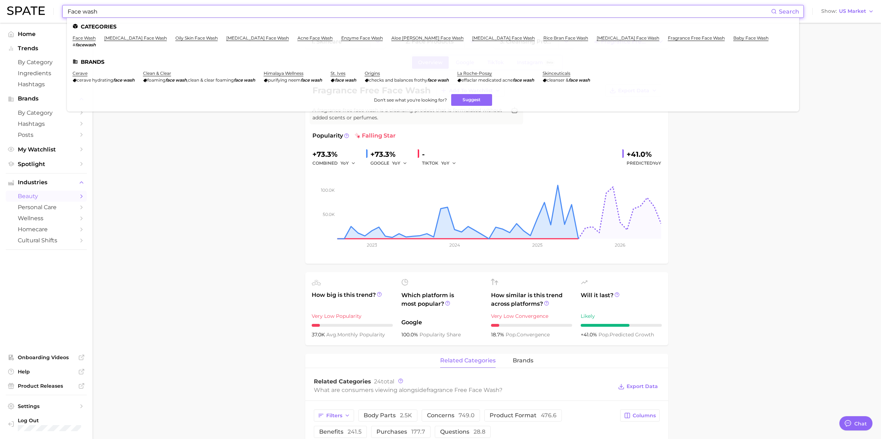
click at [109, 12] on input "Face wash" at bounding box center [419, 11] width 705 height 12
click at [597, 36] on link "[MEDICAL_DATA] face wash" at bounding box center [628, 37] width 63 height 5
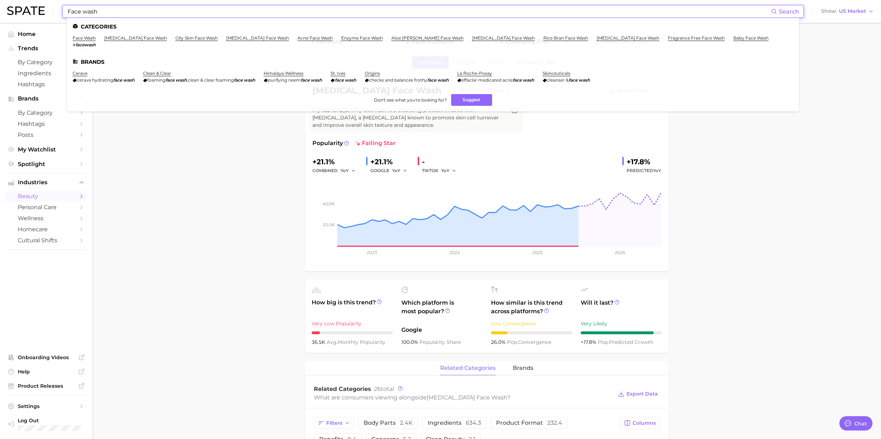
click at [181, 13] on input "Face wash" at bounding box center [419, 11] width 705 height 12
click at [544, 39] on link "rice bran face wash" at bounding box center [566, 37] width 45 height 5
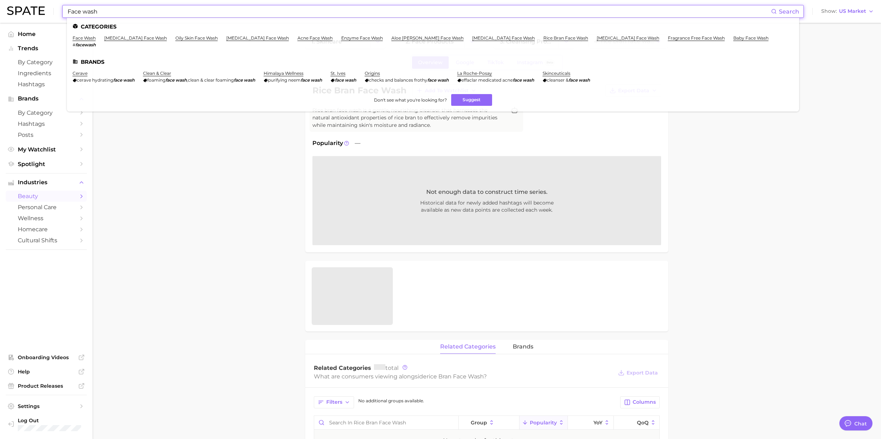
click at [120, 14] on input "Face wash" at bounding box center [419, 11] width 705 height 12
click at [472, 40] on link "[MEDICAL_DATA] face wash" at bounding box center [503, 37] width 63 height 5
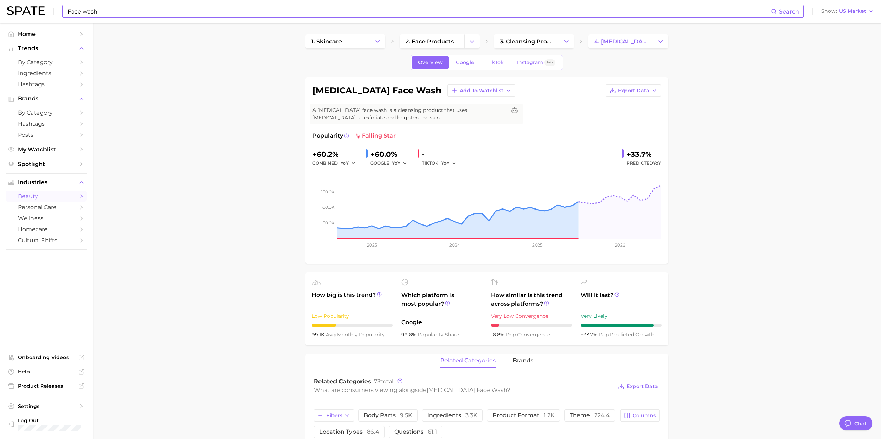
click at [177, 11] on input "Face wash" at bounding box center [419, 11] width 705 height 12
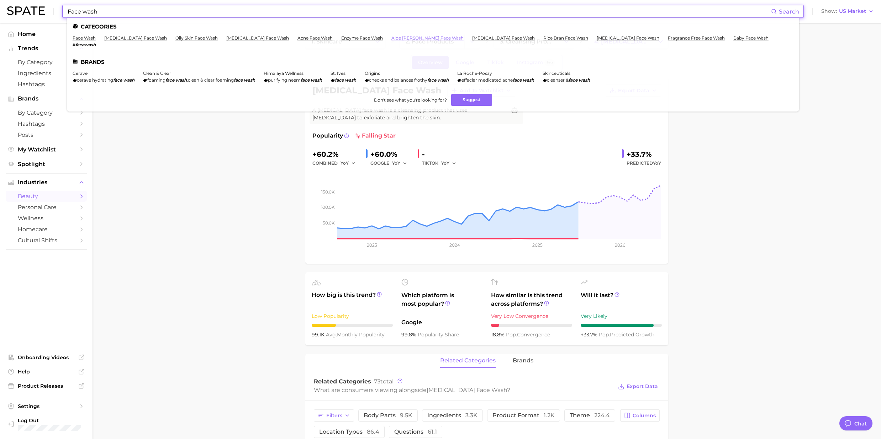
click at [395, 39] on link "aloe [PERSON_NAME] face wash" at bounding box center [428, 37] width 72 height 5
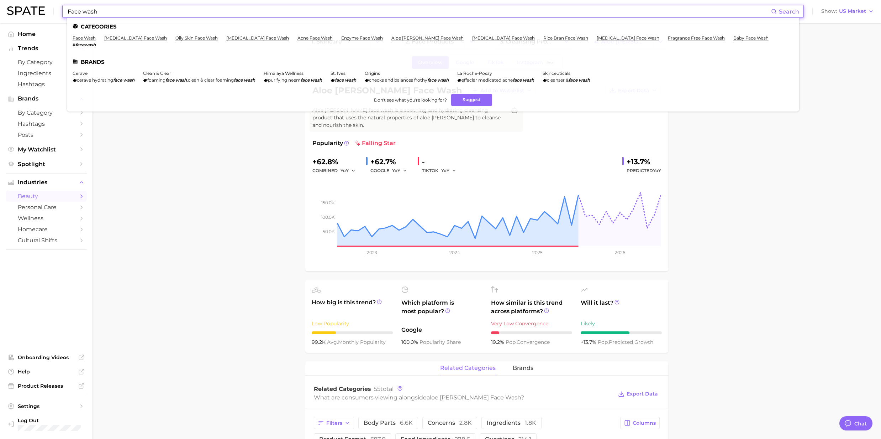
click at [225, 15] on input "Face wash" at bounding box center [419, 11] width 705 height 12
click at [341, 37] on link "enzyme face wash" at bounding box center [362, 37] width 42 height 5
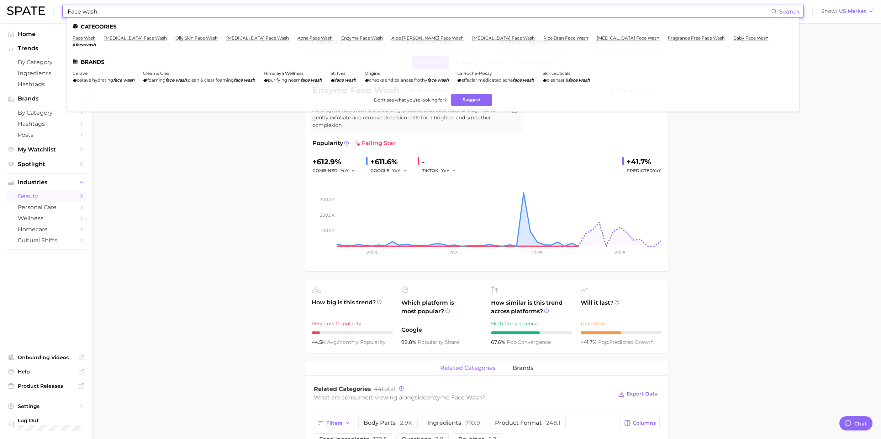
click at [169, 15] on input "Face wash" at bounding box center [419, 11] width 705 height 12
click at [309, 38] on link "acne face wash" at bounding box center [315, 37] width 35 height 5
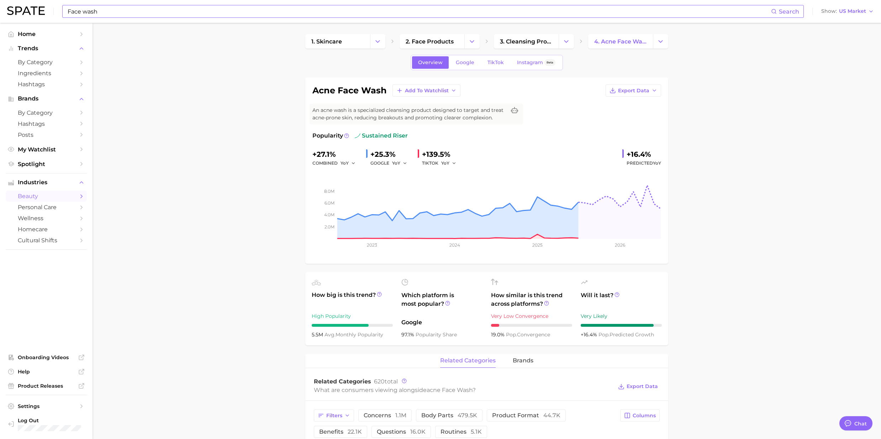
click at [127, 12] on input "Face wash" at bounding box center [419, 11] width 705 height 12
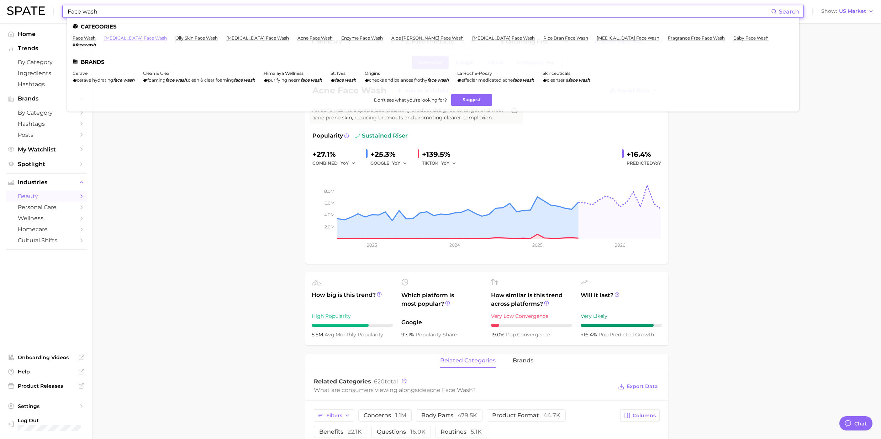
click at [136, 36] on link "[MEDICAL_DATA] face wash" at bounding box center [135, 37] width 63 height 5
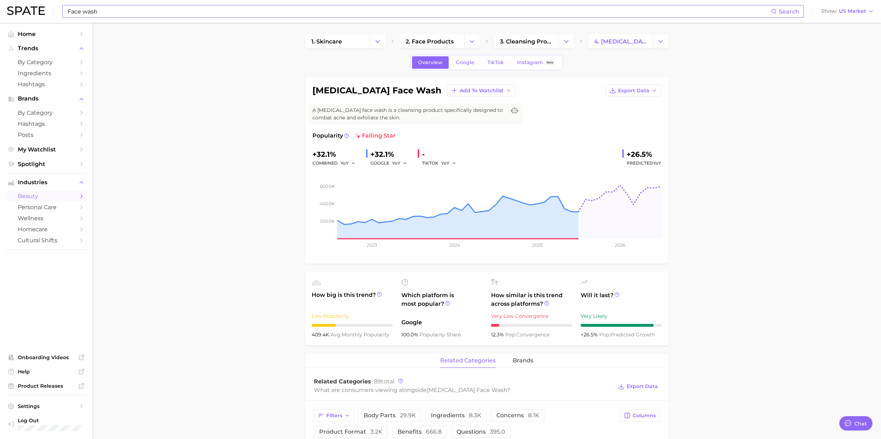
click at [103, 9] on input "Face wash" at bounding box center [419, 11] width 705 height 12
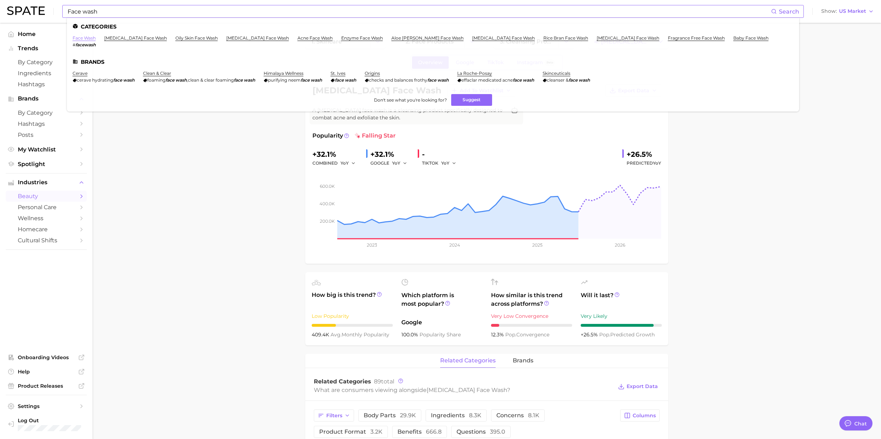
click at [80, 38] on link "face wash" at bounding box center [84, 37] width 23 height 5
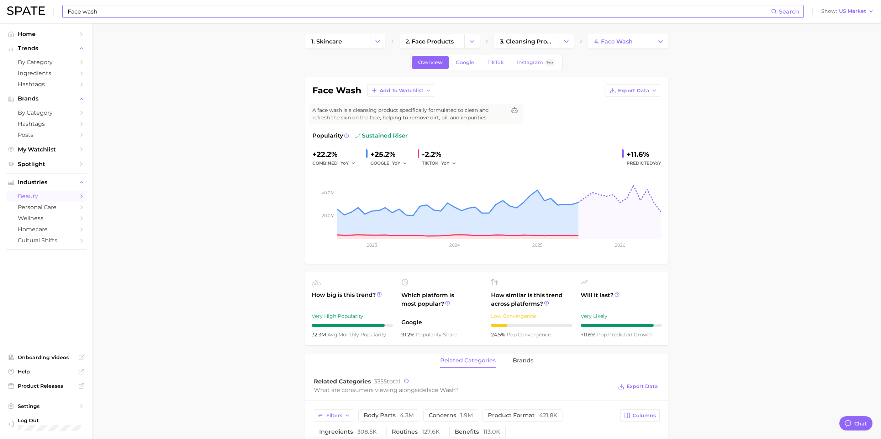
click at [129, 6] on input "Face wash" at bounding box center [419, 11] width 705 height 12
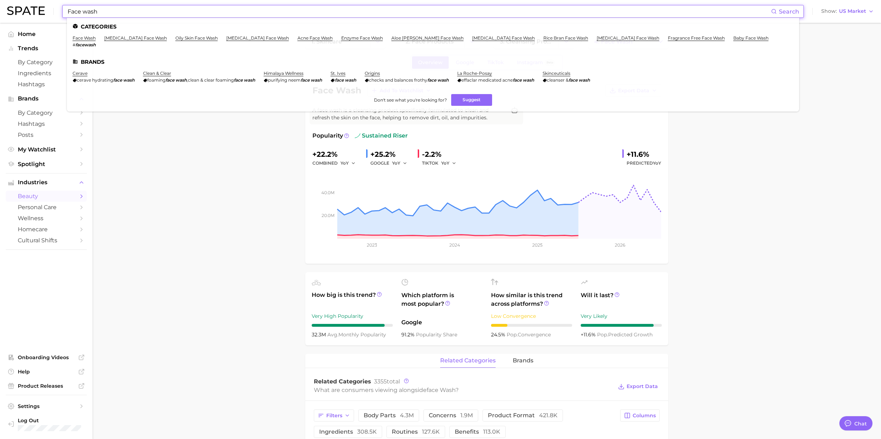
drag, startPoint x: 120, startPoint y: 14, endPoint x: 43, endPoint y: 9, distance: 76.3
click at [43, 9] on div "Face wash Search Categories face wash # facewash [MEDICAL_DATA] face wash oily …" at bounding box center [440, 11] width 867 height 23
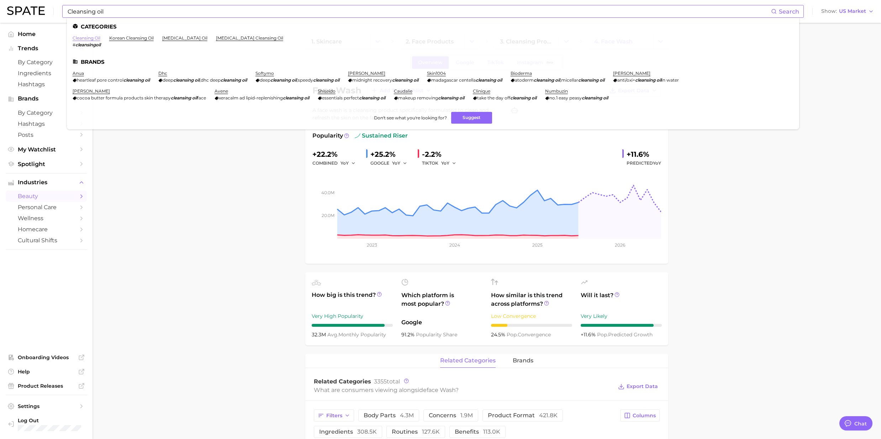
click at [90, 37] on link "cleansing oil" at bounding box center [87, 37] width 28 height 5
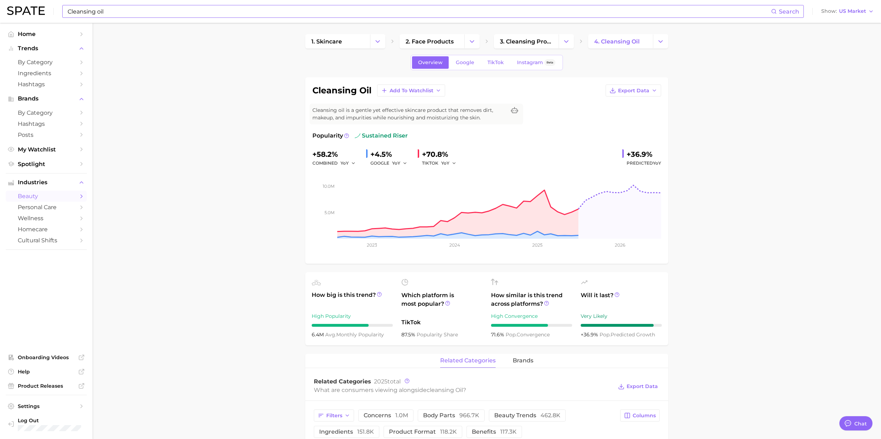
click at [159, 18] on div "Cleansing oil Search Show US Market" at bounding box center [440, 11] width 867 height 23
click at [156, 13] on input "Cleansing oil" at bounding box center [419, 11] width 705 height 12
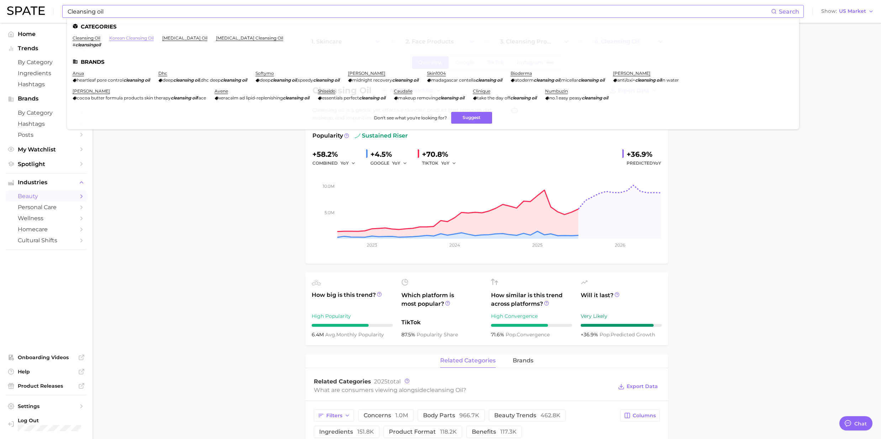
click at [137, 38] on link "korean cleansing oil" at bounding box center [131, 37] width 44 height 5
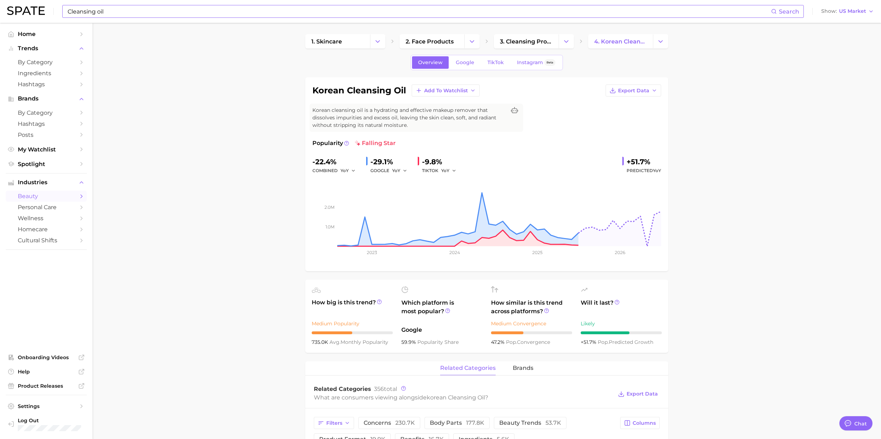
click at [124, 10] on input "Cleansing oil" at bounding box center [419, 11] width 705 height 12
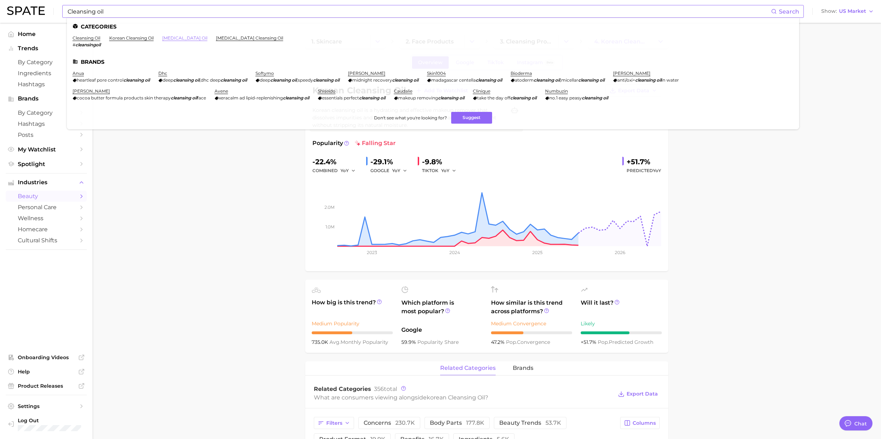
click at [182, 35] on link "[MEDICAL_DATA] oil" at bounding box center [184, 37] width 45 height 5
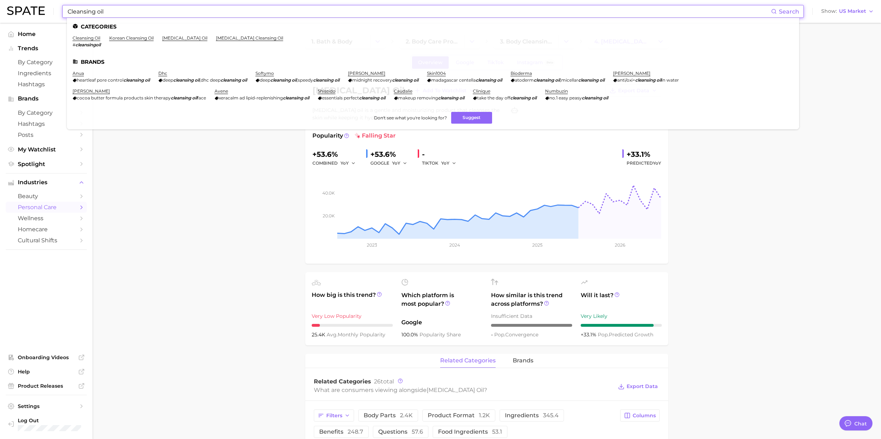
click at [167, 15] on input "Cleansing oil" at bounding box center [419, 11] width 705 height 12
click at [227, 37] on link "[MEDICAL_DATA] cleansing oil" at bounding box center [249, 37] width 67 height 5
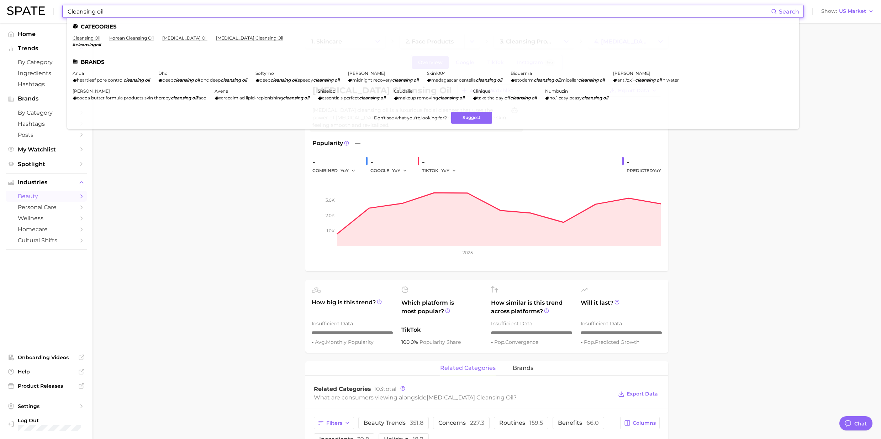
click at [120, 16] on input "Cleansing oil" at bounding box center [419, 11] width 705 height 12
drag, startPoint x: 225, startPoint y: 184, endPoint x: 195, endPoint y: 143, distance: 50.4
drag, startPoint x: 122, startPoint y: 11, endPoint x: 38, endPoint y: 16, distance: 84.9
click at [38, 16] on div "Cleansing oil Search Categories cleansing oil # cleansingoil korean cleansing o…" at bounding box center [440, 11] width 867 height 23
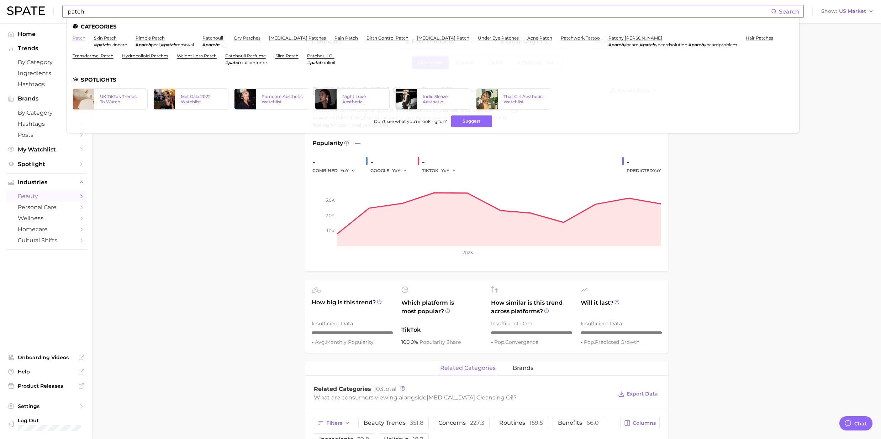
click at [80, 38] on link "patch" at bounding box center [79, 37] width 13 height 5
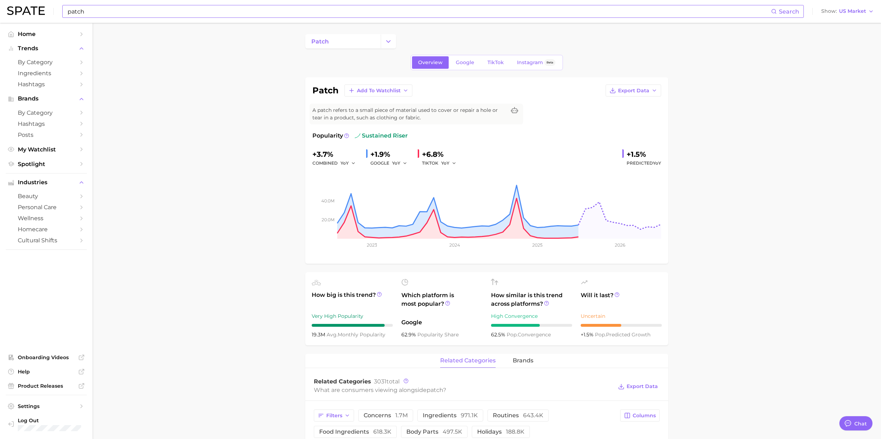
click at [93, 15] on input "patch" at bounding box center [419, 11] width 705 height 12
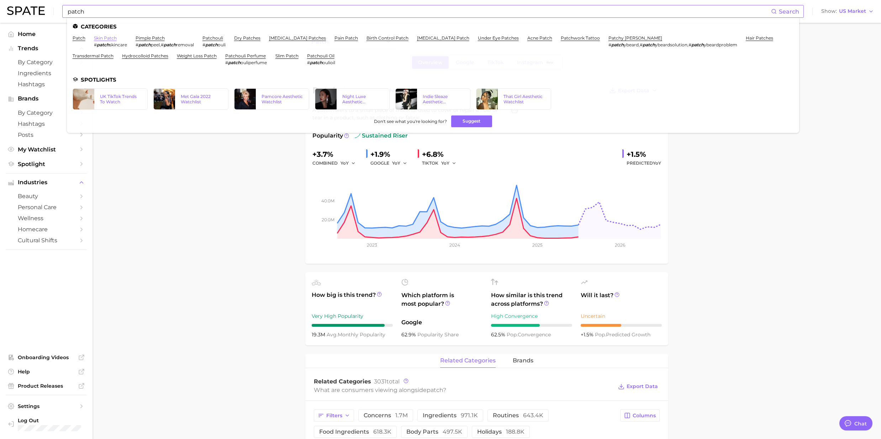
click at [110, 37] on link "skin patch" at bounding box center [105, 37] width 23 height 5
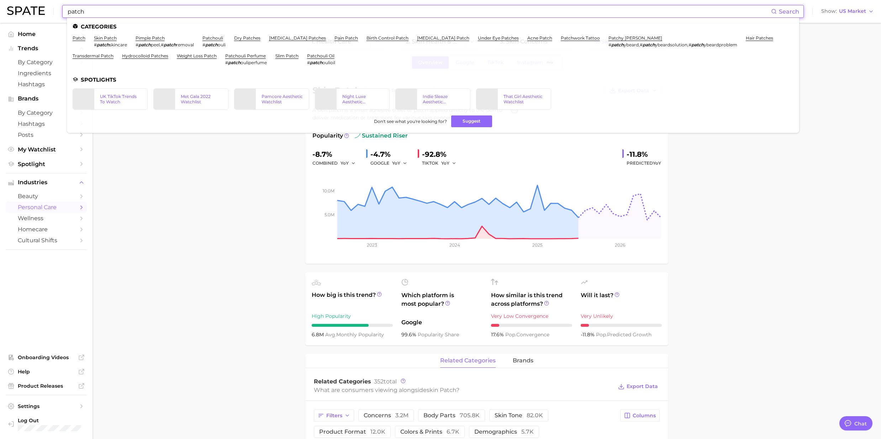
click at [126, 14] on input "patch" at bounding box center [419, 11] width 705 height 12
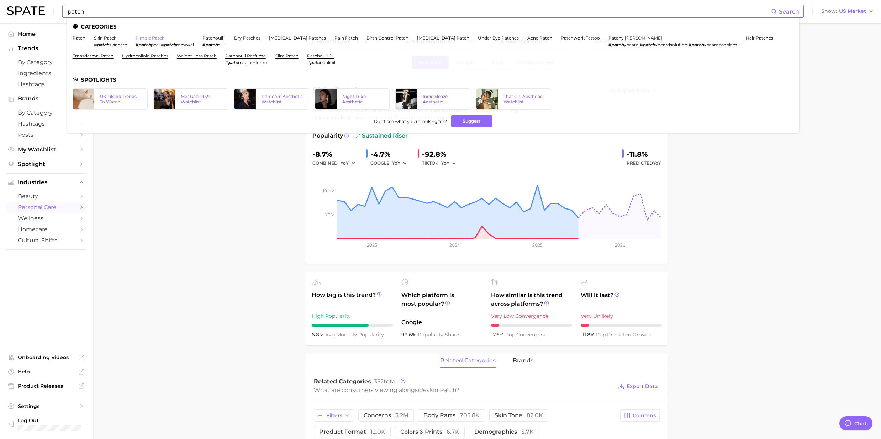
click at [148, 38] on link "pimple patch" at bounding box center [150, 37] width 29 height 5
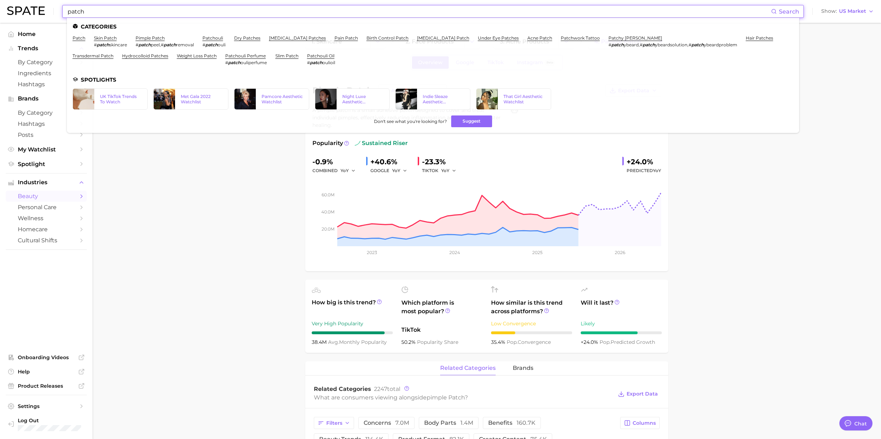
click at [141, 16] on input "patch" at bounding box center [419, 11] width 705 height 12
click at [478, 39] on link "under eye patches" at bounding box center [498, 37] width 41 height 5
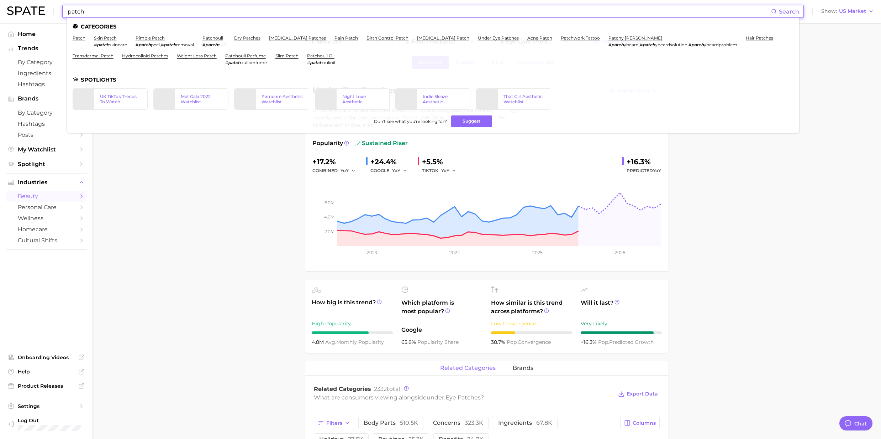
click at [99, 10] on input "patch" at bounding box center [419, 11] width 705 height 12
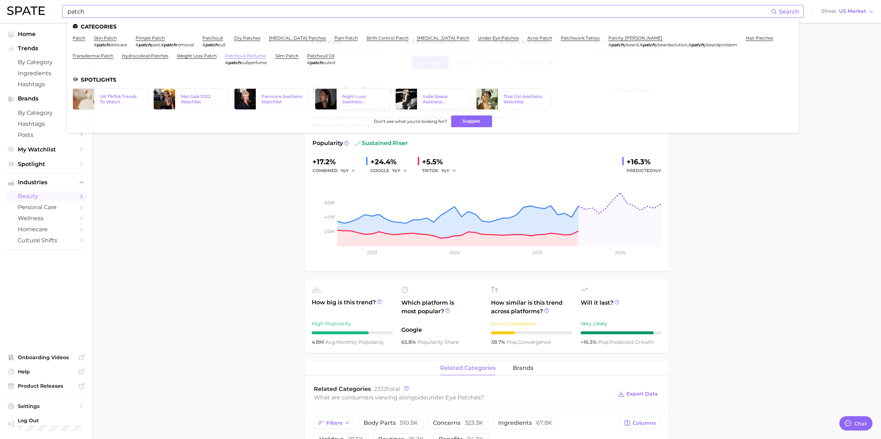
click at [250, 56] on link "patchouli perfume" at bounding box center [245, 55] width 41 height 5
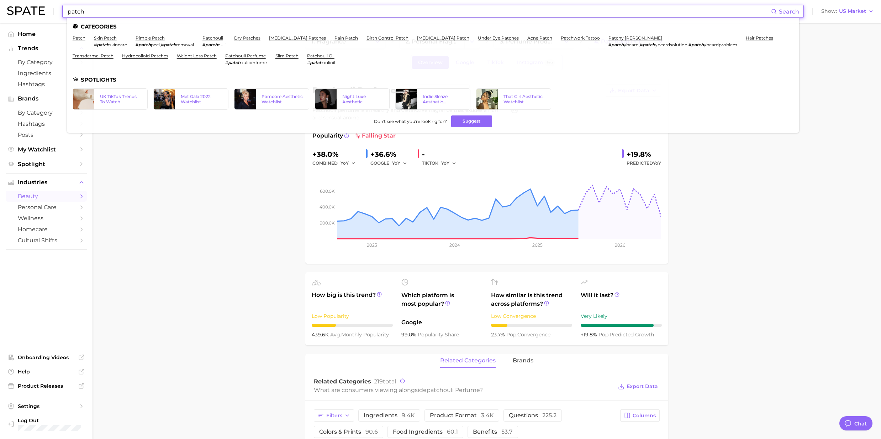
click at [95, 15] on input "patch" at bounding box center [419, 11] width 705 height 12
click at [96, 56] on link "transdermal patch" at bounding box center [93, 55] width 41 height 5
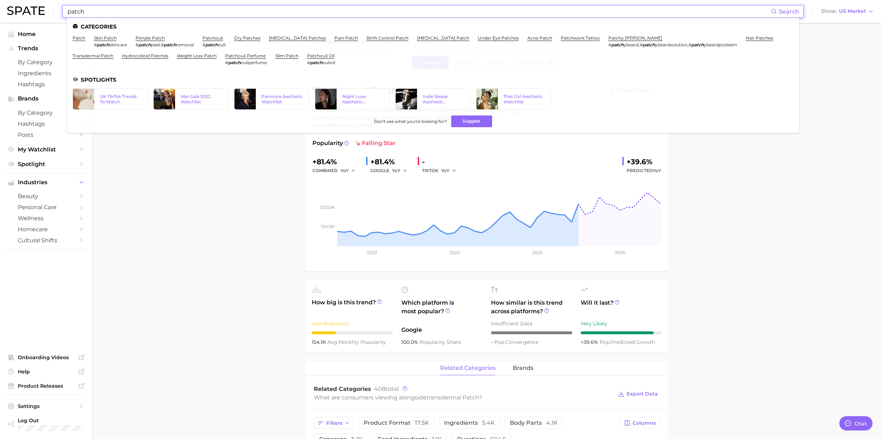
click at [98, 13] on input "patch" at bounding box center [419, 11] width 705 height 12
click at [99, 38] on link "skin patch" at bounding box center [105, 37] width 23 height 5
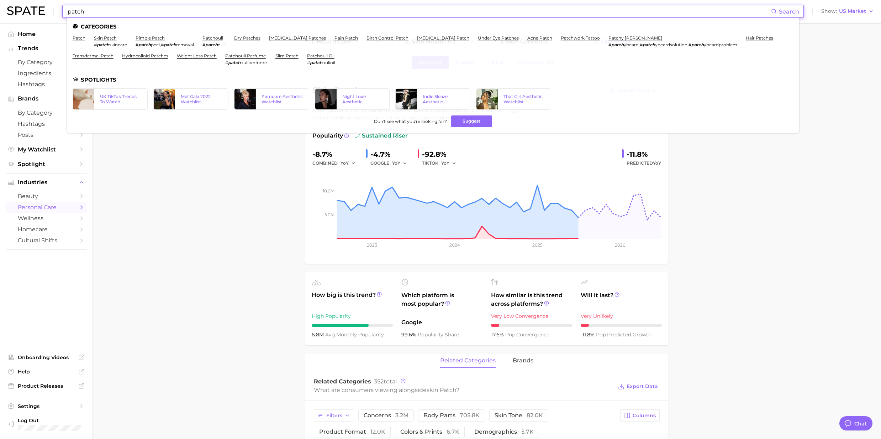
click at [105, 10] on input "patch" at bounding box center [419, 11] width 705 height 12
click at [77, 37] on link "patch" at bounding box center [79, 37] width 13 height 5
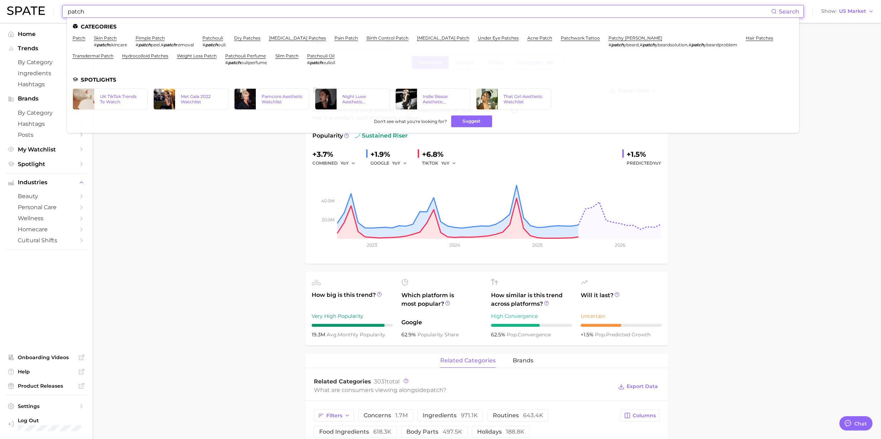
click at [102, 13] on input "patch" at bounding box center [419, 11] width 705 height 12
click at [153, 37] on link "pimple patch" at bounding box center [150, 37] width 29 height 5
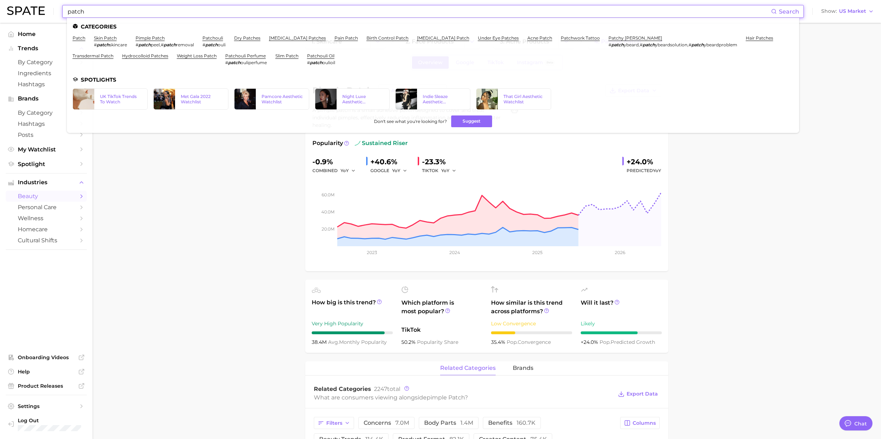
drag, startPoint x: 136, startPoint y: 14, endPoint x: 53, endPoint y: 6, distance: 83.4
click at [53, 6] on div "patch Search Categories patch skin patch # patch skincare pimple patch # patch …" at bounding box center [440, 11] width 867 height 23
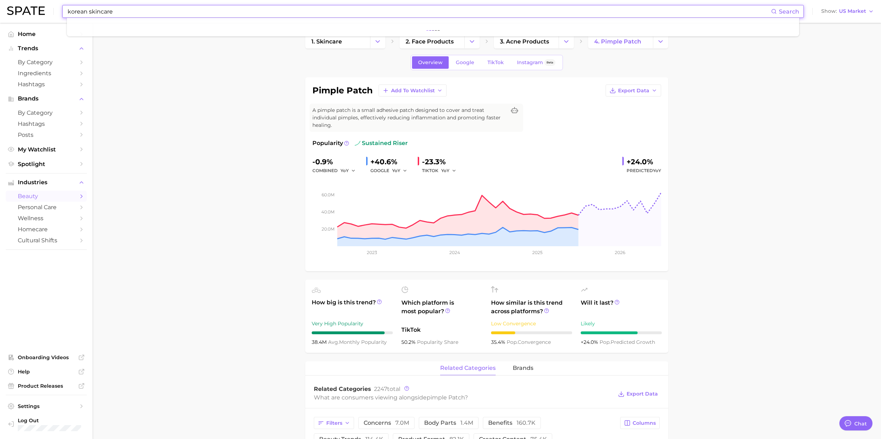
type input "korean skincare"
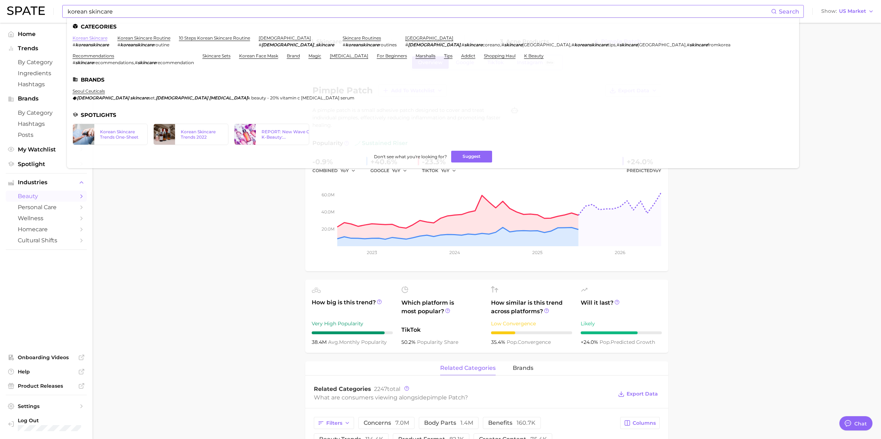
click at [88, 37] on link "korean skincare" at bounding box center [90, 37] width 35 height 5
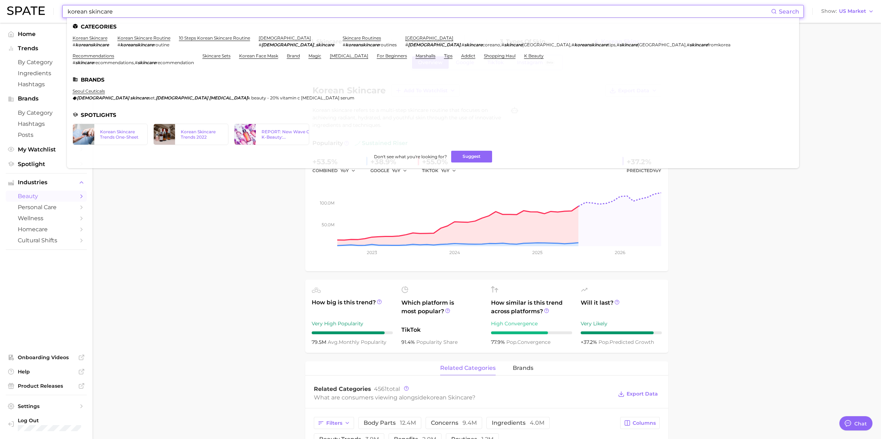
click at [124, 15] on input "korean skincare" at bounding box center [419, 11] width 705 height 12
